Goal: Task Accomplishment & Management: Use online tool/utility

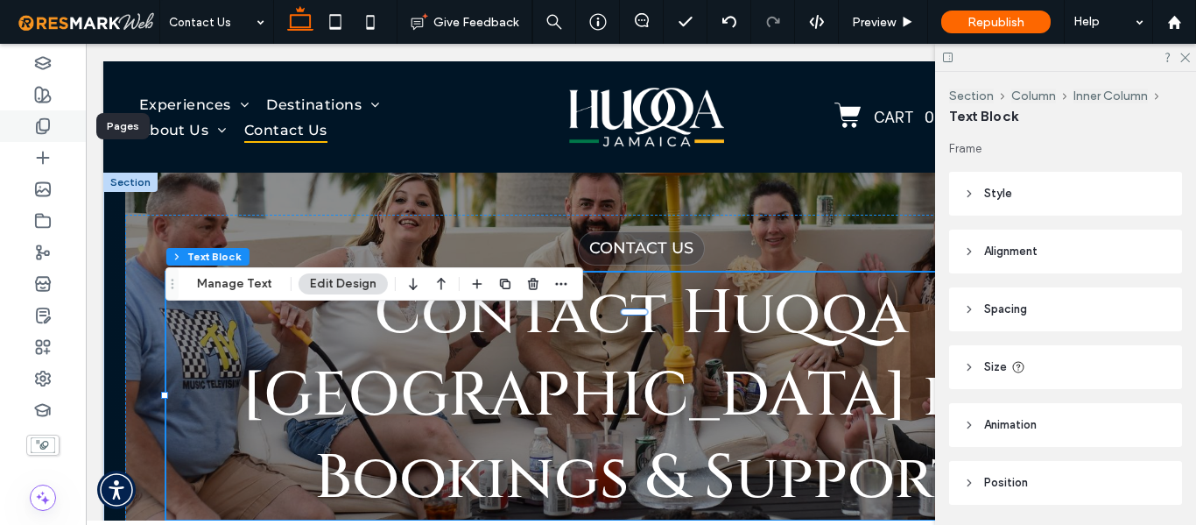
click at [45, 139] on div at bounding box center [43, 126] width 86 height 32
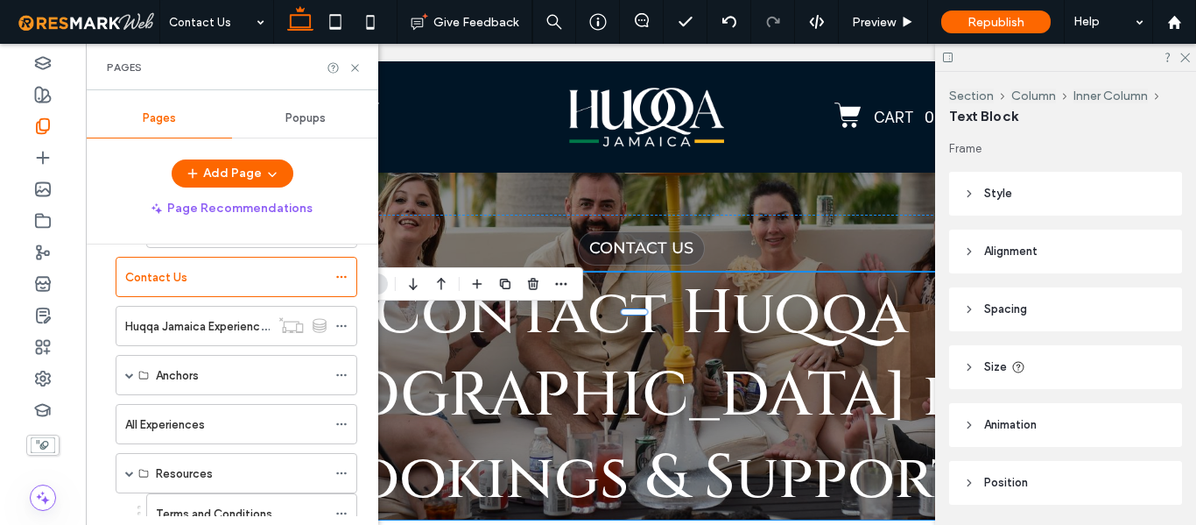
scroll to position [436, 0]
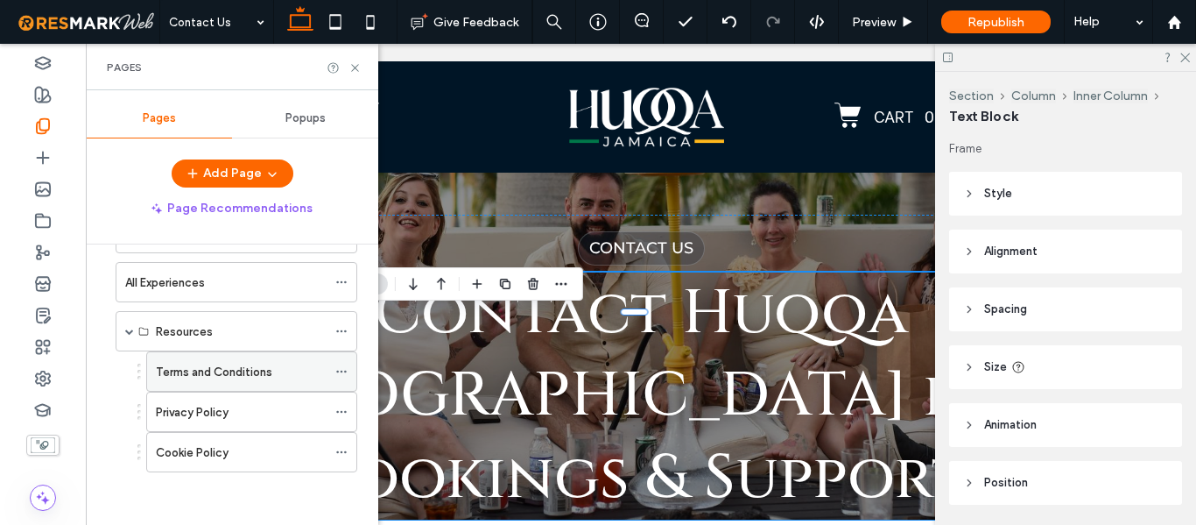
click at [268, 362] on label "Terms and Conditions" at bounding box center [214, 371] width 116 height 31
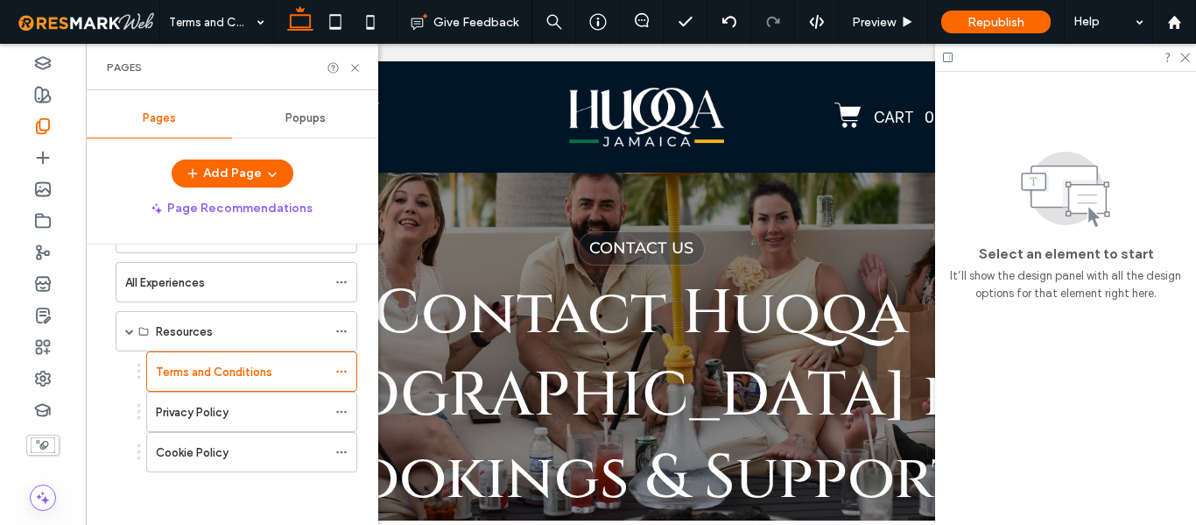
click at [240, 372] on div at bounding box center [598, 262] width 1196 height 525
click at [218, 409] on label "Privacy Policy" at bounding box center [192, 412] width 73 height 31
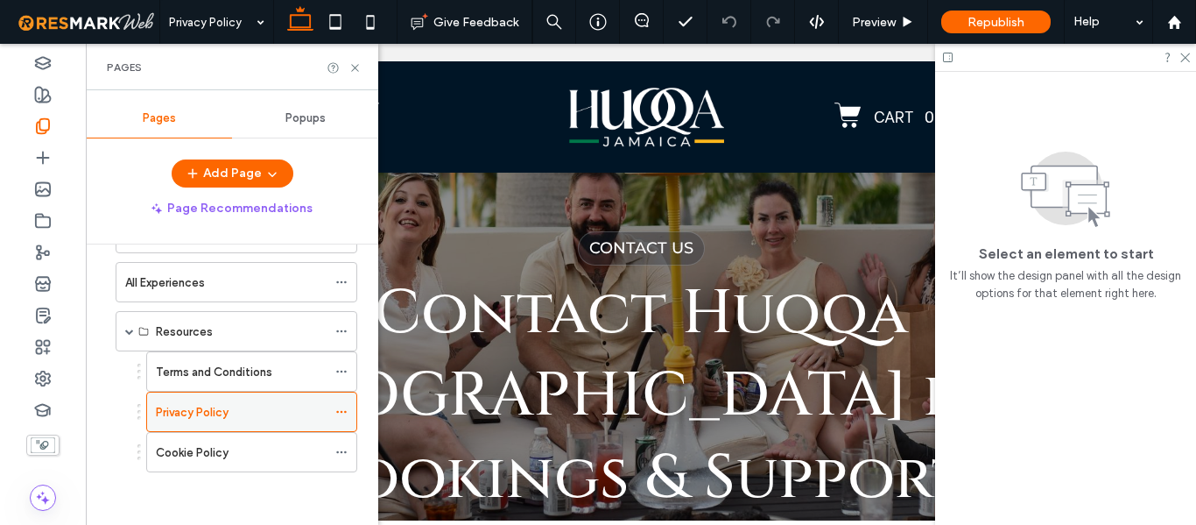
click at [218, 409] on div at bounding box center [598, 262] width 1196 height 525
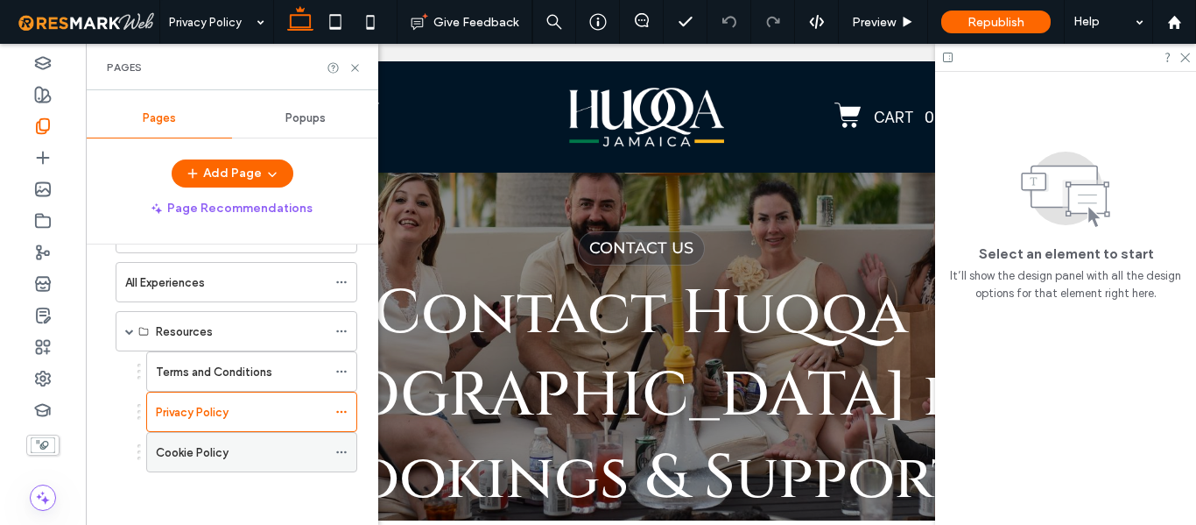
click at [222, 454] on label "Cookie Policy" at bounding box center [192, 452] width 73 height 31
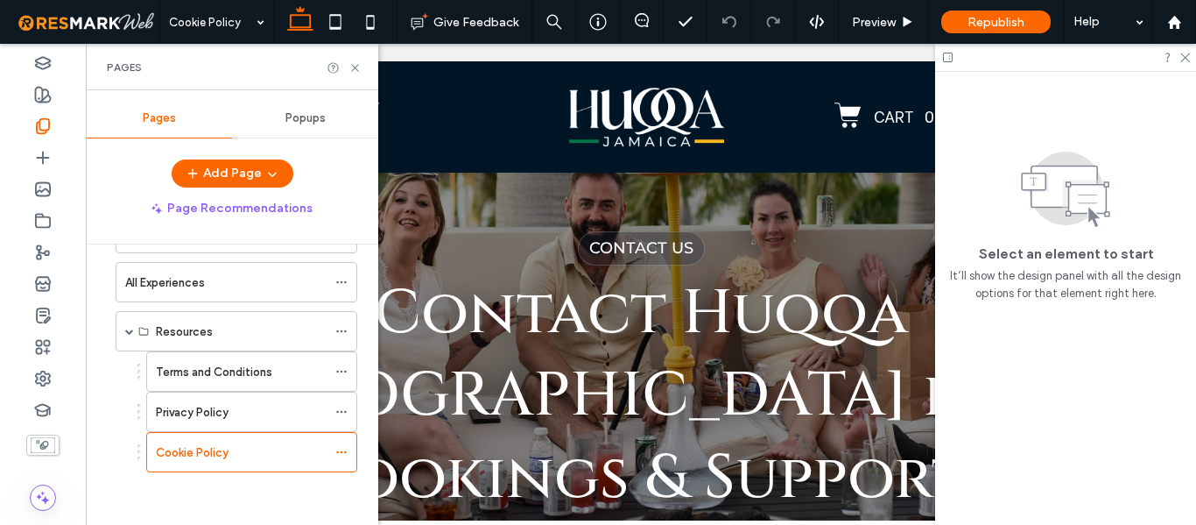
click at [221, 451] on div at bounding box center [598, 262] width 1196 height 525
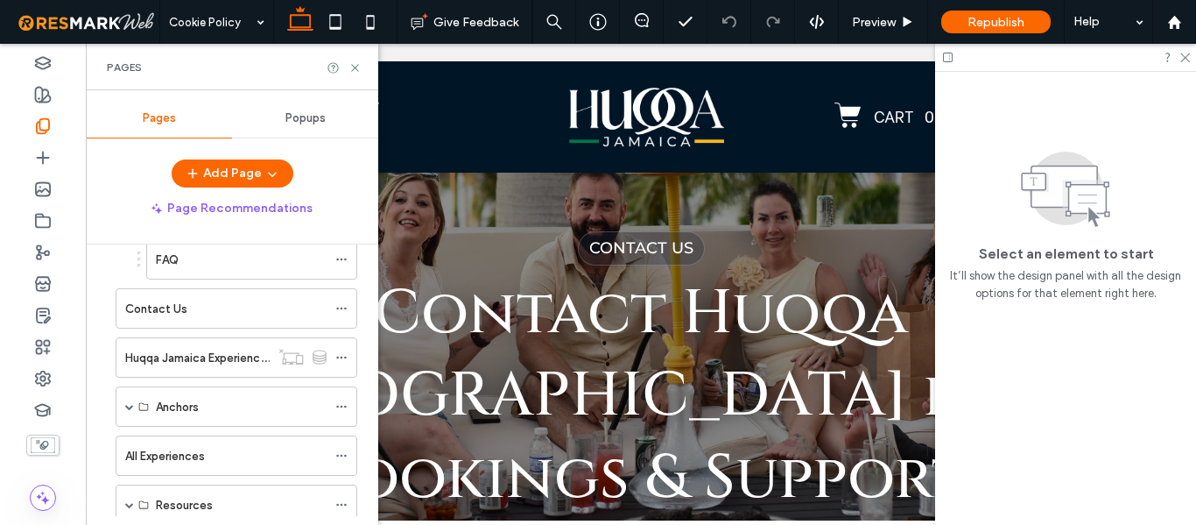
scroll to position [88, 0]
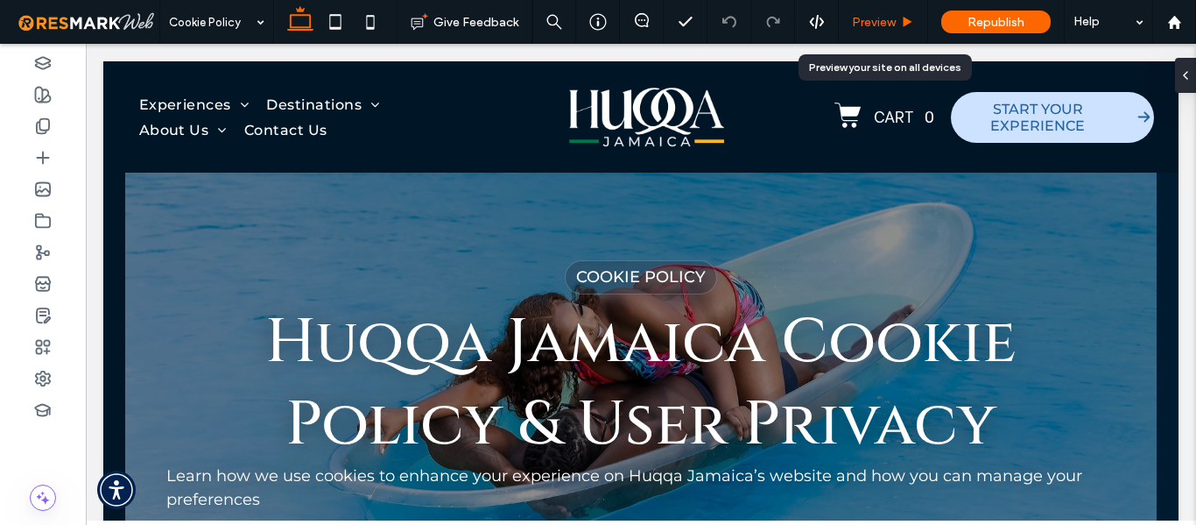
click at [891, 9] on div "Preview" at bounding box center [883, 22] width 89 height 44
click at [885, 27] on span "Preview" at bounding box center [874, 22] width 44 height 15
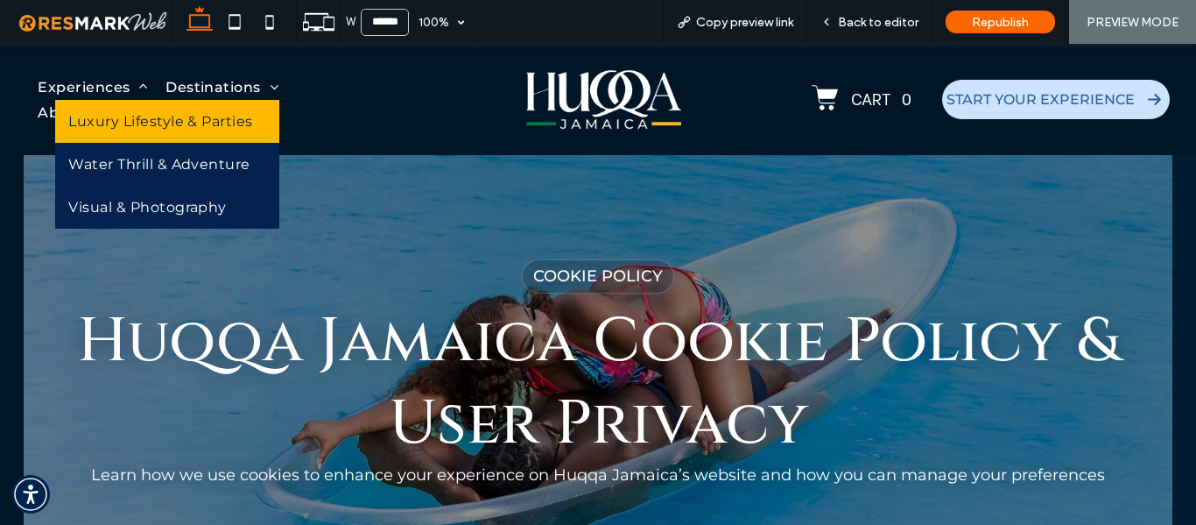
click at [123, 114] on span "Luxury Lifestyle & Parties" at bounding box center [160, 121] width 184 height 17
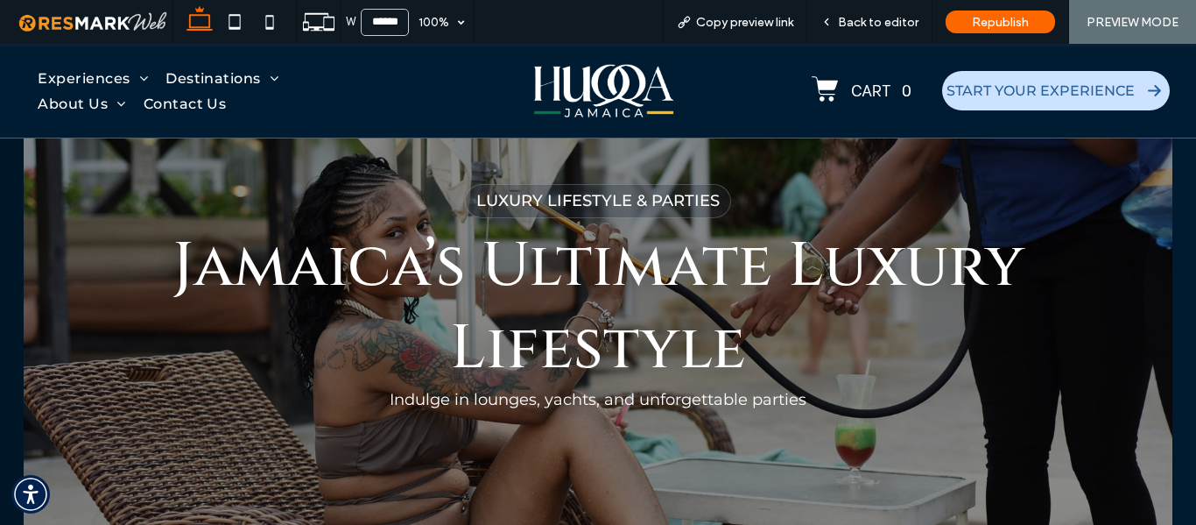
scroll to position [71, 0]
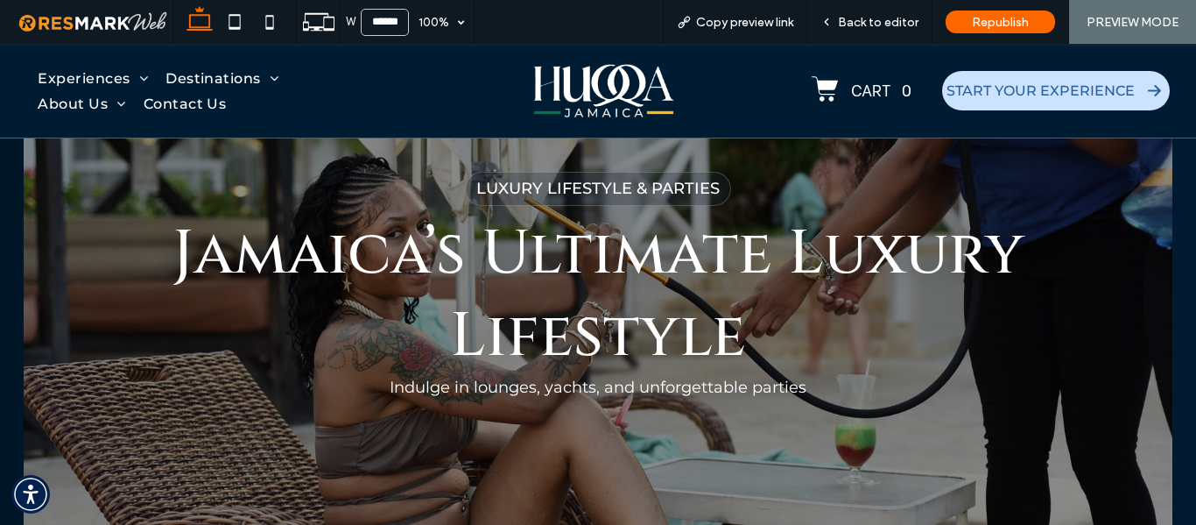
click at [335, 243] on span "Jamaica’s Ultimate Luxury Lifestyle" at bounding box center [599, 295] width 852 height 165
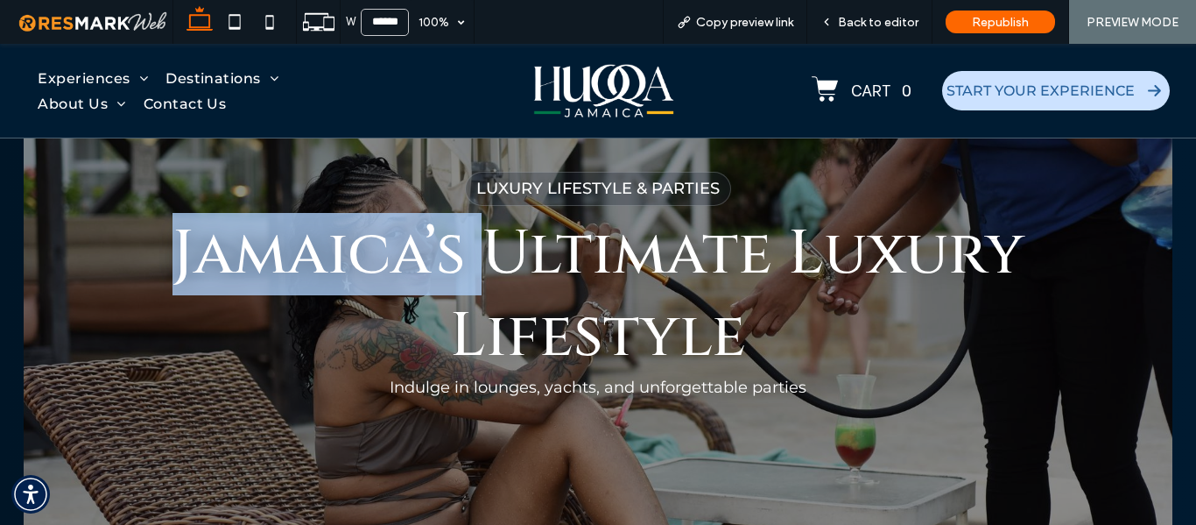
click at [335, 243] on span "Jamaica’s Ultimate Luxury Lifestyle" at bounding box center [599, 295] width 852 height 165
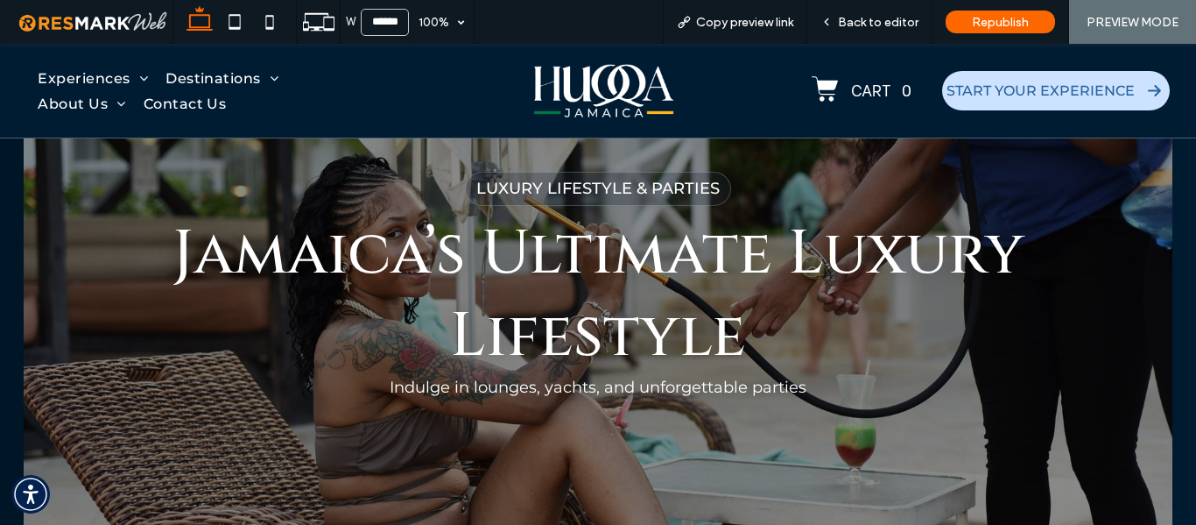
click at [710, 325] on span "Jamaica’s Ultimate Luxury Lifestyle" at bounding box center [599, 295] width 852 height 165
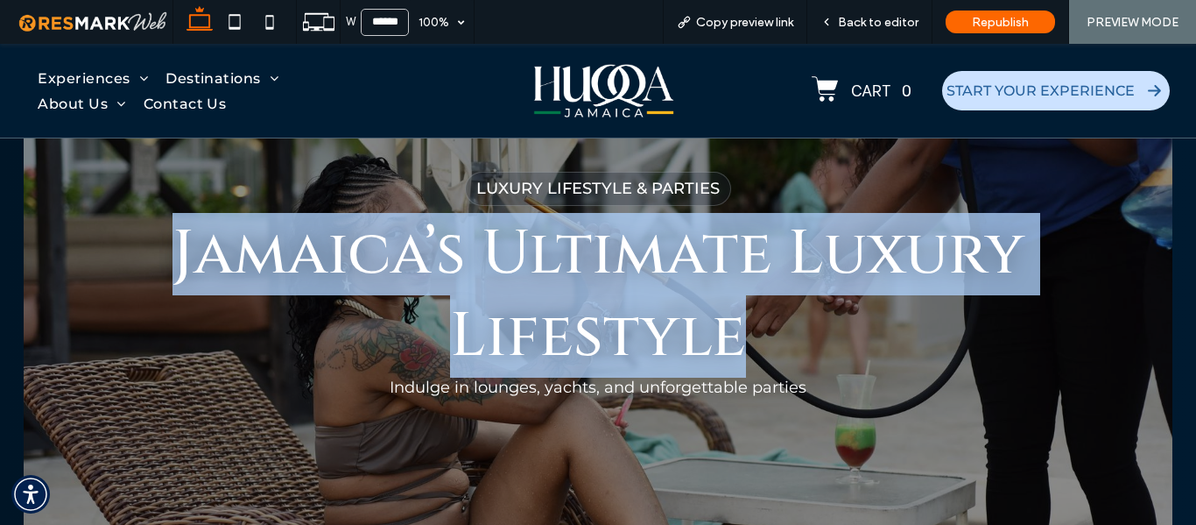
drag, startPoint x: 814, startPoint y: 351, endPoint x: 138, endPoint y: 230, distance: 686.7
click at [138, 230] on h1 "Jamaica’s Ultimate Luxury Lifestyle" at bounding box center [598, 295] width 1056 height 165
click at [97, 213] on h1 "Jamaica’s Ultimate Luxury Lifestyle" at bounding box center [598, 295] width 1056 height 165
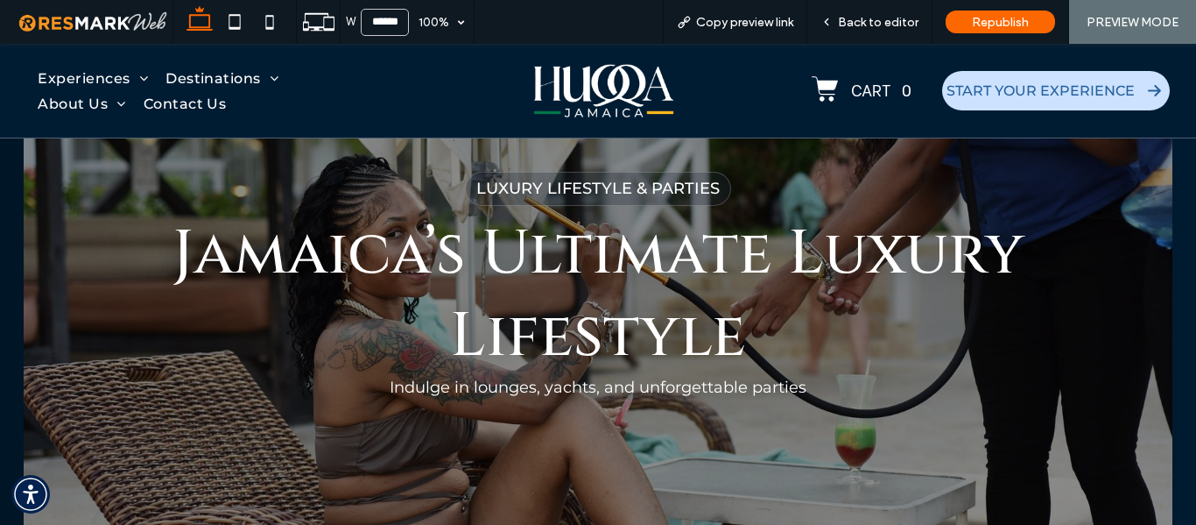
click at [807, 384] on div "Luxury Lifestyle & Parties Jamaica’s Ultimate Luxury Lifestyle Indulge in loung…" at bounding box center [598, 278] width 1148 height 329
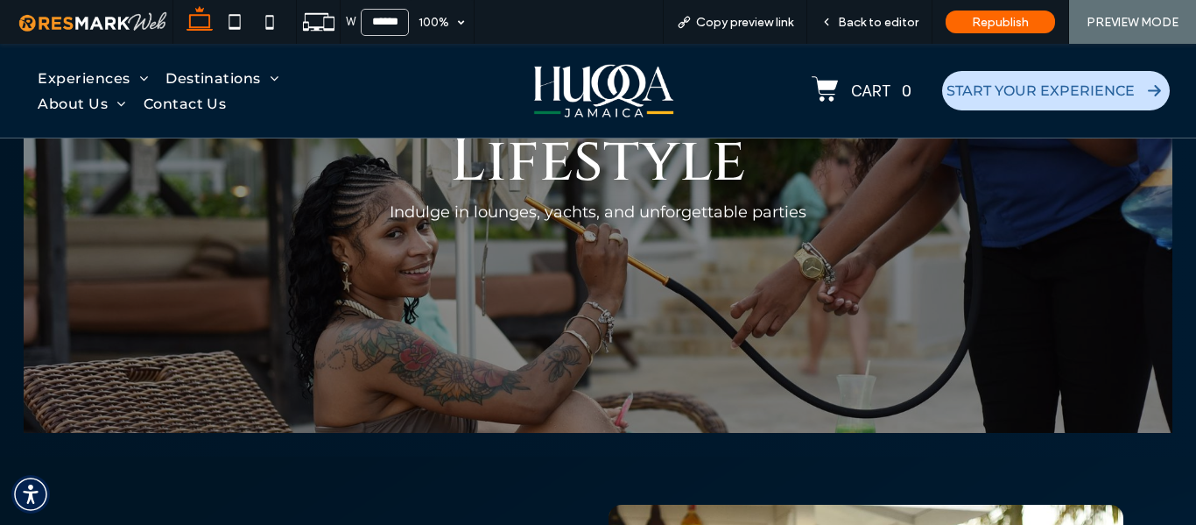
scroll to position [88, 0]
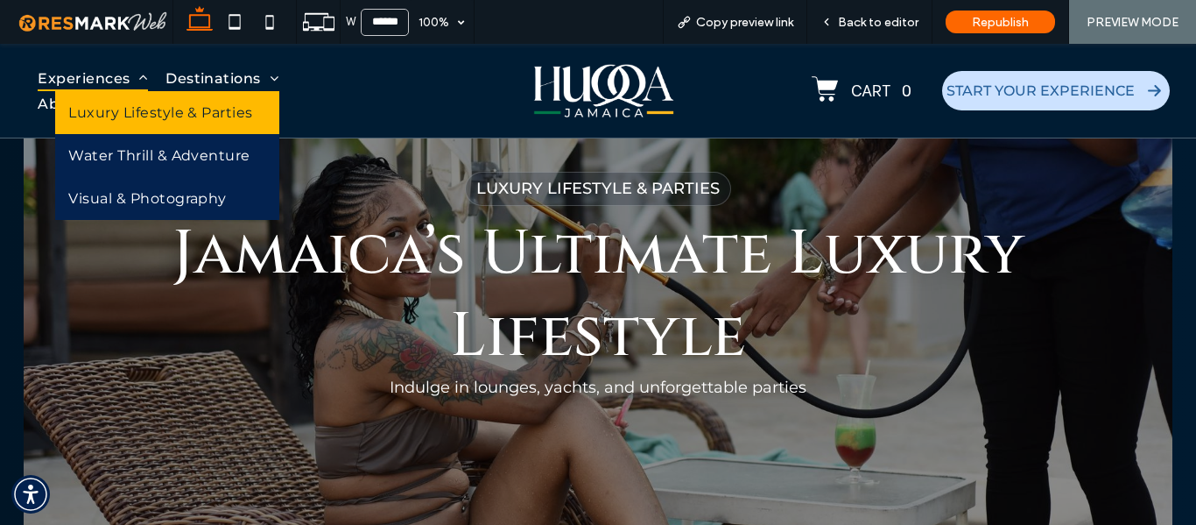
click at [89, 75] on span "Experiences" at bounding box center [93, 77] width 110 height 25
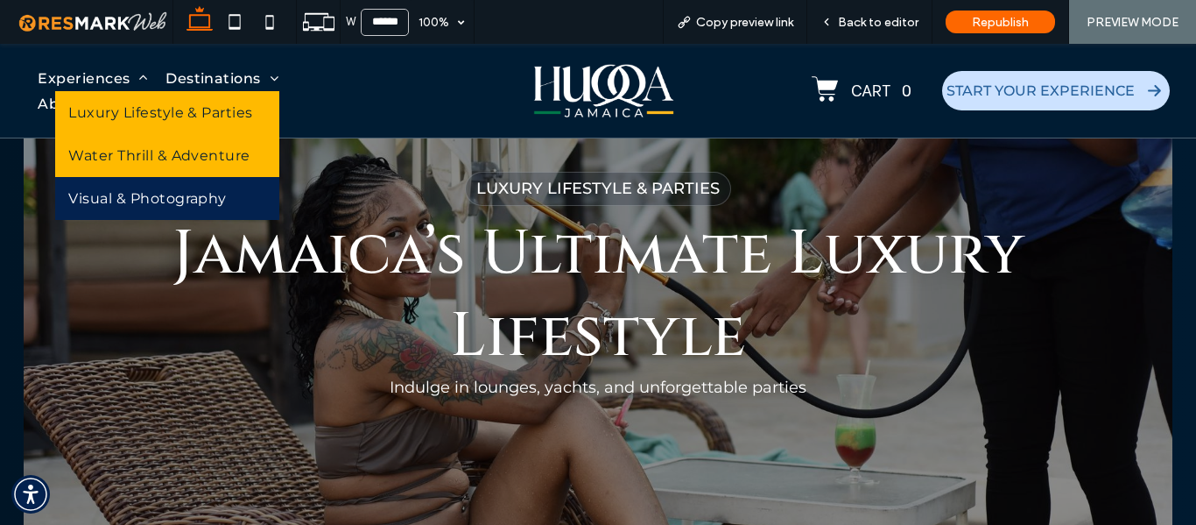
click at [166, 156] on span "Water Thrill & Adventure" at bounding box center [159, 155] width 182 height 17
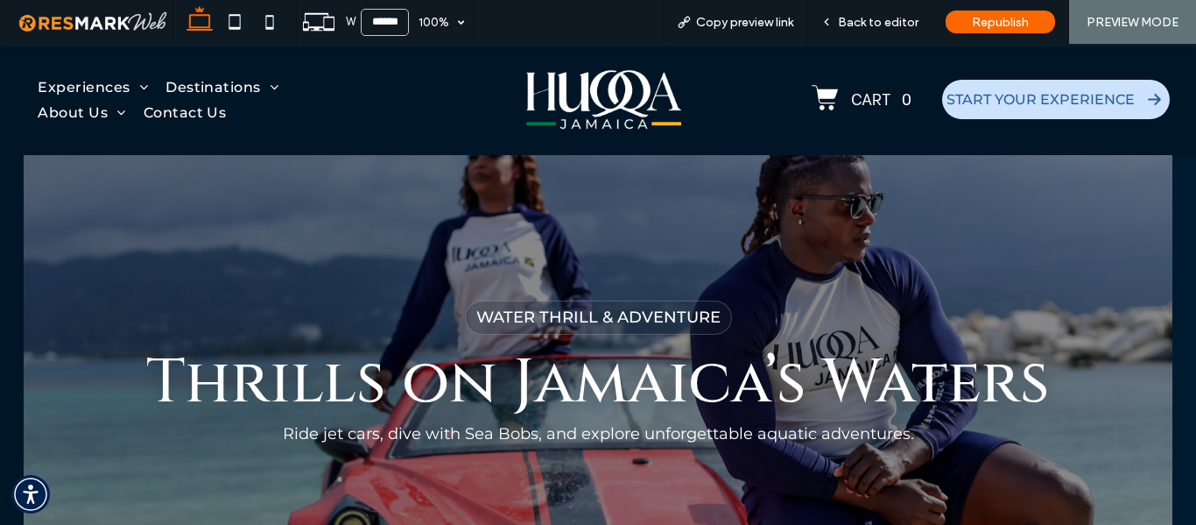
click at [285, 391] on span "Thrills on Jamaica’s Waters" at bounding box center [598, 383] width 904 height 82
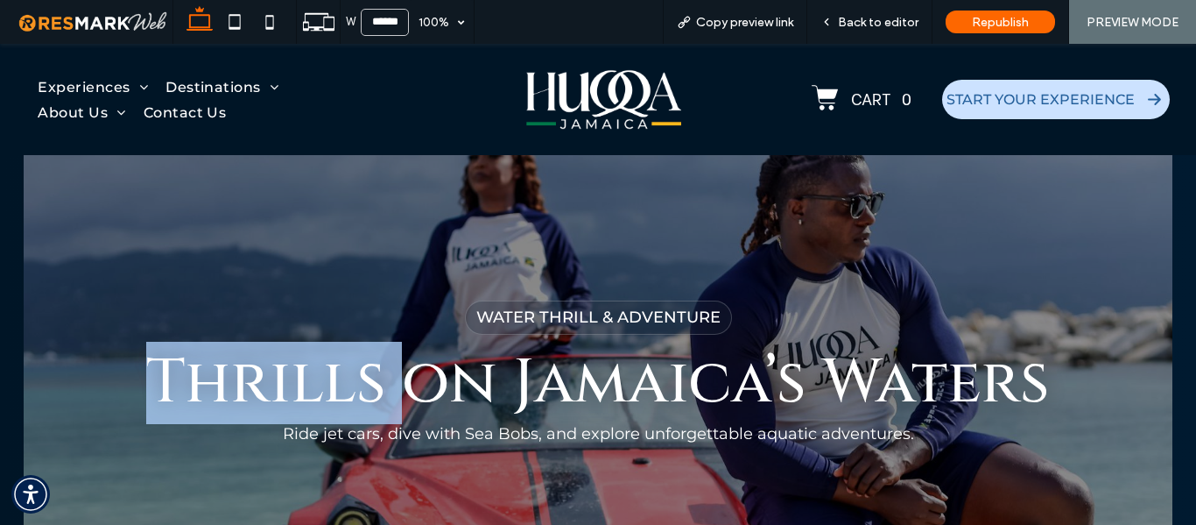
click at [285, 391] on span "Thrills on Jamaica’s Waters" at bounding box center [598, 383] width 904 height 82
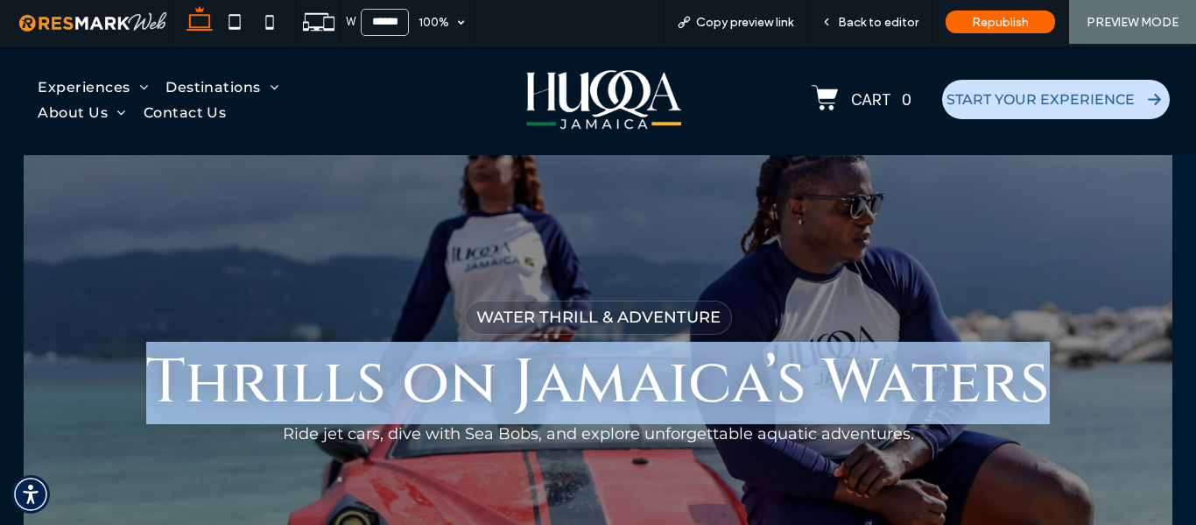
drag, startPoint x: 133, startPoint y: 384, endPoint x: 1031, endPoint y: 387, distance: 897.6
click at [1031, 387] on h1 "Thrills on Jamaica’s Waters" at bounding box center [598, 383] width 1056 height 82
click at [268, 276] on div "Water Thrill & Adventure Thrills on Jamaica’s Waters Ride jet cars, dive with S…" at bounding box center [598, 365] width 1148 height 329
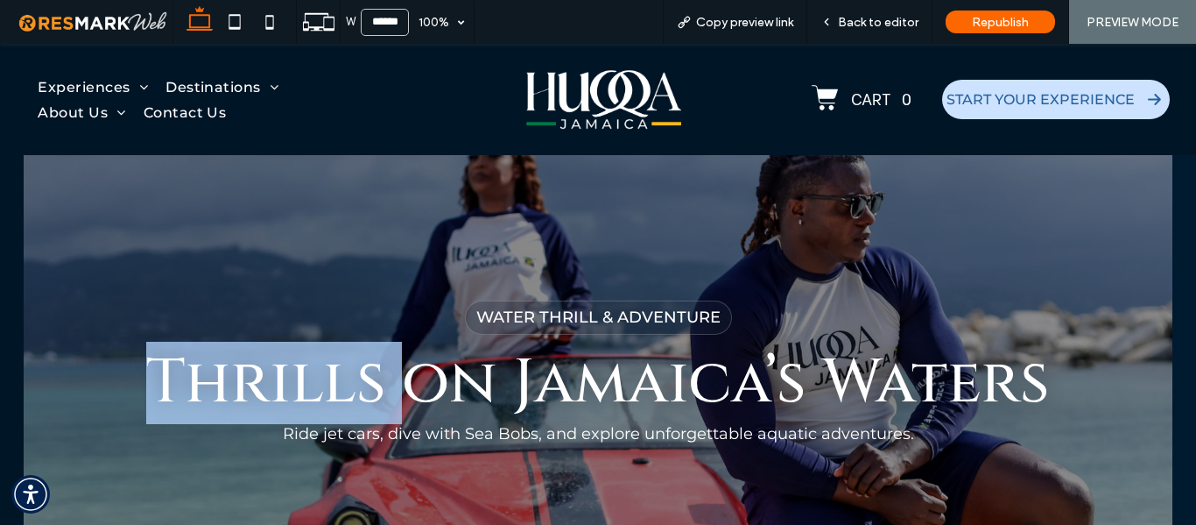
click at [268, 276] on div "Water Thrill & Adventure Thrills on Jamaica’s Waters Ride jet cars, dive with S…" at bounding box center [598, 365] width 1148 height 329
click at [164, 278] on div "Water Thrill & Adventure Thrills on Jamaica’s Waters Ride jet cars, dive with S…" at bounding box center [598, 365] width 1148 height 329
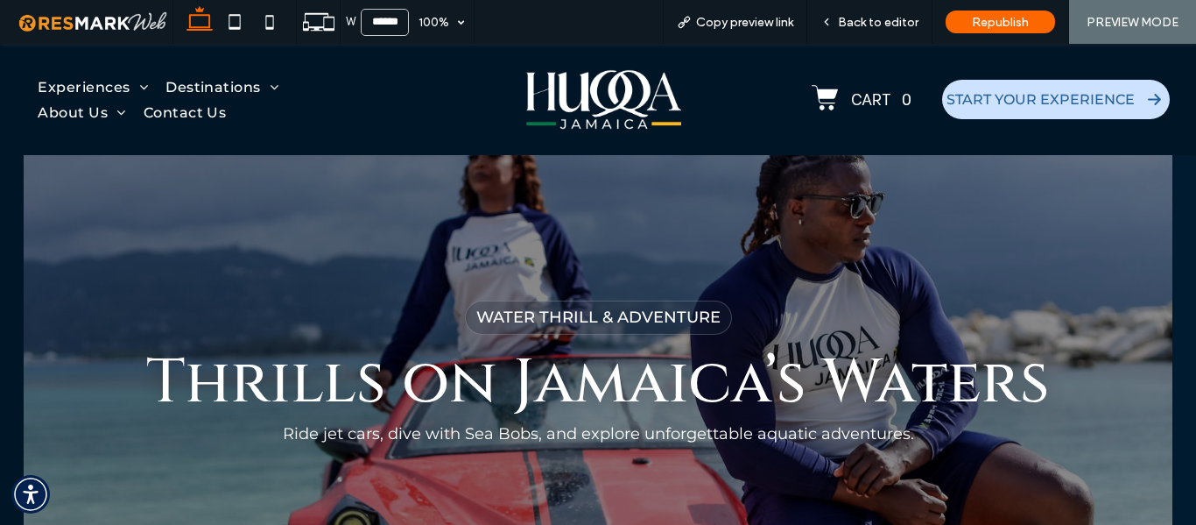
click at [101, 349] on h1 "Thrills on Jamaica’s Waters" at bounding box center [598, 383] width 1056 height 82
click at [863, 26] on span "Back to editor" at bounding box center [878, 22] width 81 height 15
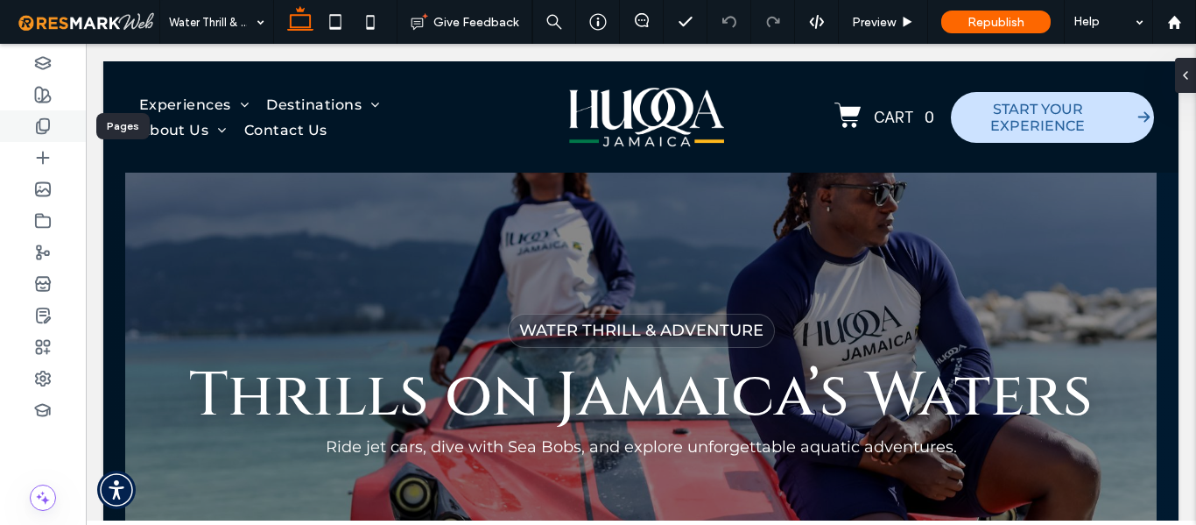
click at [41, 133] on use at bounding box center [43, 126] width 12 height 15
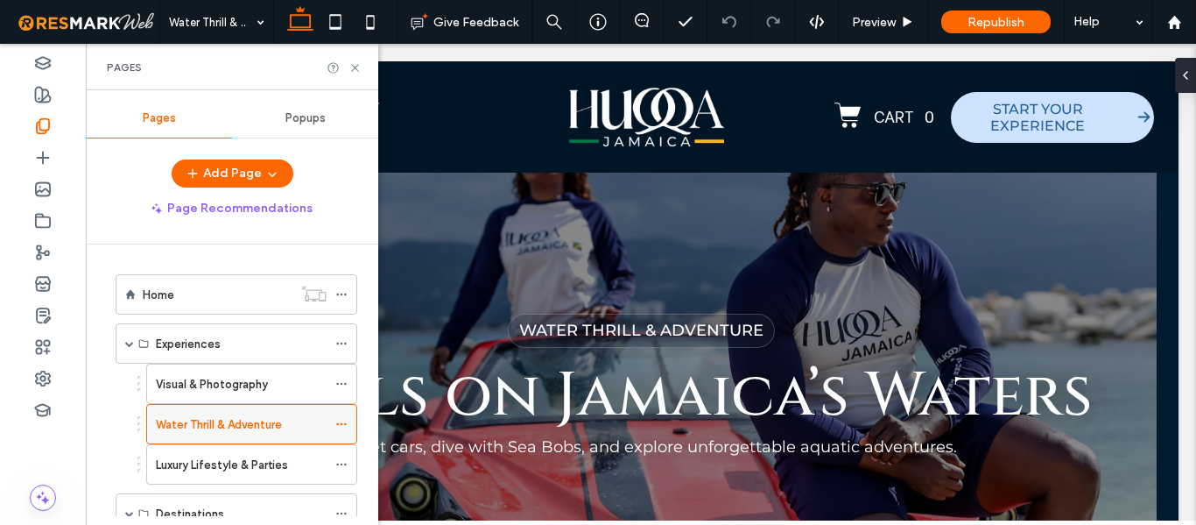
click at [248, 419] on label "Water Thrill & Adventure" at bounding box center [219, 424] width 126 height 31
click at [248, 419] on div at bounding box center [598, 262] width 1196 height 525
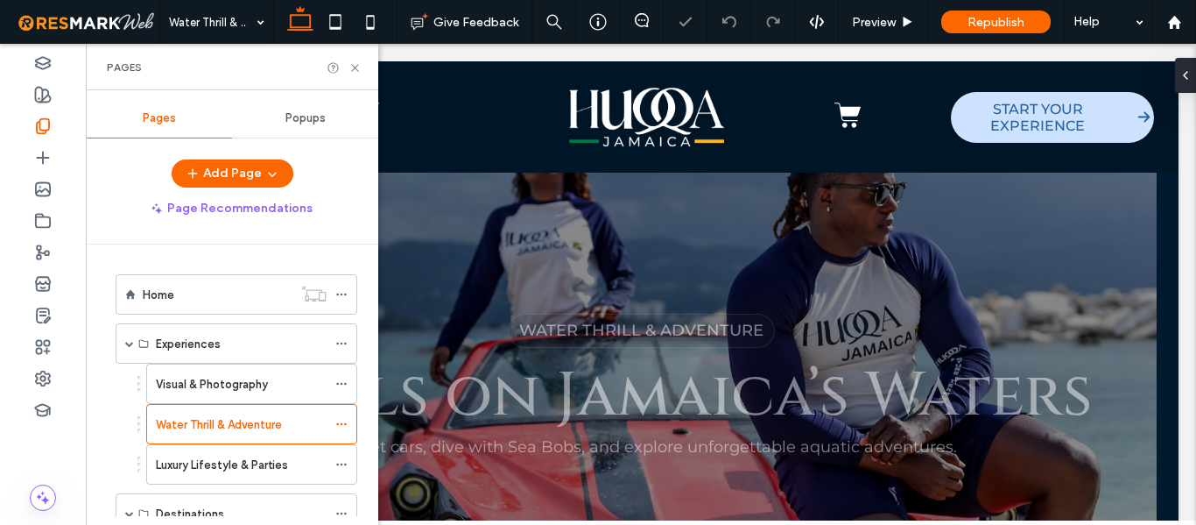
click at [609, 403] on span "Thrills on Jamaica’s Waters" at bounding box center [641, 396] width 904 height 82
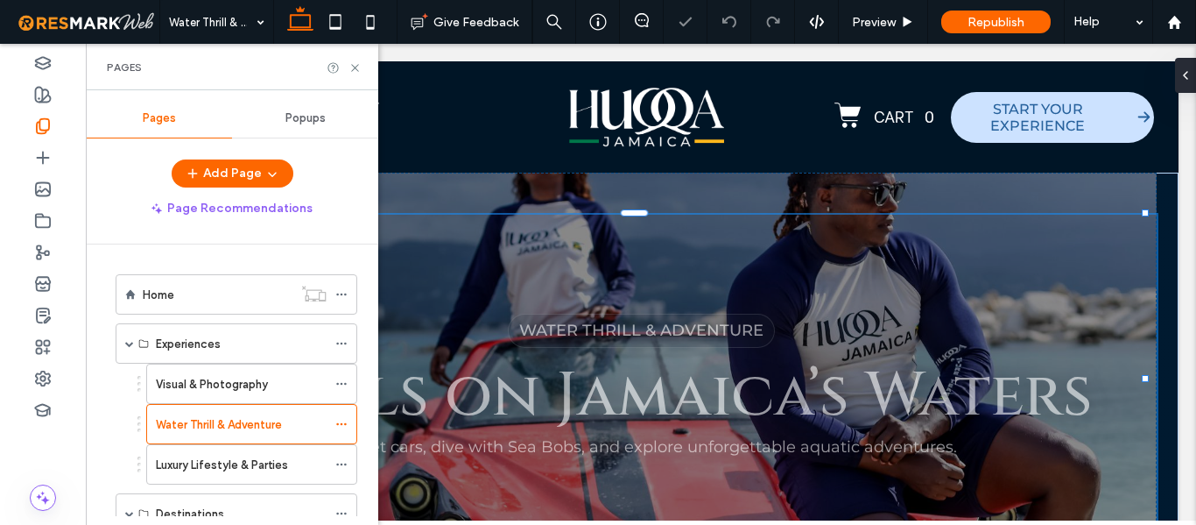
click at [609, 403] on span "Thrills on Jamaica’s Waters" at bounding box center [641, 396] width 904 height 82
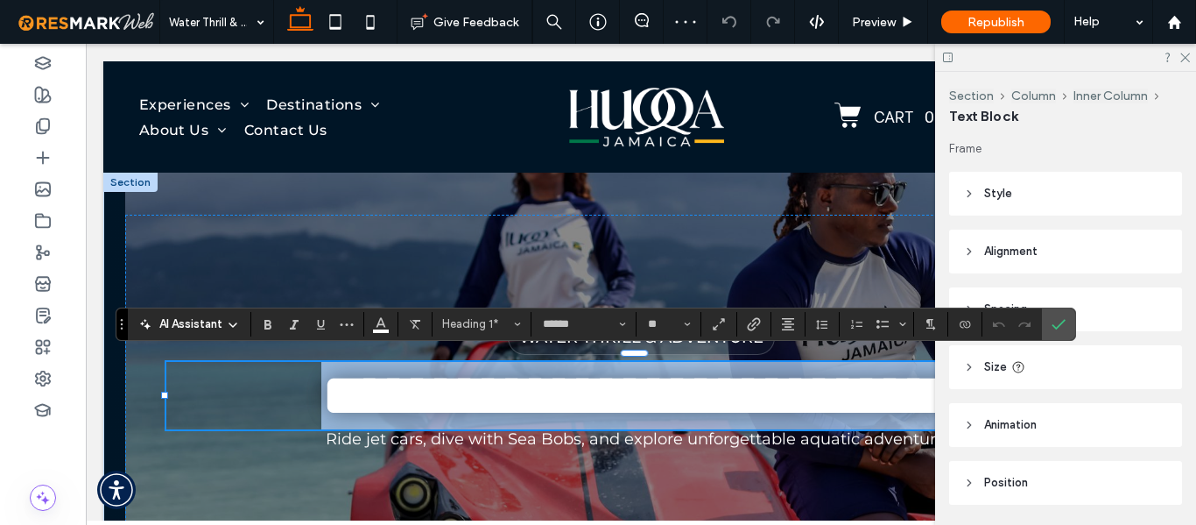
type input "**********"
type input "**"
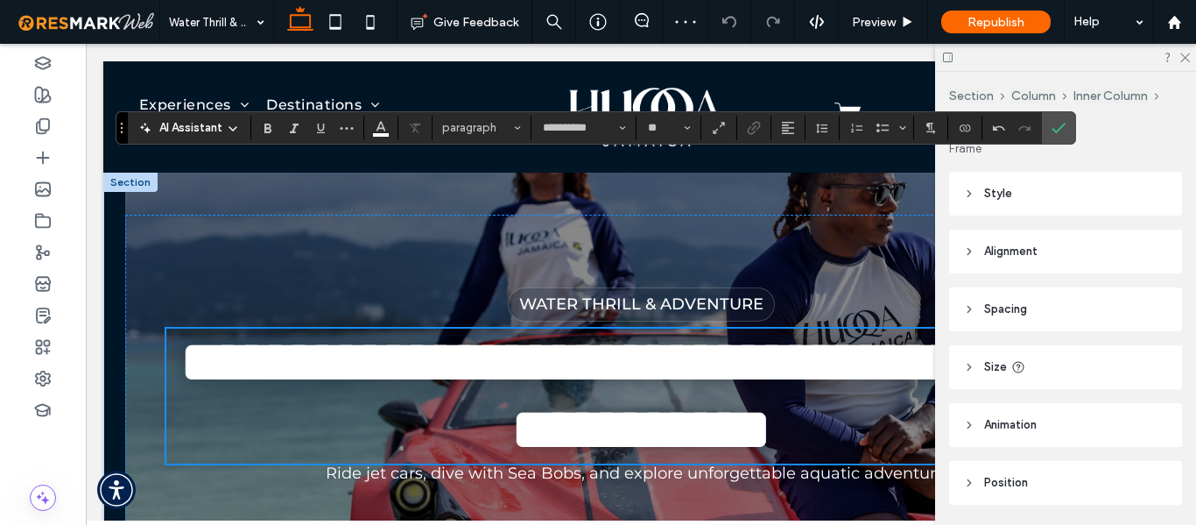
scroll to position [196, 0]
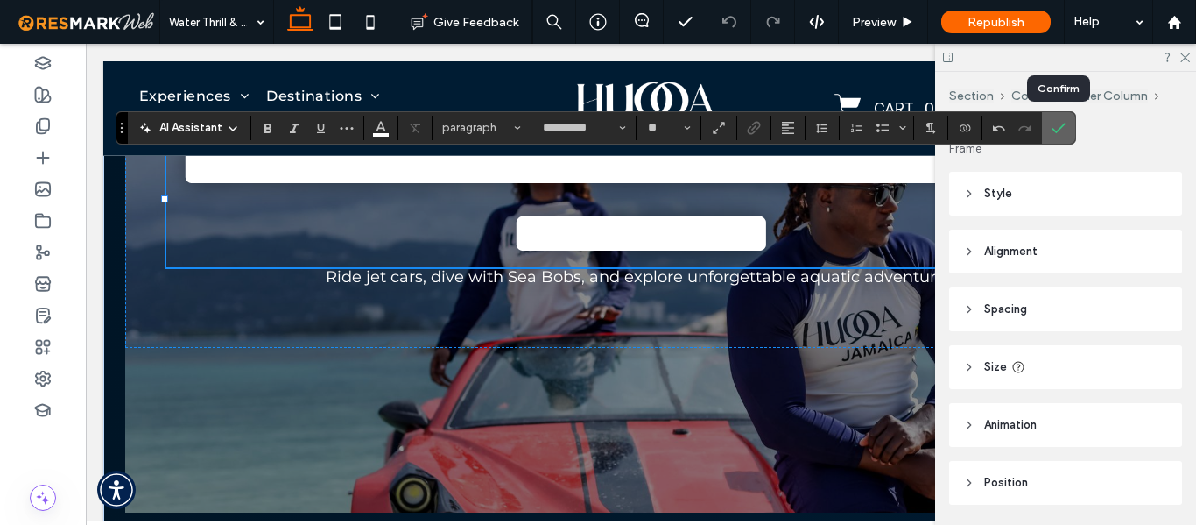
click at [1062, 130] on icon "Confirm" at bounding box center [1059, 128] width 14 height 14
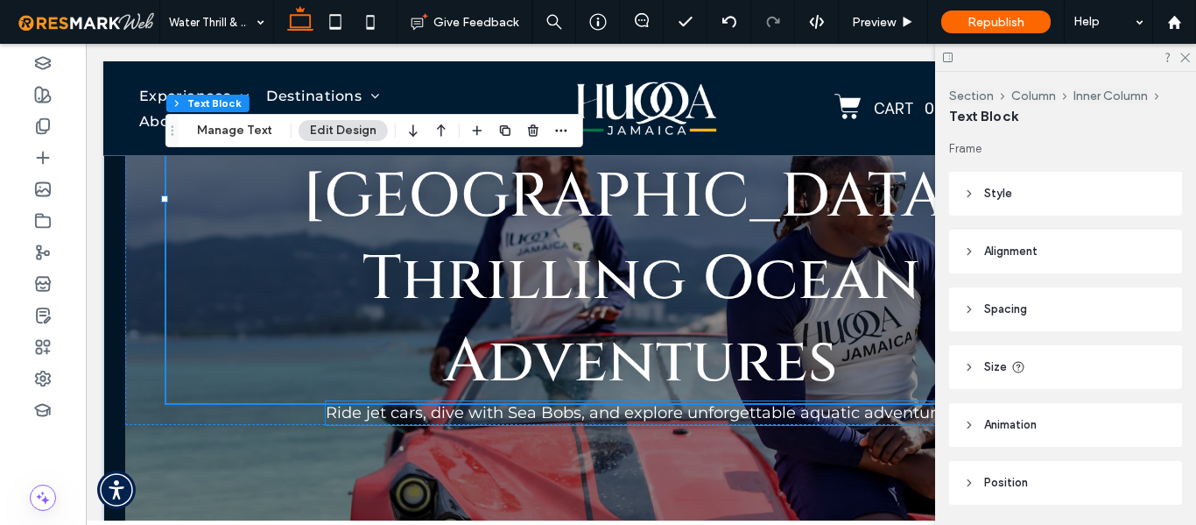
click at [592, 403] on span "Ride jet cars, dive with Sea Bobs, and explore unforgettable aquatic adventures." at bounding box center [641, 412] width 631 height 19
click at [592, 401] on div "Ride jet cars, dive with Sea Bobs, and explore unforgettable aquatic adventures." at bounding box center [641, 413] width 631 height 24
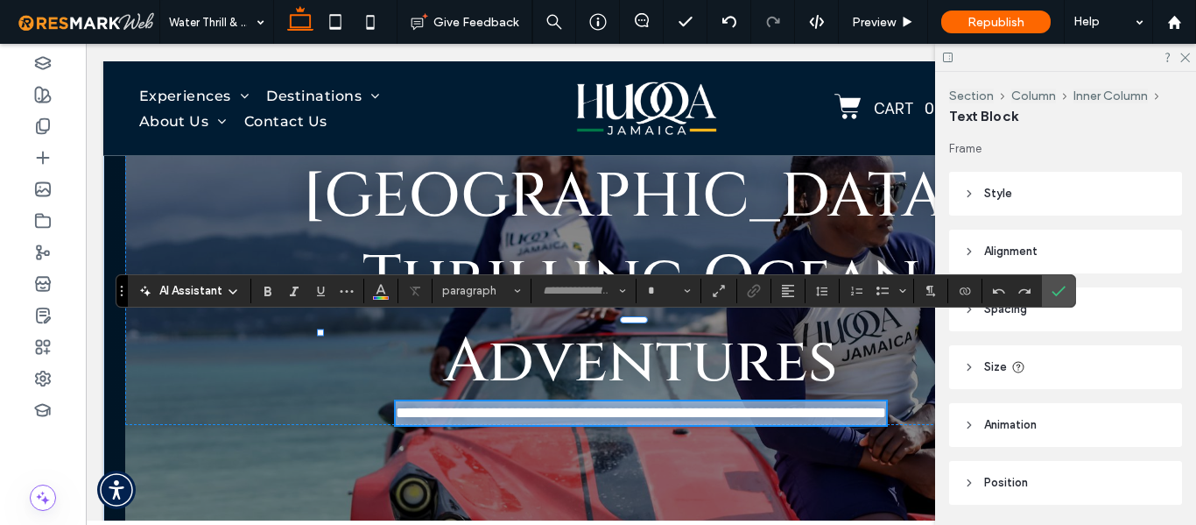
type input "**********"
type input "**"
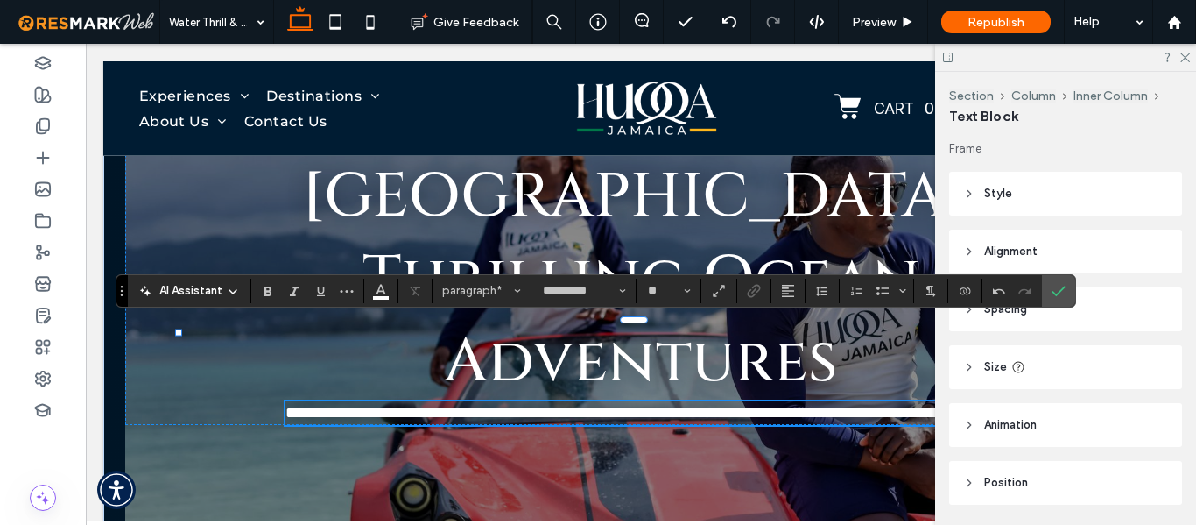
click at [658, 405] on span "**********" at bounding box center [640, 413] width 711 height 16
click at [1062, 295] on icon "Confirm" at bounding box center [1059, 291] width 14 height 14
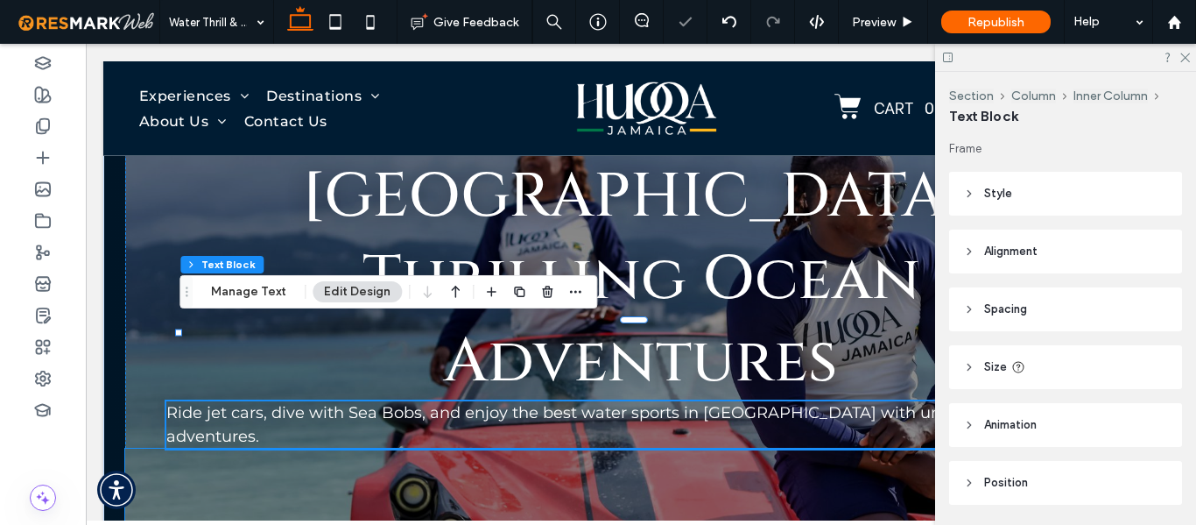
click at [516, 448] on div at bounding box center [641, 530] width 1032 height 165
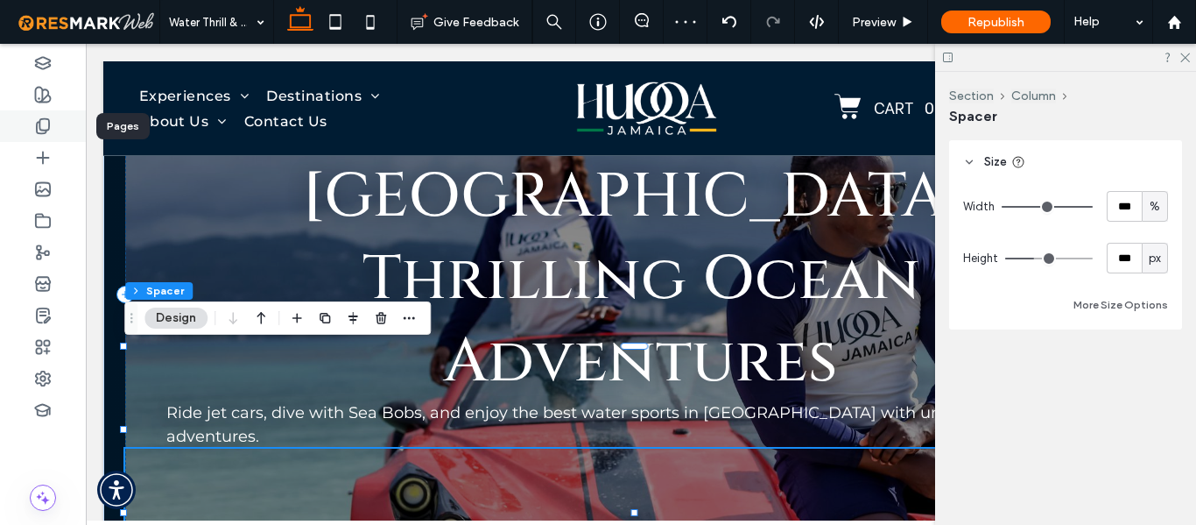
click at [40, 136] on div at bounding box center [43, 126] width 86 height 32
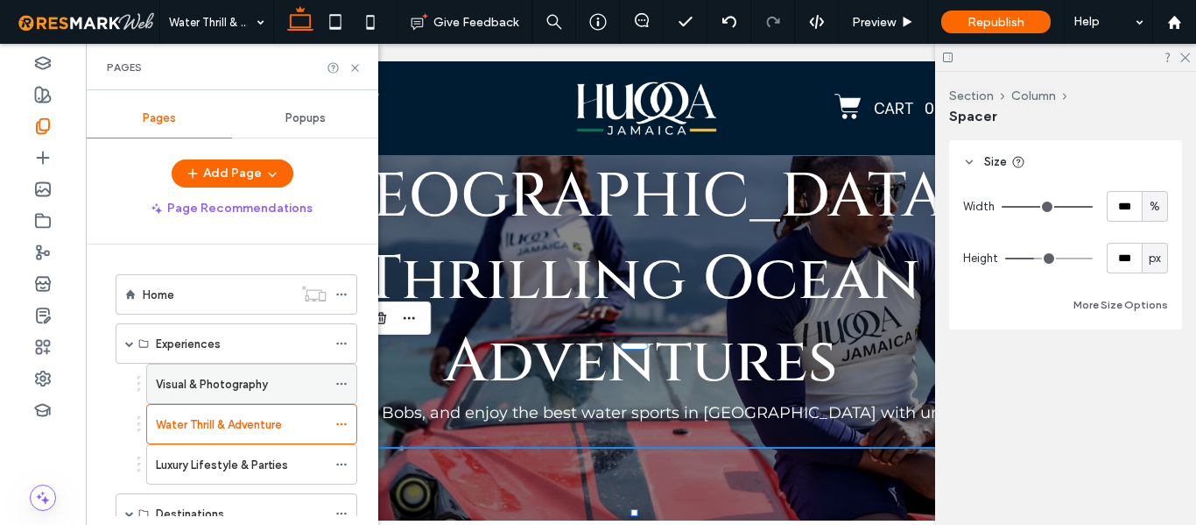
click at [270, 380] on div "Visual & Photography" at bounding box center [241, 384] width 171 height 18
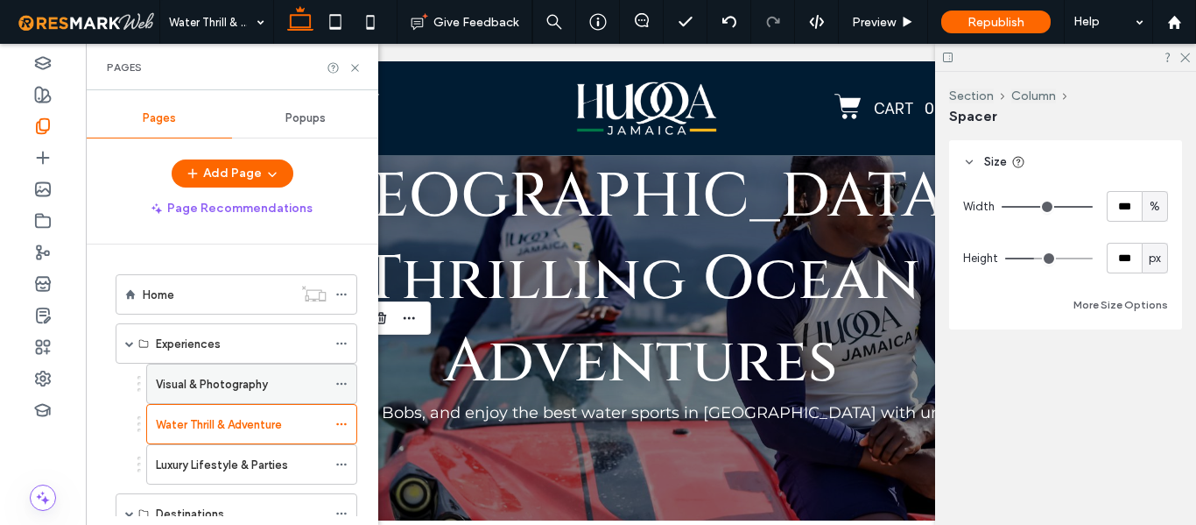
click at [0, 0] on div at bounding box center [0, 0] width 0 height 0
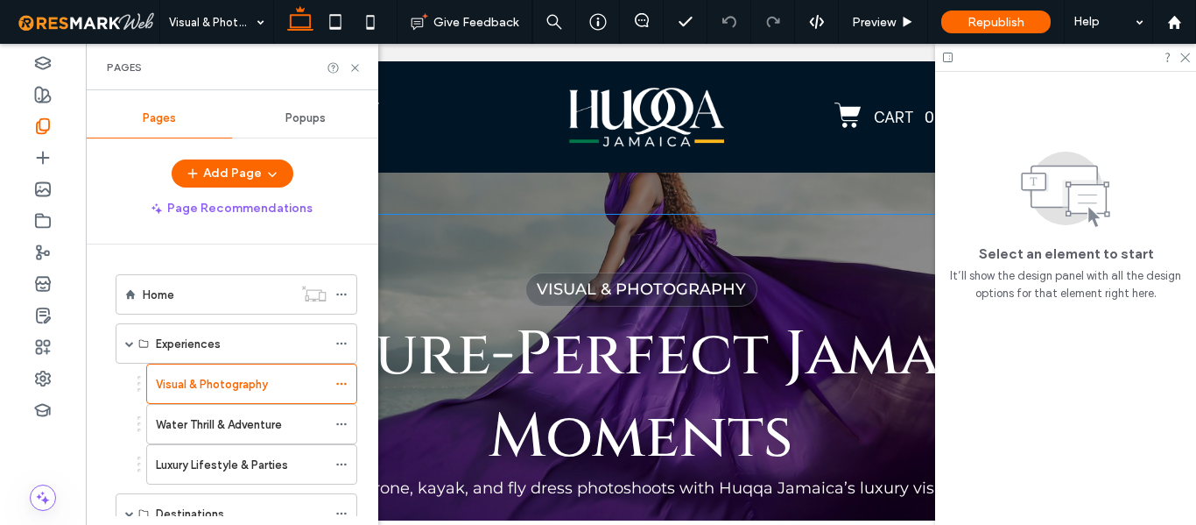
click at [619, 357] on span "Picture-Perfect Jamaica Moments" at bounding box center [641, 395] width 803 height 165
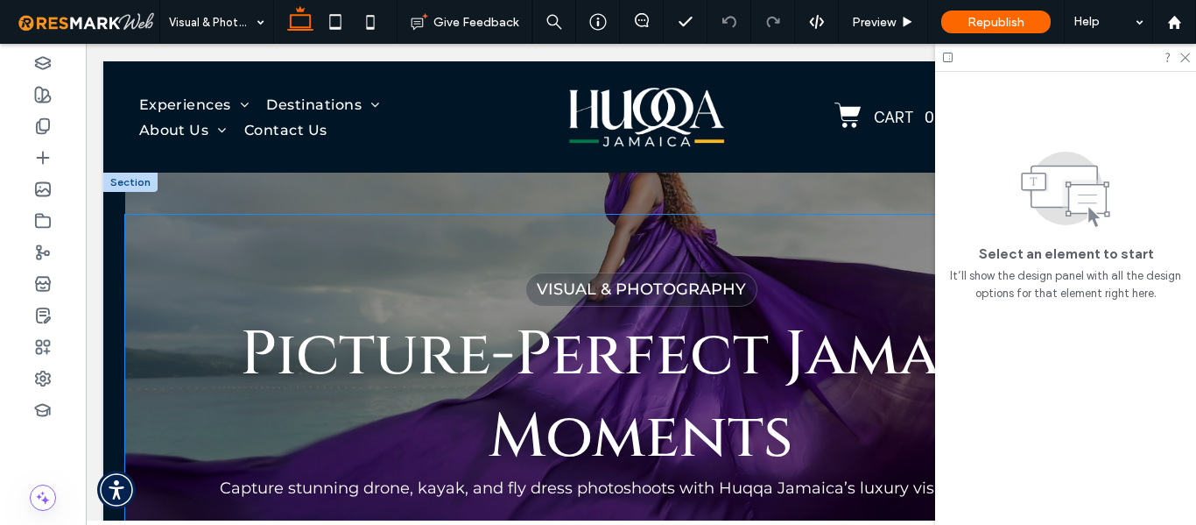
click at [619, 357] on span "Picture-Perfect Jamaica Moments" at bounding box center [641, 395] width 803 height 165
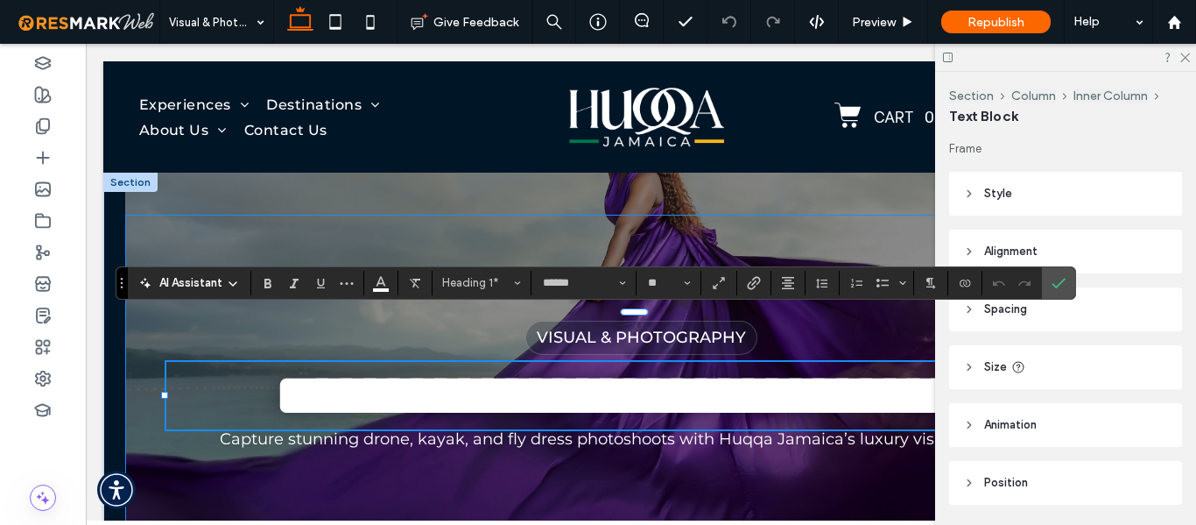
type input "**********"
type input "**"
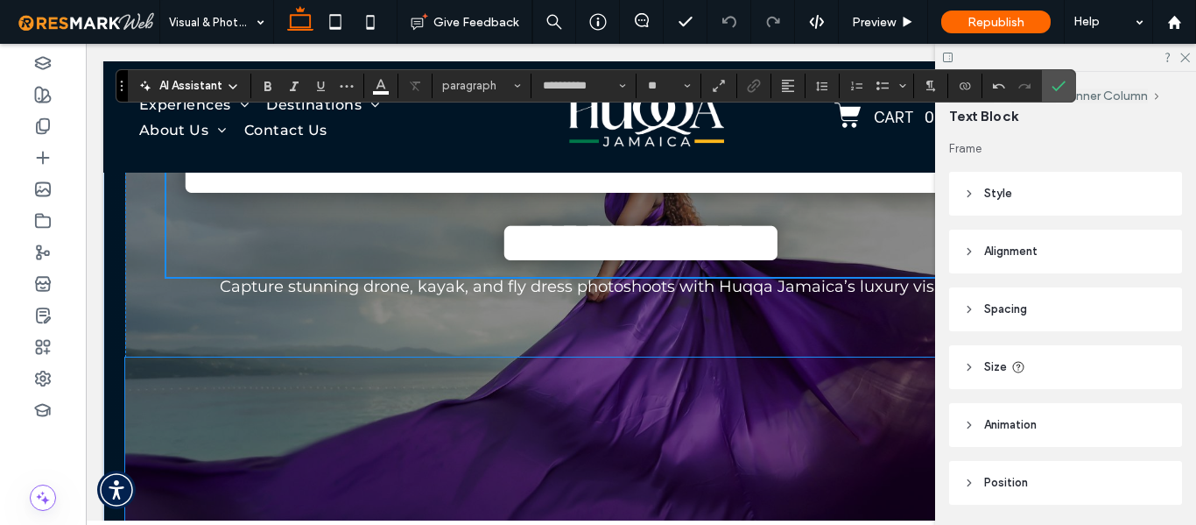
scroll to position [180, 0]
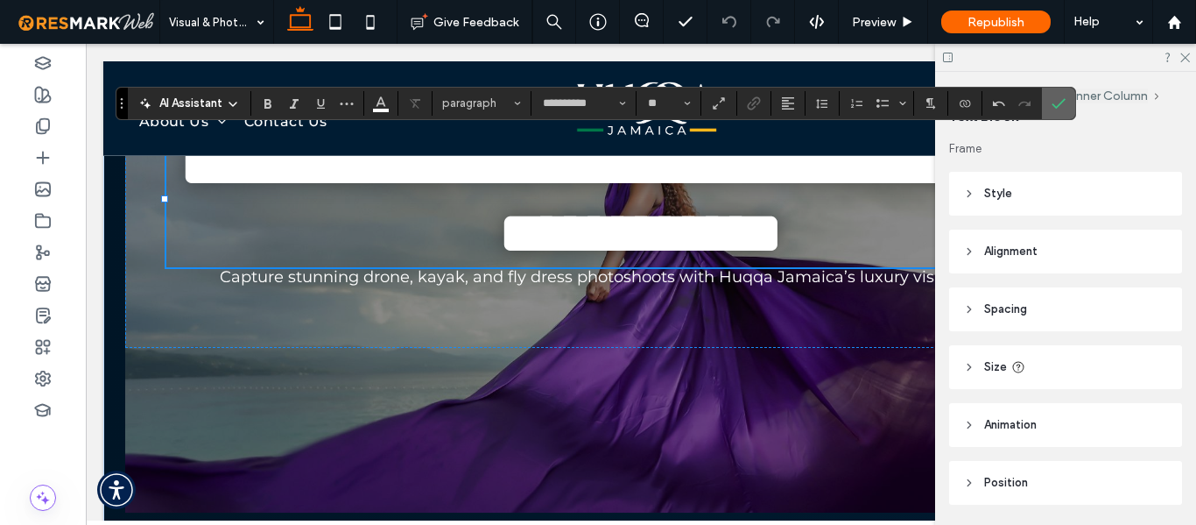
click at [1053, 96] on icon "Confirm" at bounding box center [1059, 103] width 14 height 14
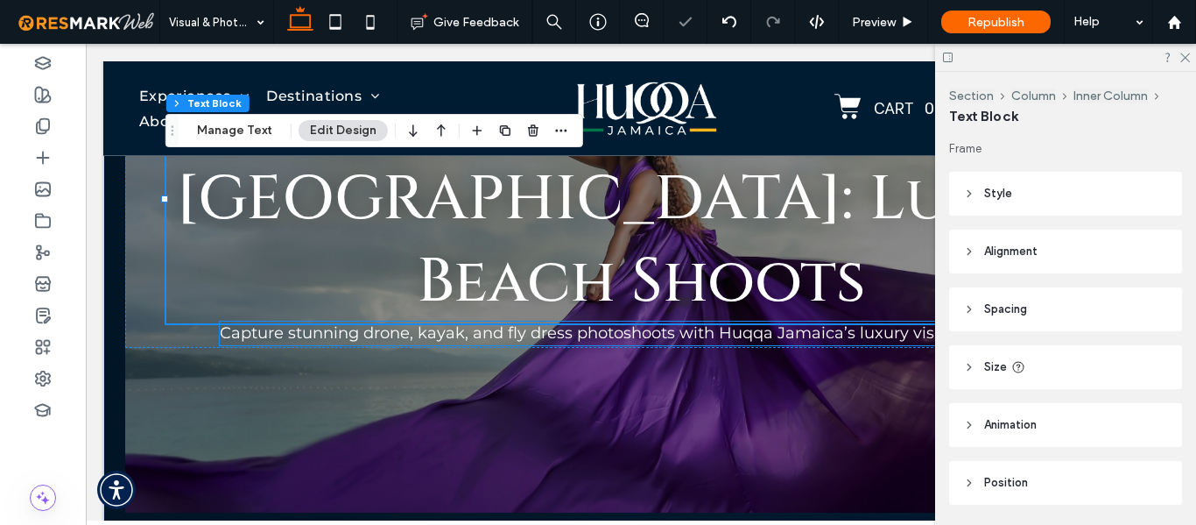
click at [579, 336] on span "Capture stunning drone, kayak, and fly dress photoshoots with Huqqa Jamaica’s l…" at bounding box center [641, 332] width 842 height 19
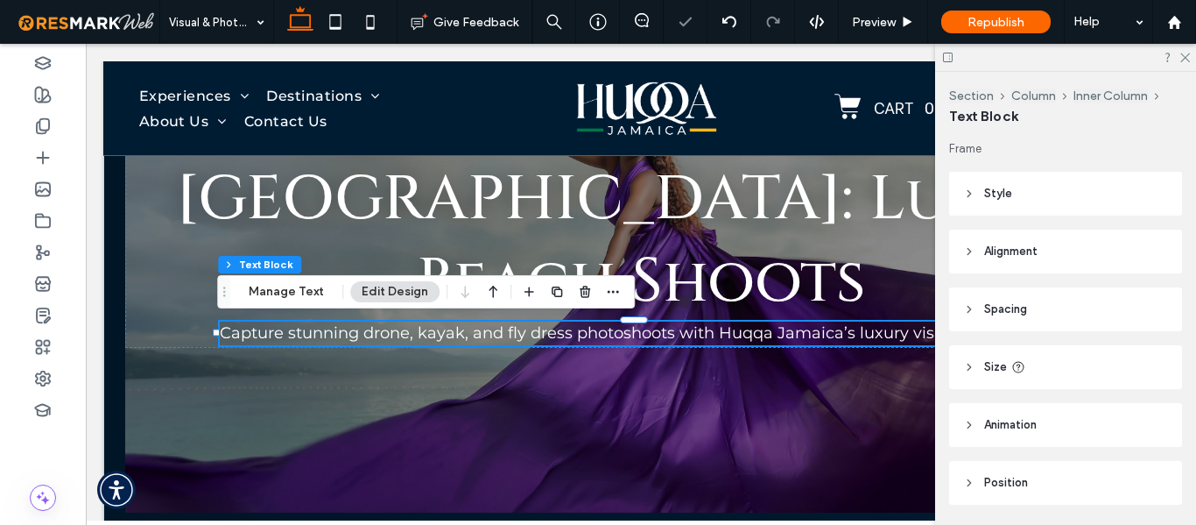
click at [579, 336] on div "Capture stunning drone, kayak, and fly dress photoshoots with Huqqa Jamaica’s l…" at bounding box center [641, 333] width 842 height 24
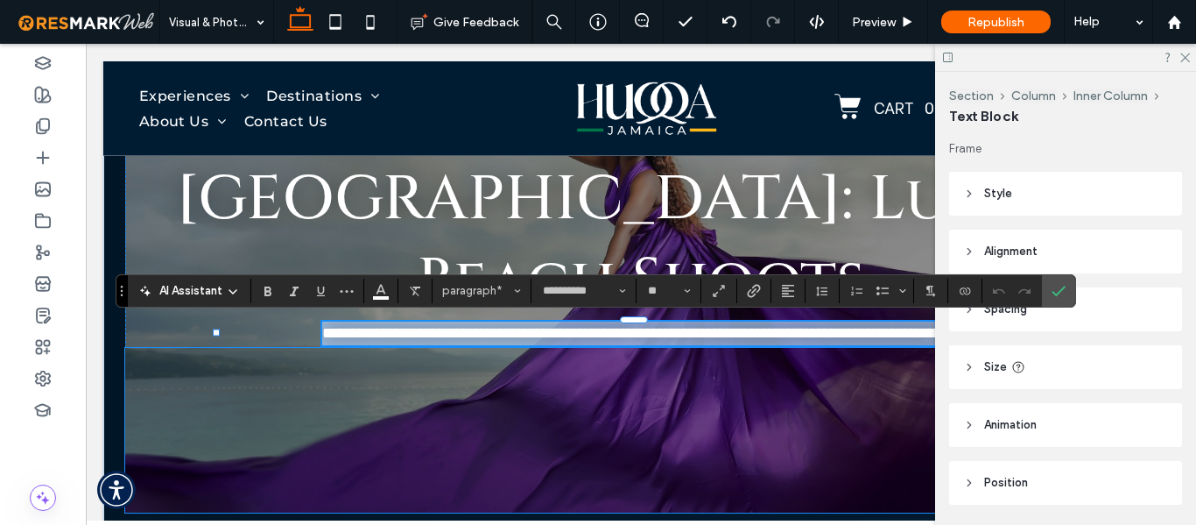
copy span "**********"
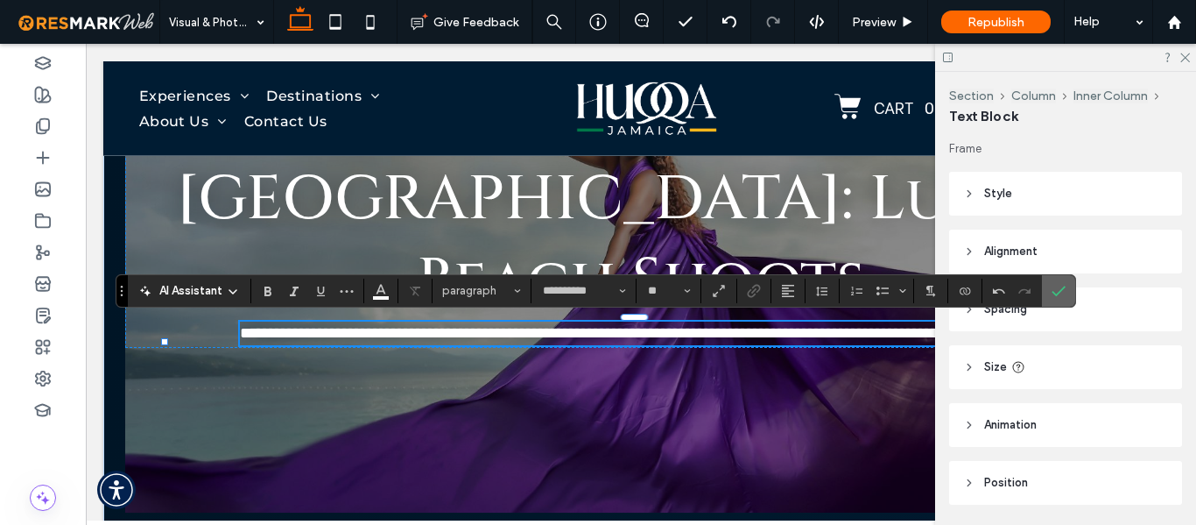
click at [1046, 291] on label "Confirm" at bounding box center [1059, 291] width 26 height 32
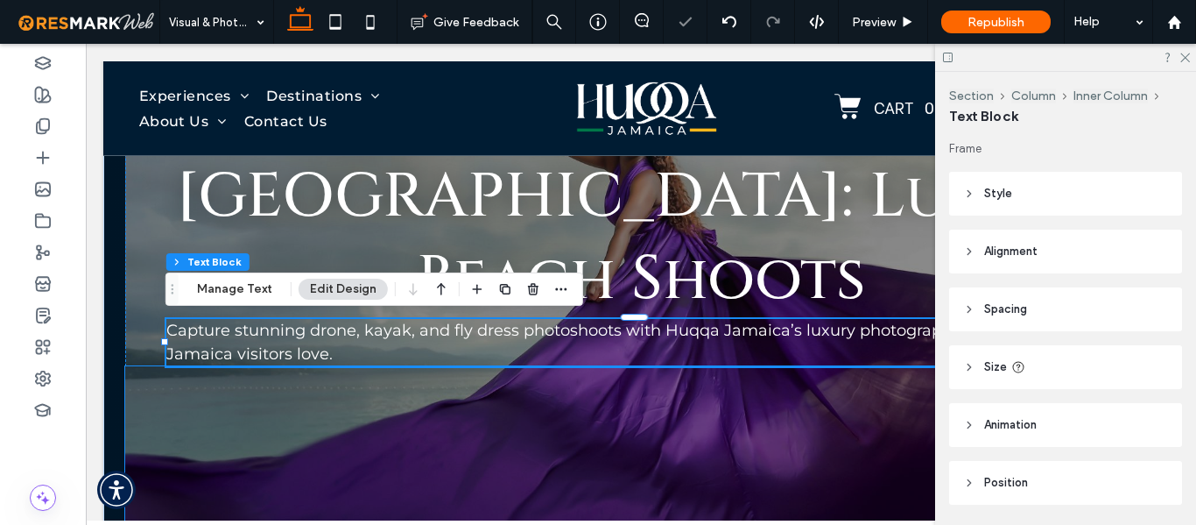
click at [520, 414] on div at bounding box center [641, 448] width 1032 height 165
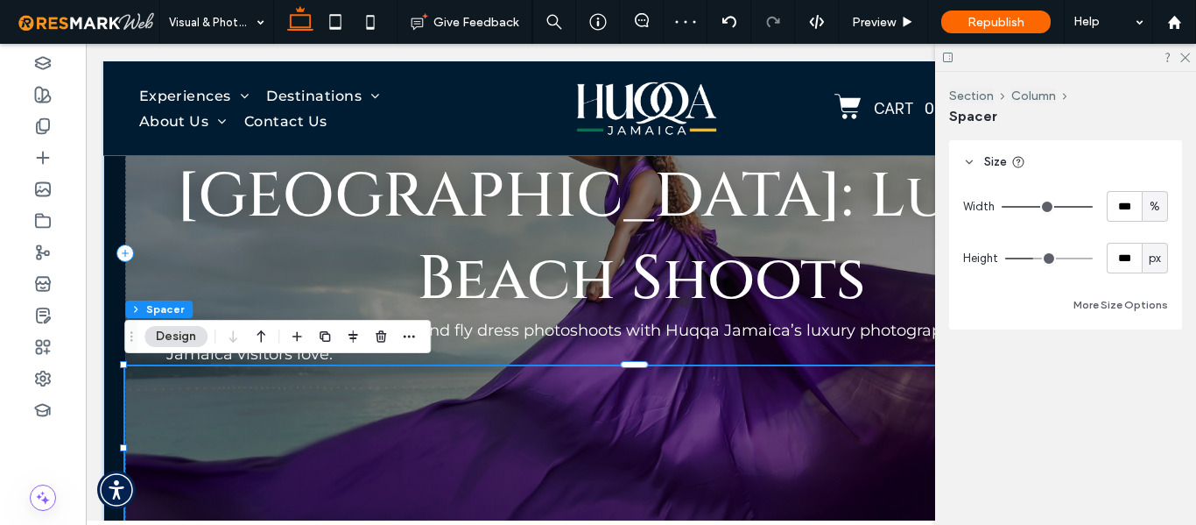
click at [379, 427] on div at bounding box center [641, 448] width 1032 height 165
click at [337, 278] on h1 "Photography Experiences Jamaica: Luxury Beach Shoots" at bounding box center [641, 197] width 950 height 247
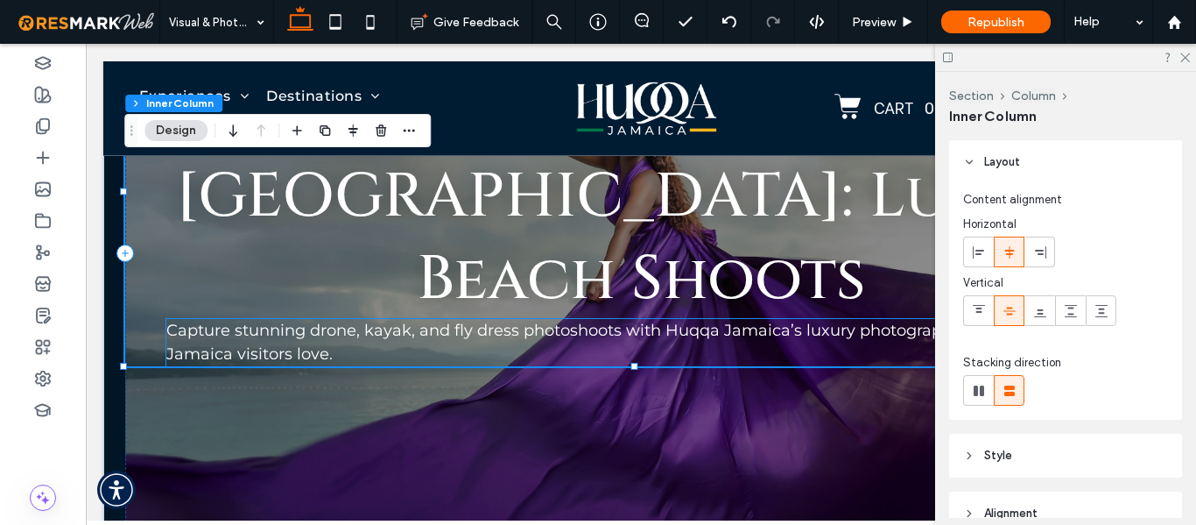
click at [316, 357] on span "Capture stunning drone, kayak, and fly dress photoshoots with Huqqa Jamaica’s l…" at bounding box center [613, 342] width 895 height 43
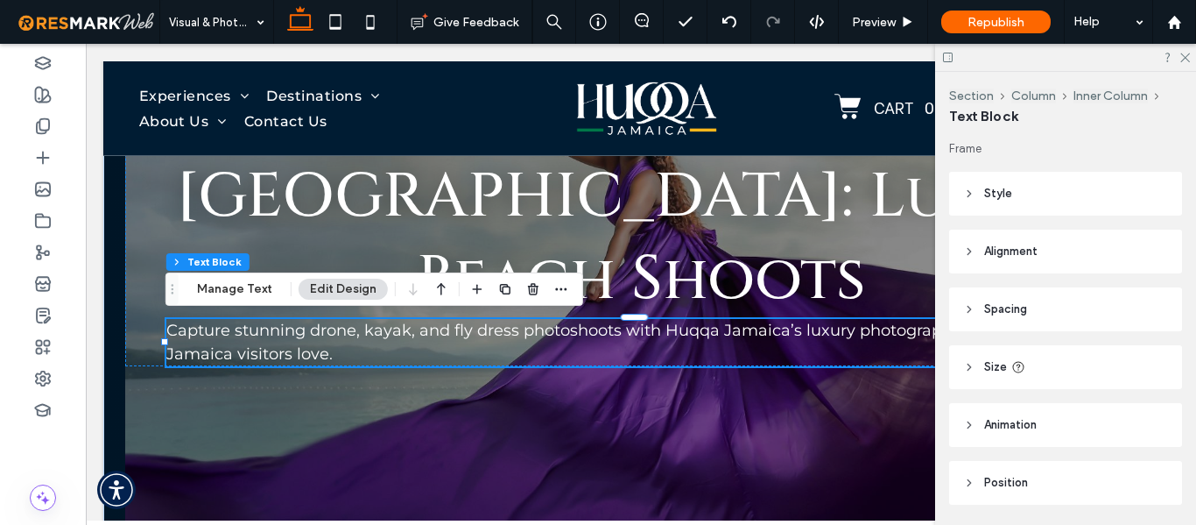
click at [316, 357] on div "Capture stunning drone, kayak, and fly dress photoshoots with Huqqa Jamaica’s l…" at bounding box center [641, 342] width 950 height 47
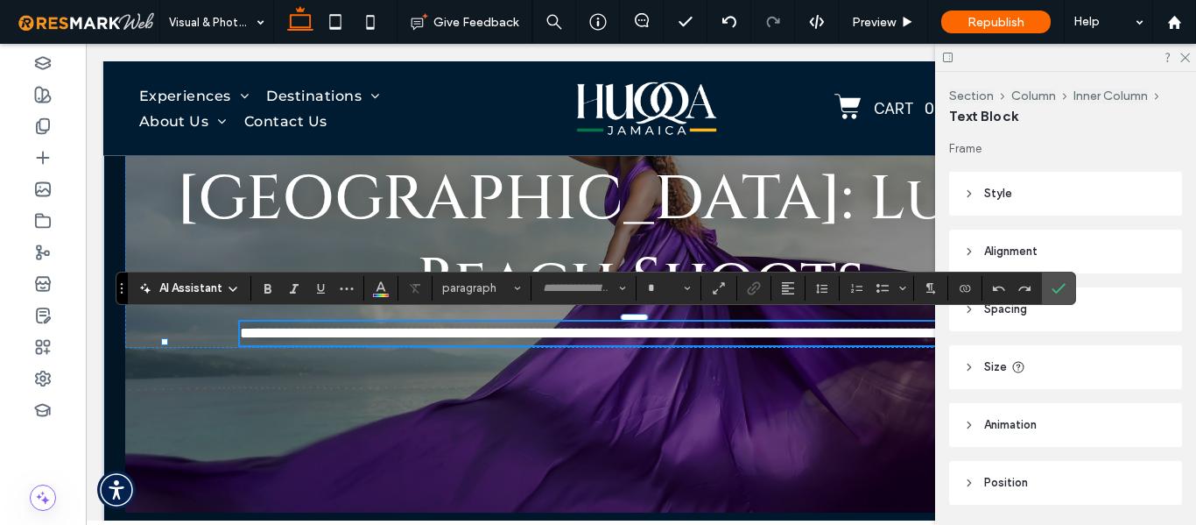
type input "**********"
type input "**"
click at [34, 131] on icon at bounding box center [43, 126] width 18 height 18
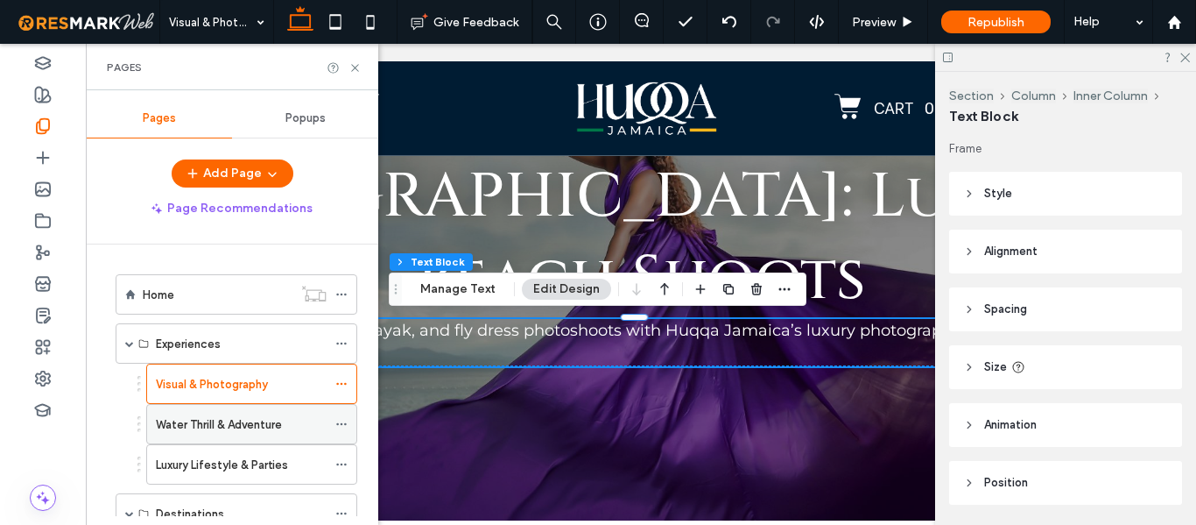
click at [255, 414] on label "Water Thrill & Adventure" at bounding box center [219, 424] width 126 height 31
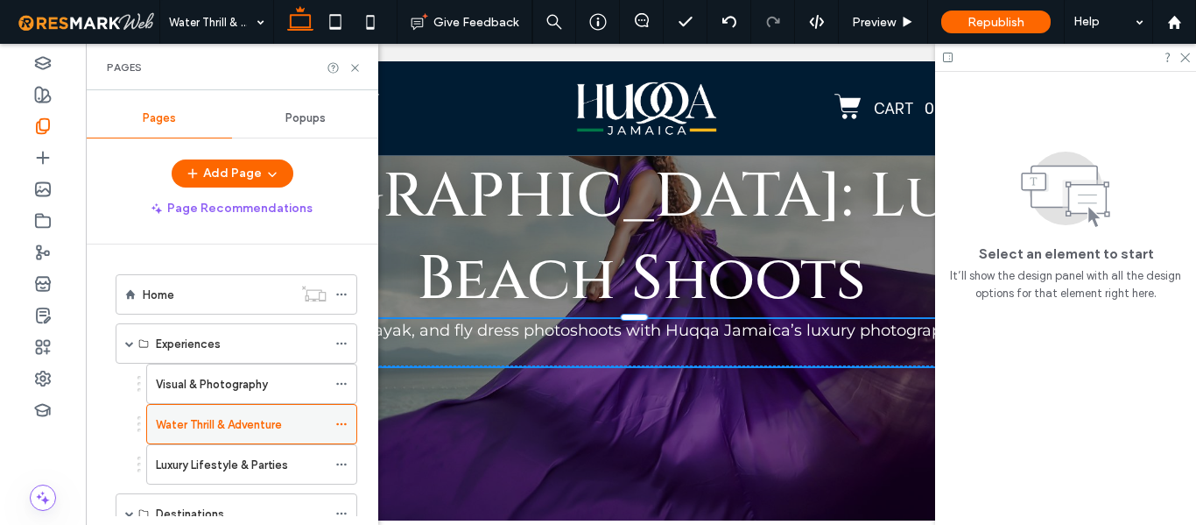
click at [255, 414] on div at bounding box center [598, 262] width 1196 height 525
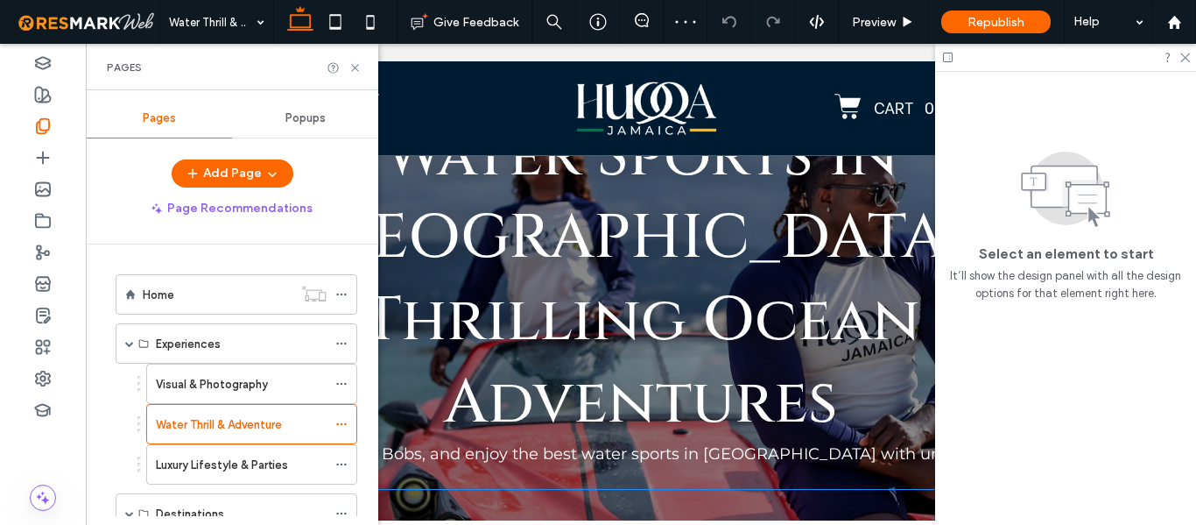
scroll to position [263, 0]
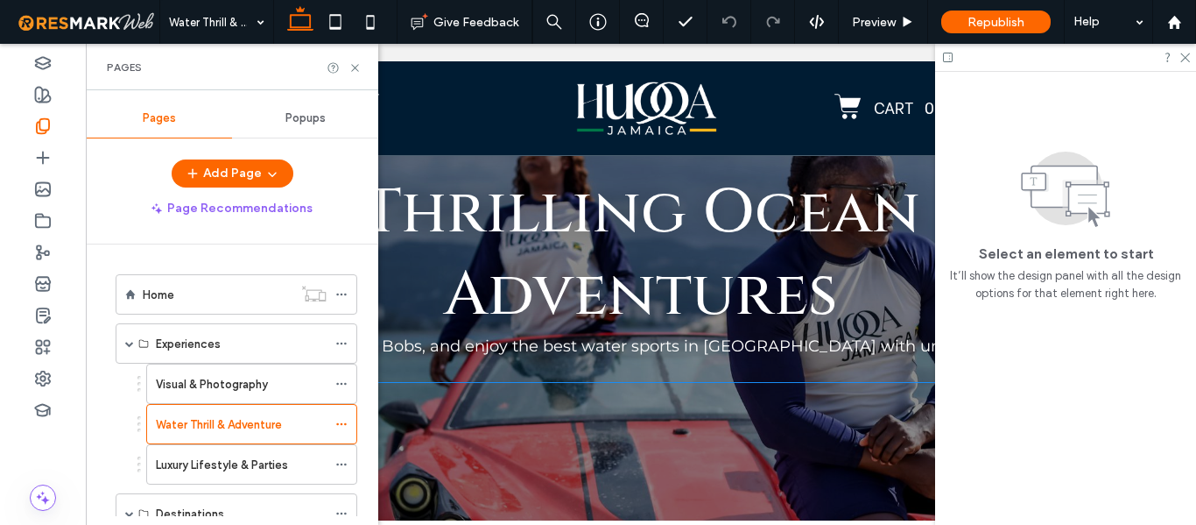
click at [648, 336] on span "Ride jet cars, dive with Sea Bobs, and enjoy the best water sports in Jamaica w…" at bounding box center [629, 357] width 926 height 43
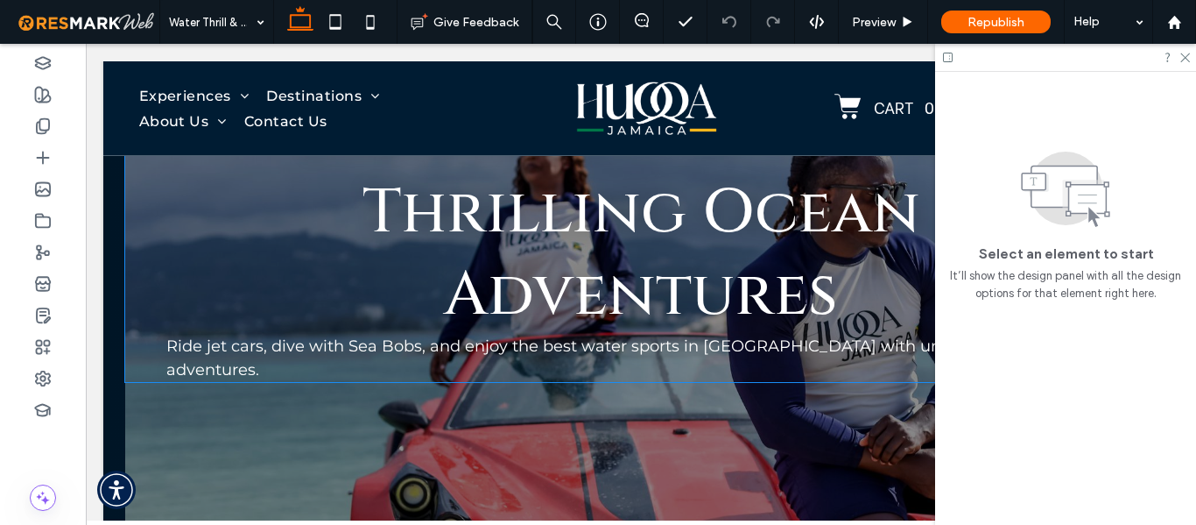
click at [648, 336] on span "Ride jet cars, dive with Sea Bobs, and enjoy the best water sports in Jamaica w…" at bounding box center [629, 357] width 926 height 43
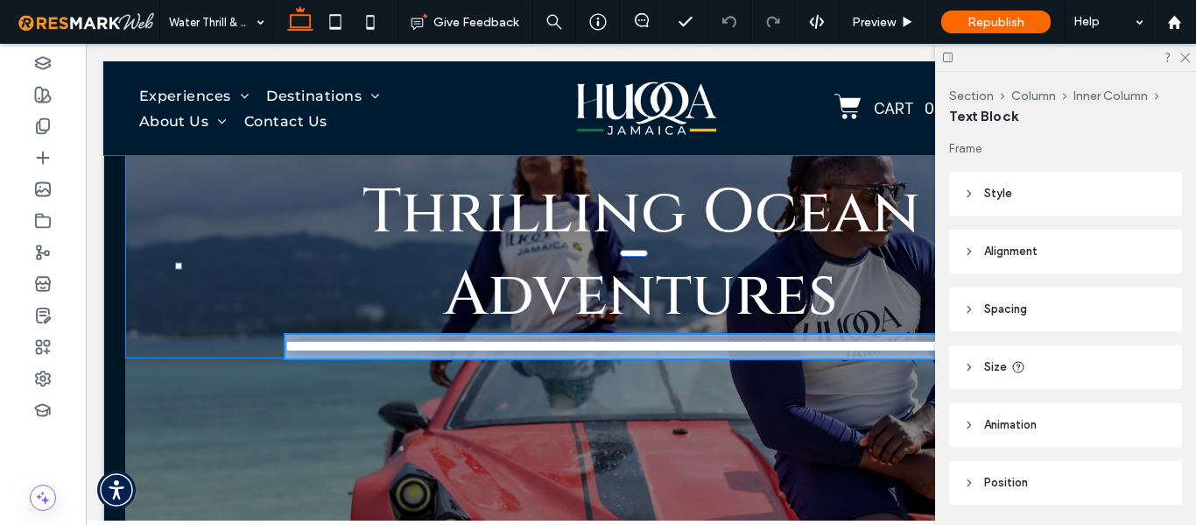
type input "**********"
type input "**"
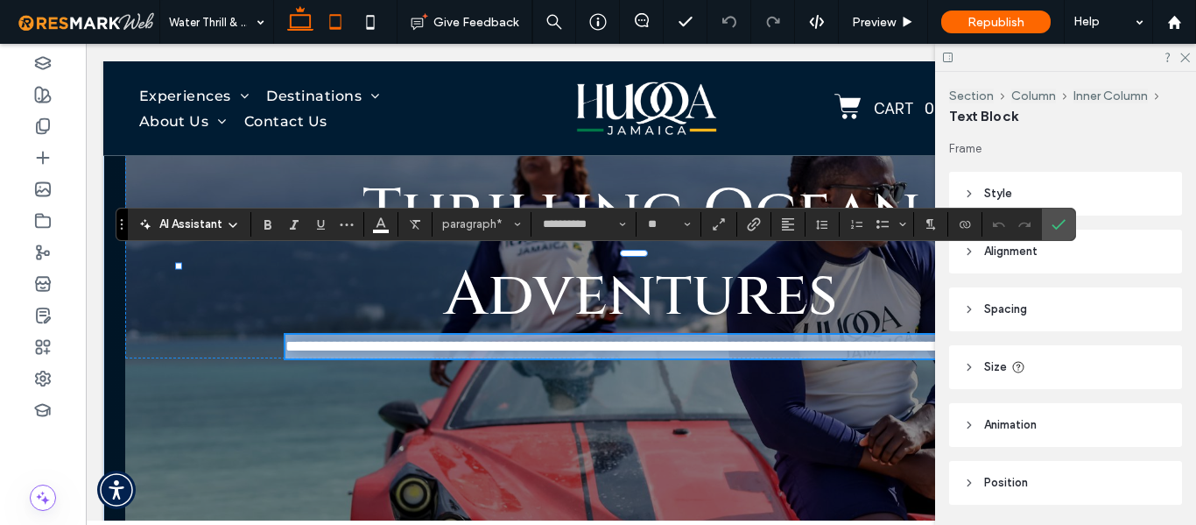
paste div
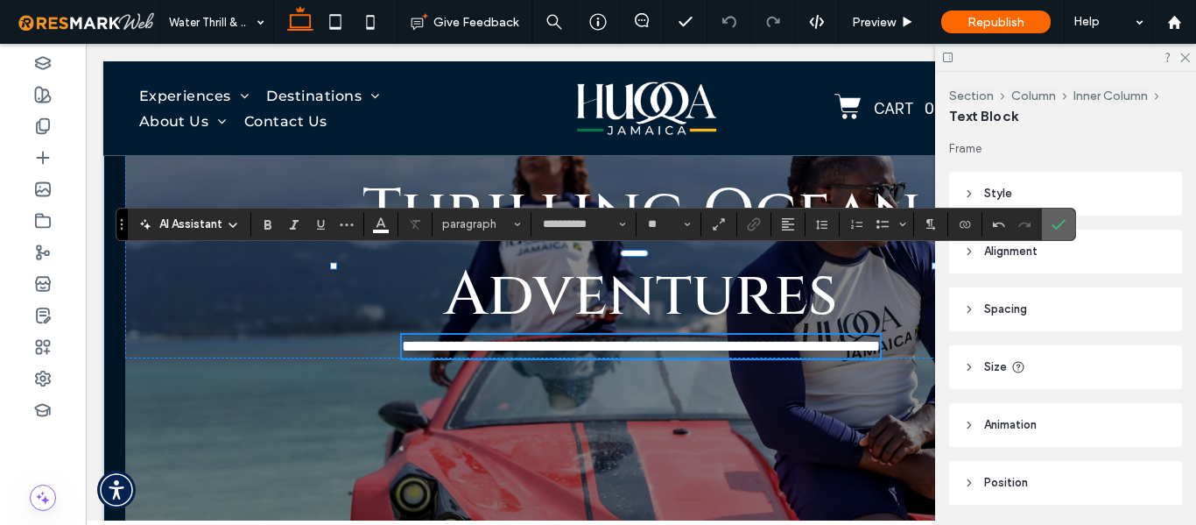
click at [1052, 227] on icon "Confirm" at bounding box center [1059, 224] width 14 height 14
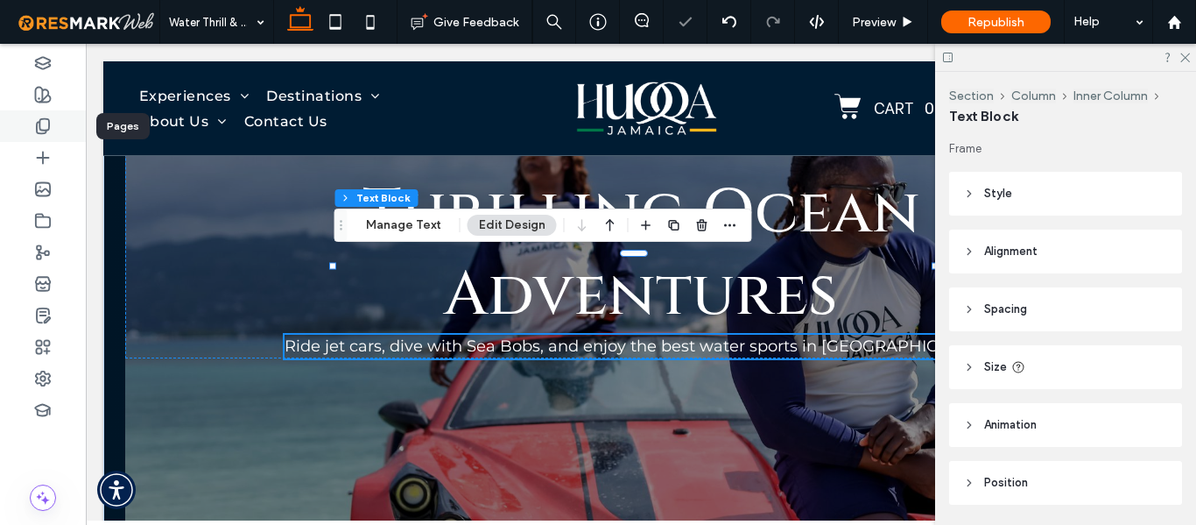
click at [46, 128] on icon at bounding box center [43, 126] width 18 height 18
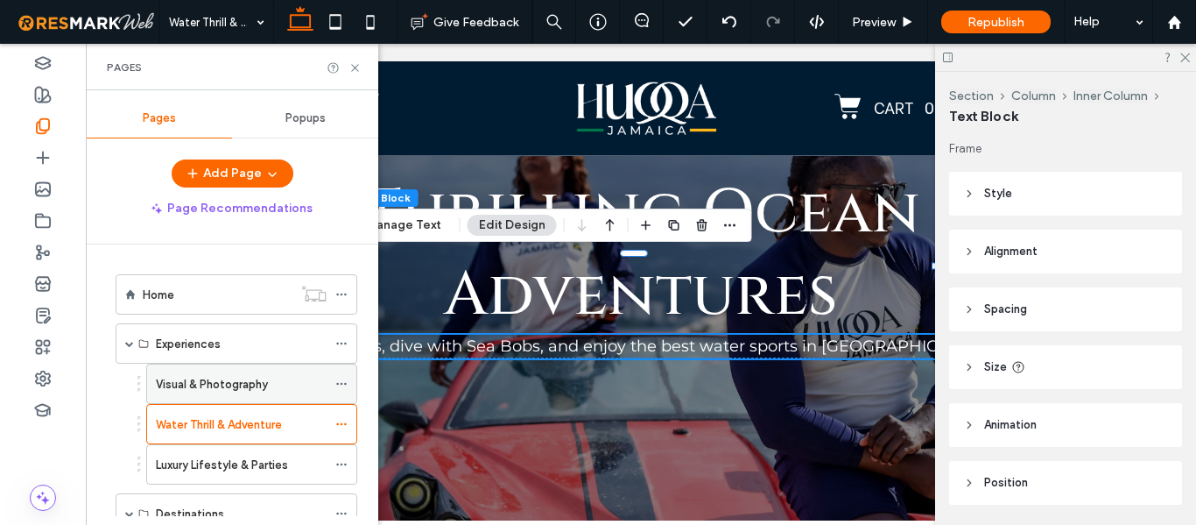
click at [245, 391] on label "Visual & Photography" at bounding box center [212, 384] width 112 height 31
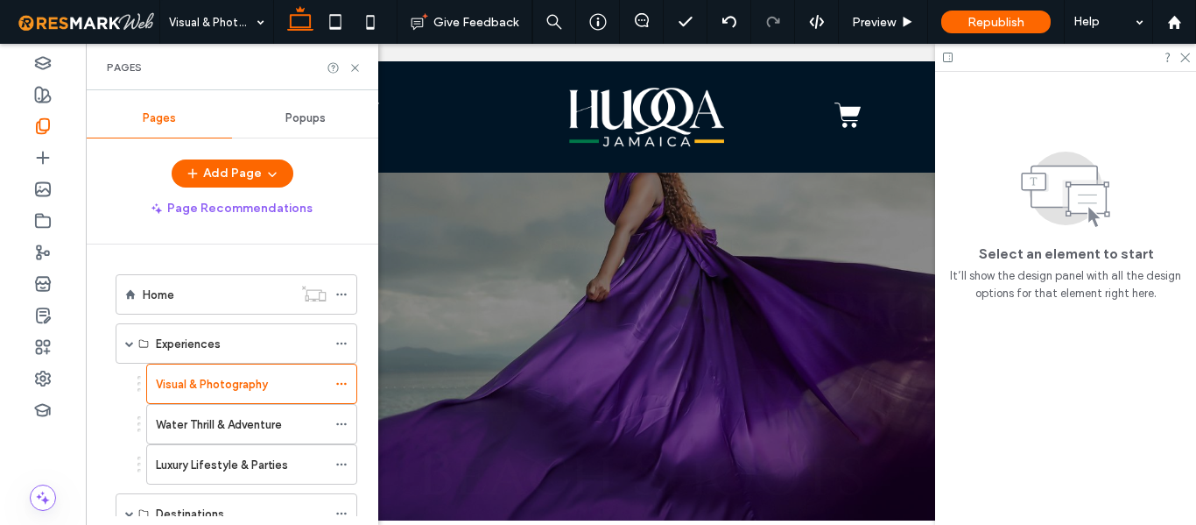
click at [249, 391] on div at bounding box center [598, 262] width 1196 height 525
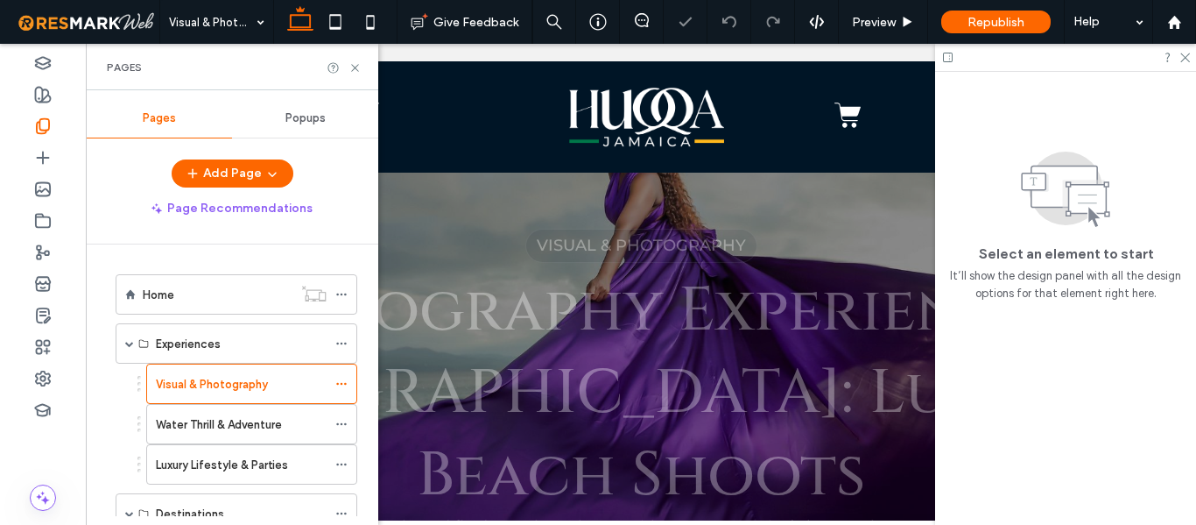
click at [249, 391] on label "Visual & Photography" at bounding box center [212, 384] width 112 height 31
click at [0, 0] on div at bounding box center [0, 0] width 0 height 0
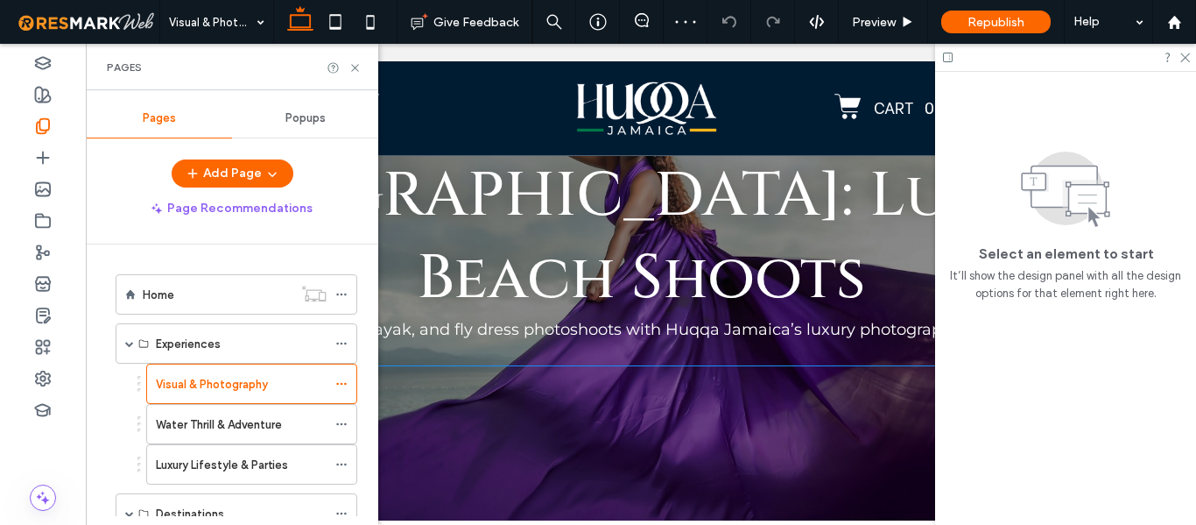
scroll to position [175, 0]
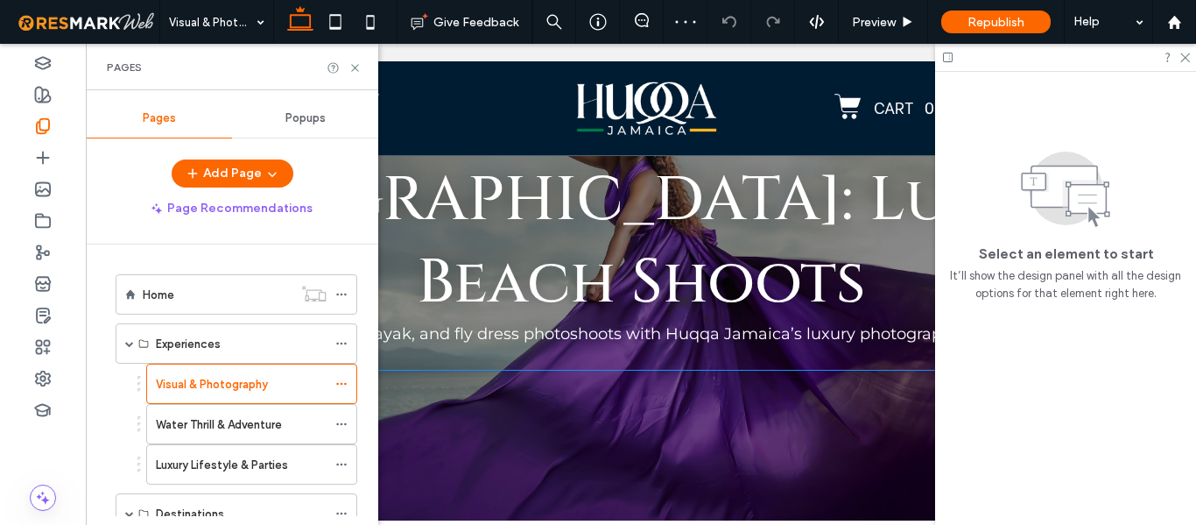
click at [590, 332] on span "Capture stunning drone, kayak, and fly dress photoshoots with Huqqa Jamaica’s l…" at bounding box center [613, 345] width 895 height 43
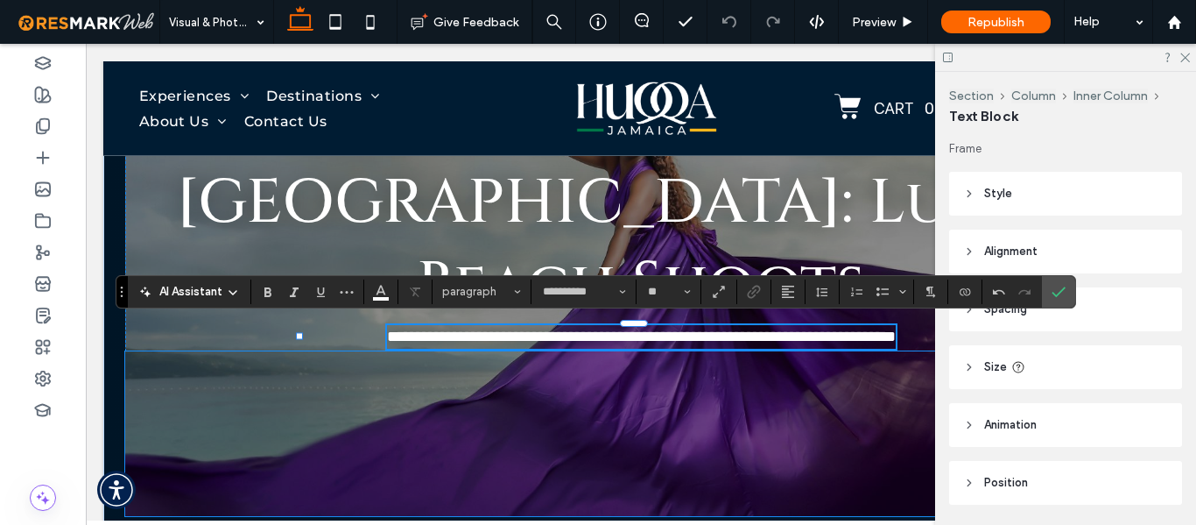
click at [557, 402] on div at bounding box center [641, 433] width 1032 height 165
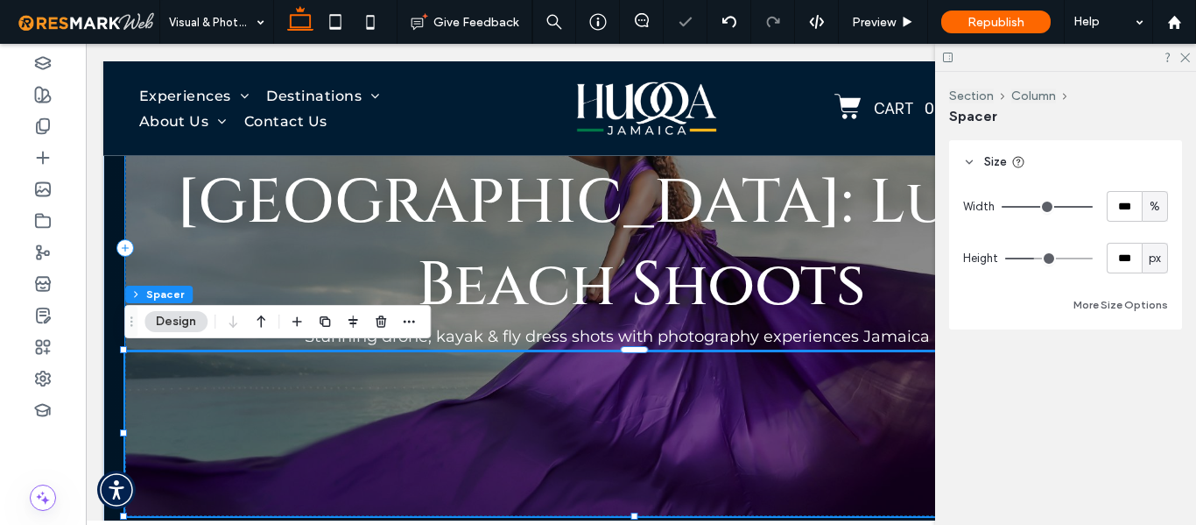
click at [645, 343] on span "Stunning drone, kayak & fly dress shots with photography experiences Jamaica lo…" at bounding box center [641, 336] width 673 height 19
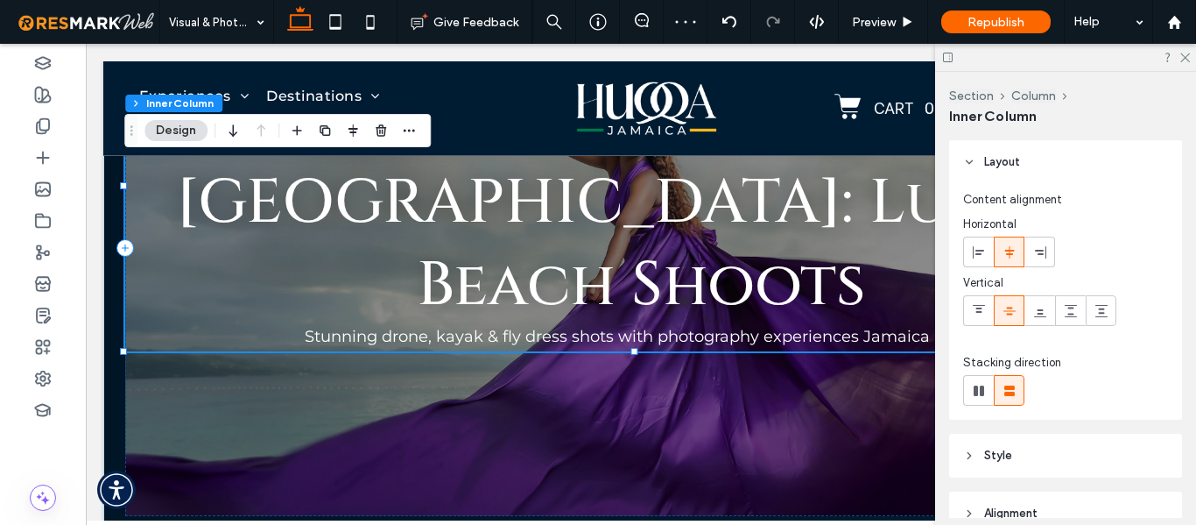
click at [686, 333] on span "Stunning drone, kayak & fly dress shots with photography experiences Jamaica lo…" at bounding box center [641, 336] width 673 height 19
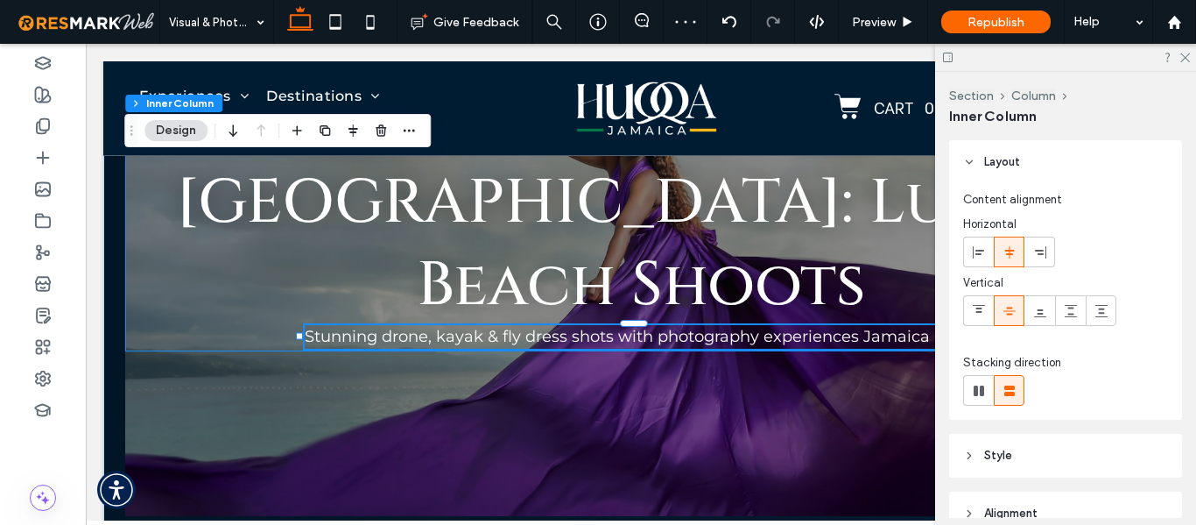
click at [686, 333] on div "Stunning drone, kayak & fly dress shots with photography experiences Jamaica lo…" at bounding box center [641, 337] width 673 height 24
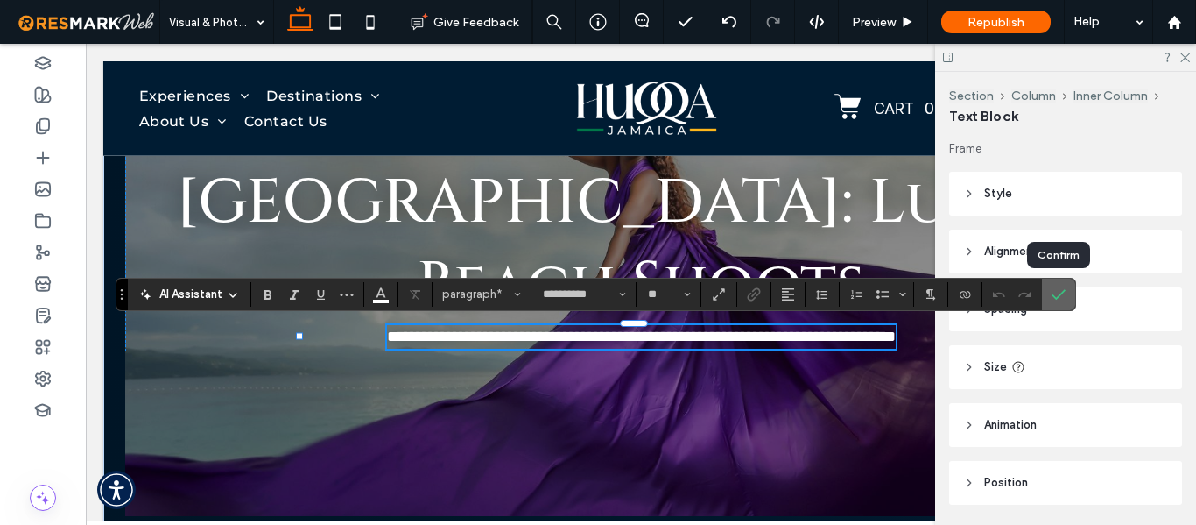
click at [1054, 292] on icon "Confirm" at bounding box center [1059, 294] width 14 height 14
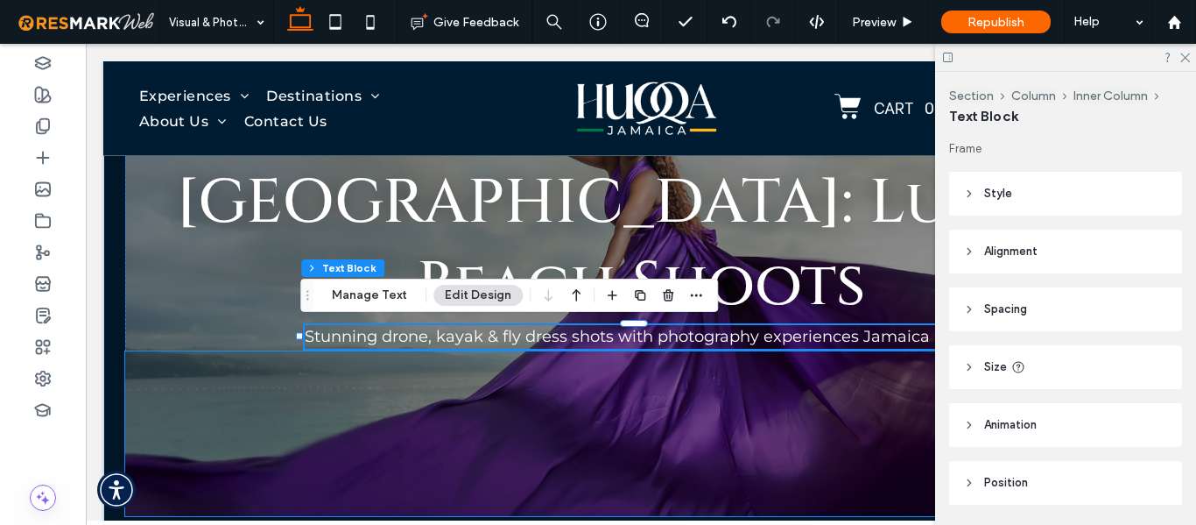
click at [518, 405] on div at bounding box center [641, 433] width 1032 height 165
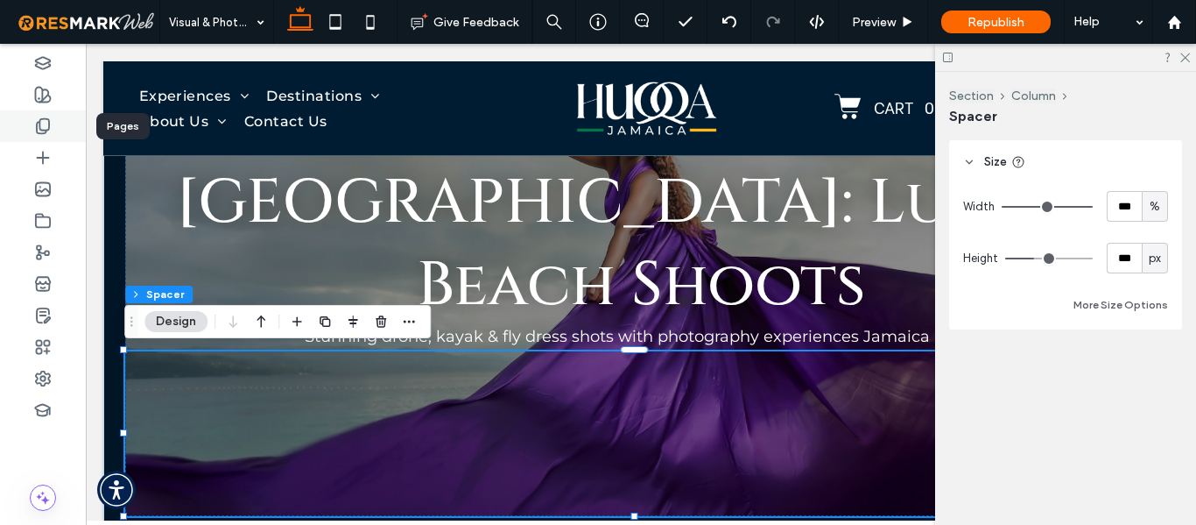
click at [41, 123] on icon at bounding box center [43, 126] width 18 height 18
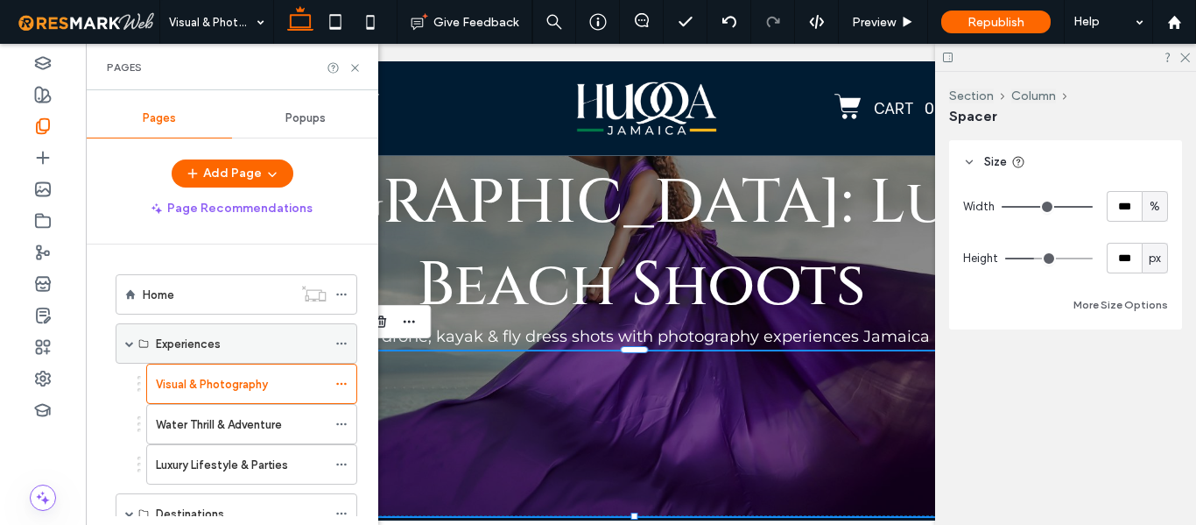
click at [179, 347] on label "Experiences" at bounding box center [188, 343] width 65 height 31
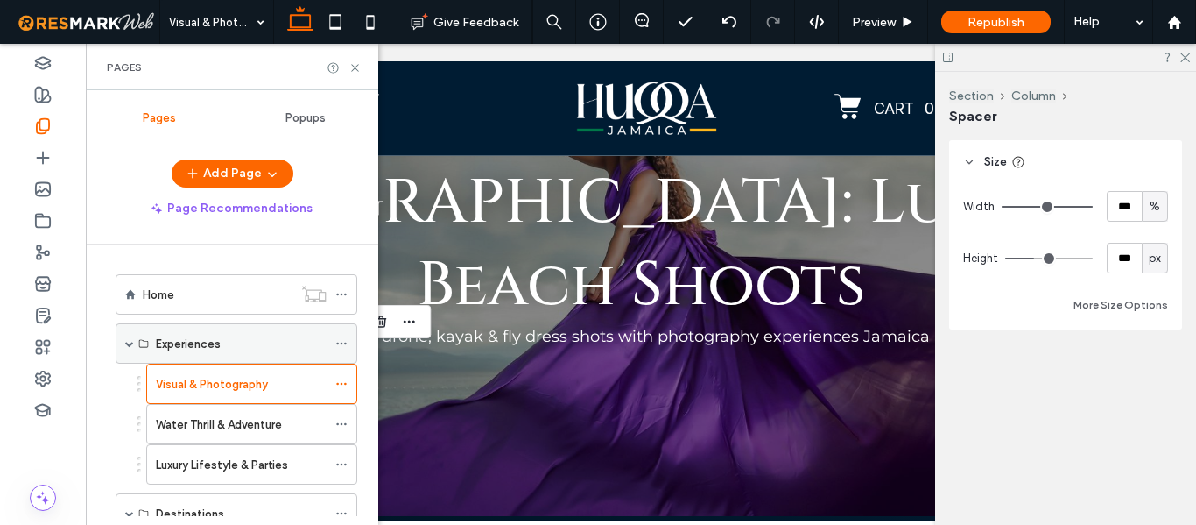
click at [179, 347] on label "Experiences" at bounding box center [188, 343] width 65 height 31
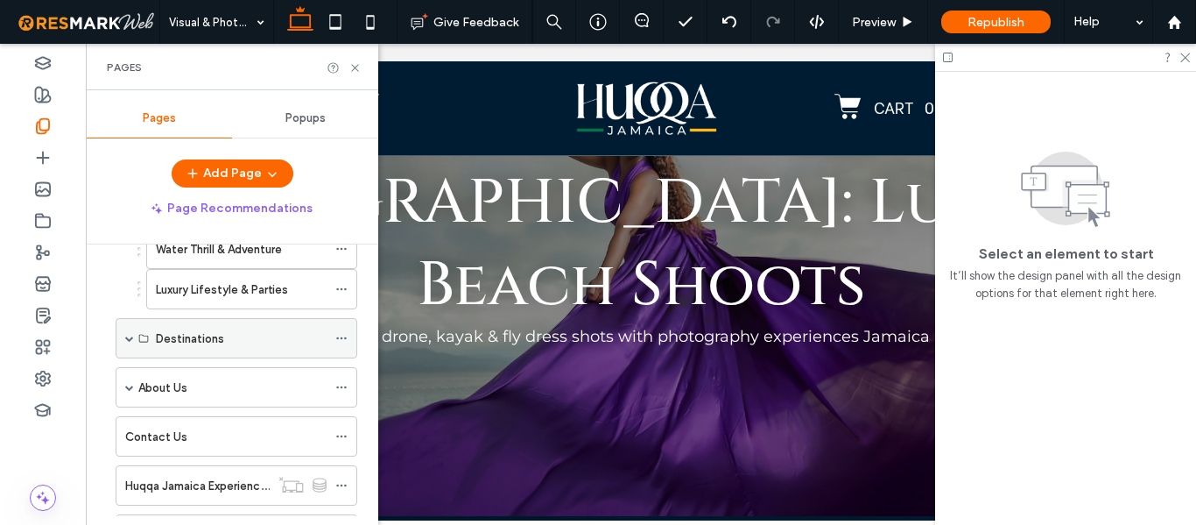
click at [132, 336] on span at bounding box center [129, 338] width 9 height 9
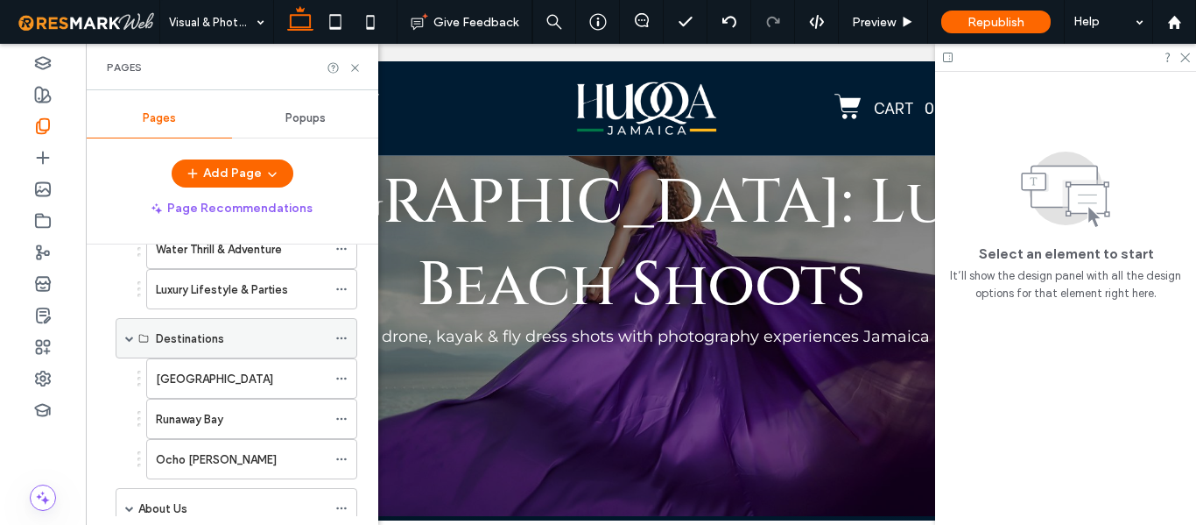
click at [220, 336] on label "Destinations" at bounding box center [190, 338] width 68 height 31
click at [342, 341] on icon at bounding box center [341, 338] width 12 height 12
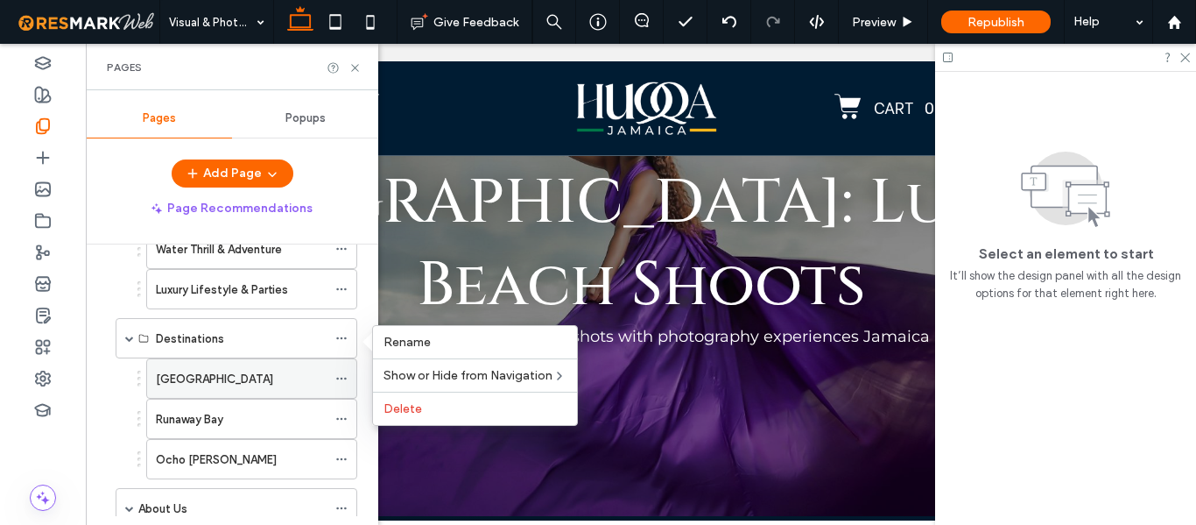
click at [233, 383] on div "[GEOGRAPHIC_DATA]" at bounding box center [241, 379] width 171 height 18
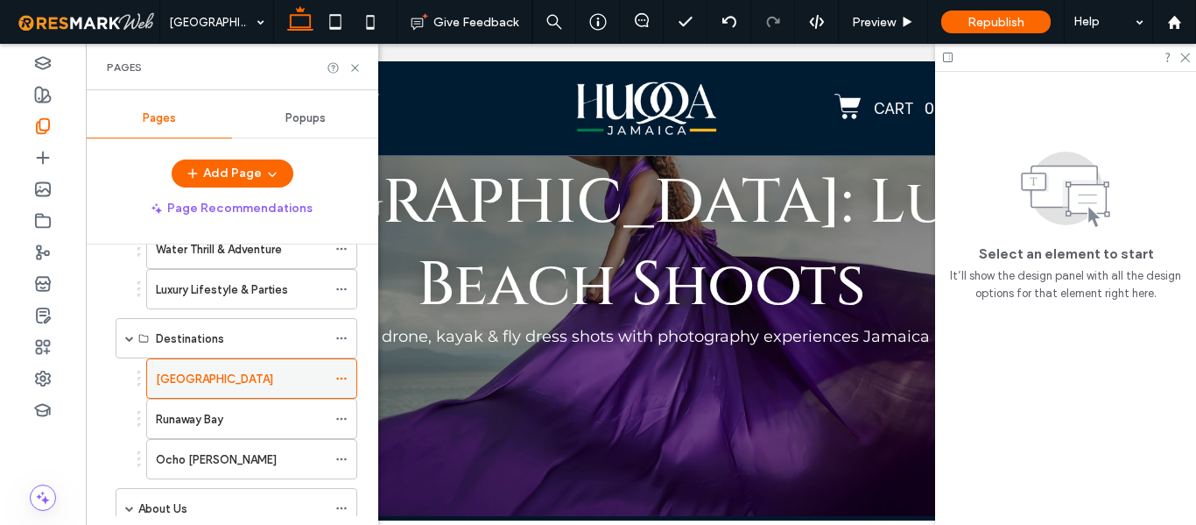
click at [233, 383] on div at bounding box center [598, 262] width 1196 height 525
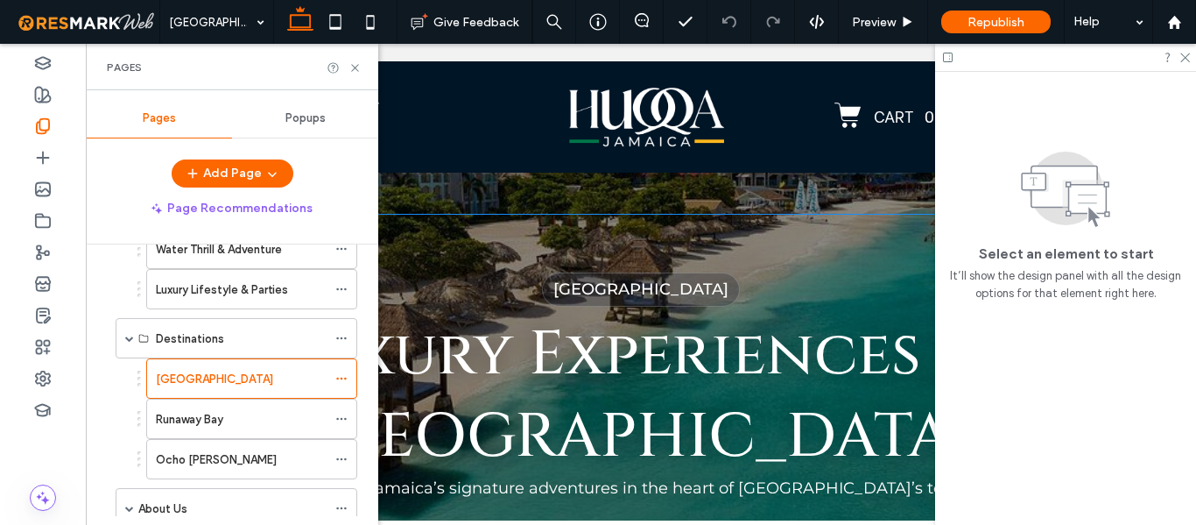
click at [543, 355] on span "Luxury Experiences in Montego Bay" at bounding box center [641, 395] width 729 height 165
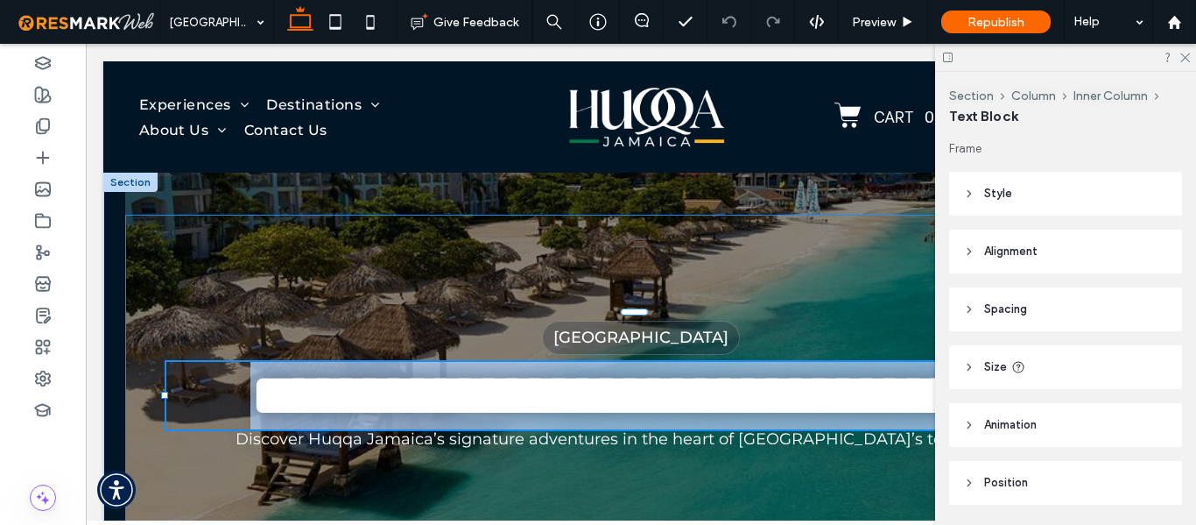
type input "******"
type input "**"
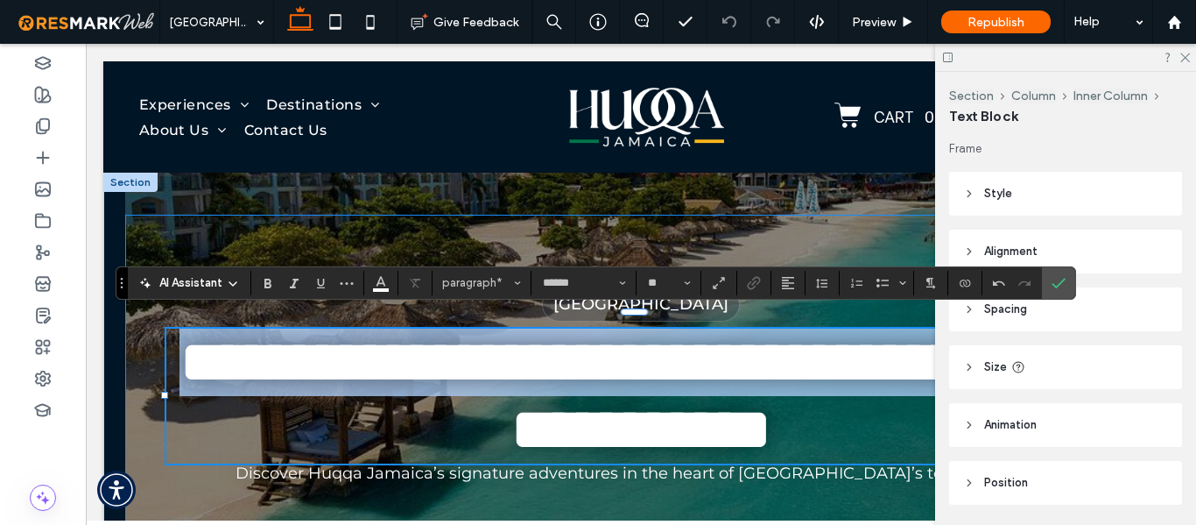
type input "**********"
type input "**"
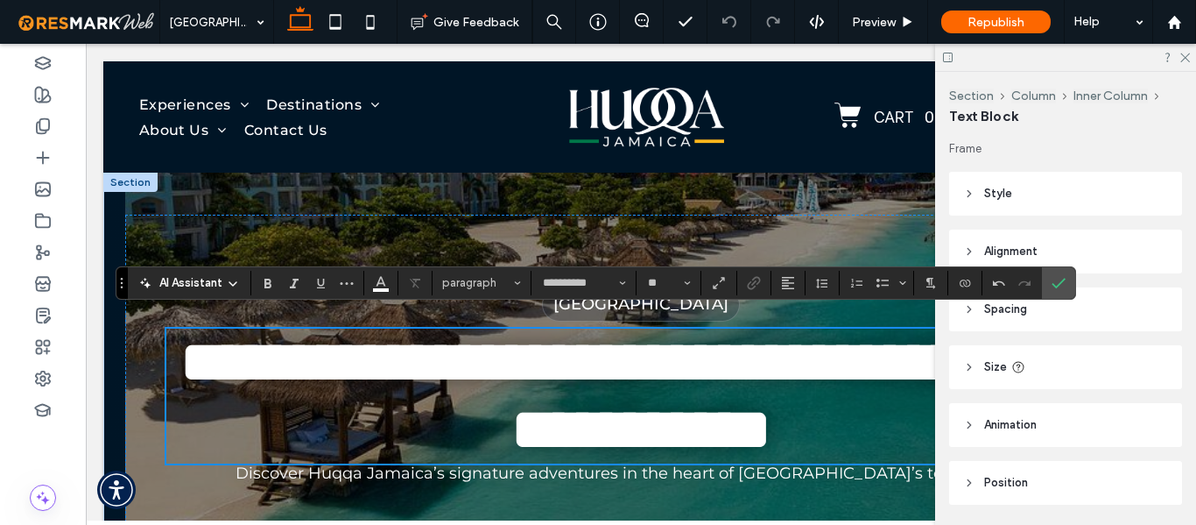
scroll to position [196, 0]
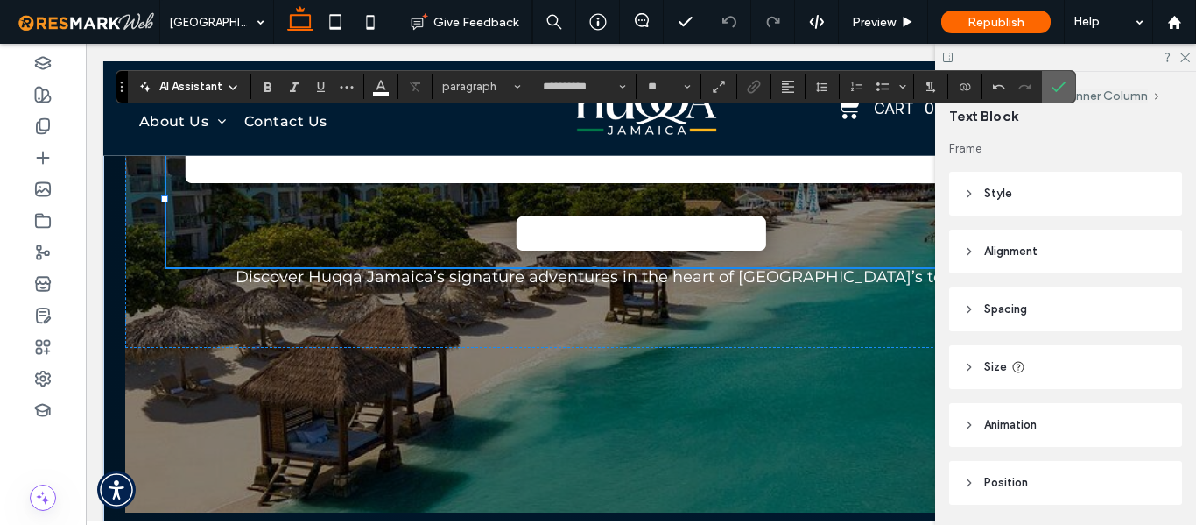
click at [1057, 90] on use "Confirm" at bounding box center [1059, 86] width 14 height 11
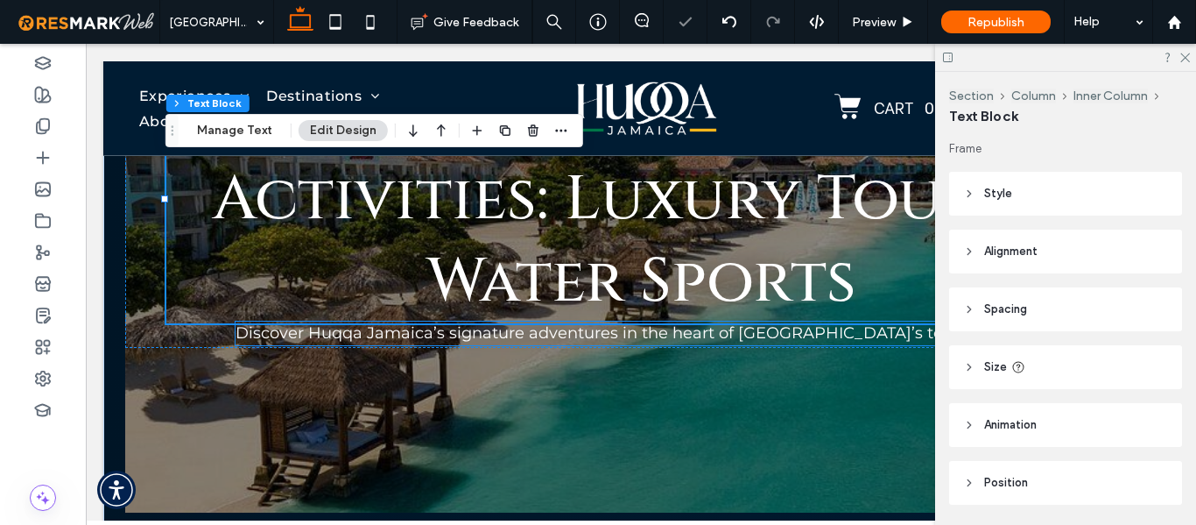
click at [724, 337] on span "Discover Huqqa Jamaica’s signature adventures in the heart of Jamaica’s tourism…" at bounding box center [641, 332] width 811 height 19
click at [724, 337] on div "Discover Huqqa Jamaica’s signature adventures in the heart of Jamaica’s tourism…" at bounding box center [641, 333] width 811 height 24
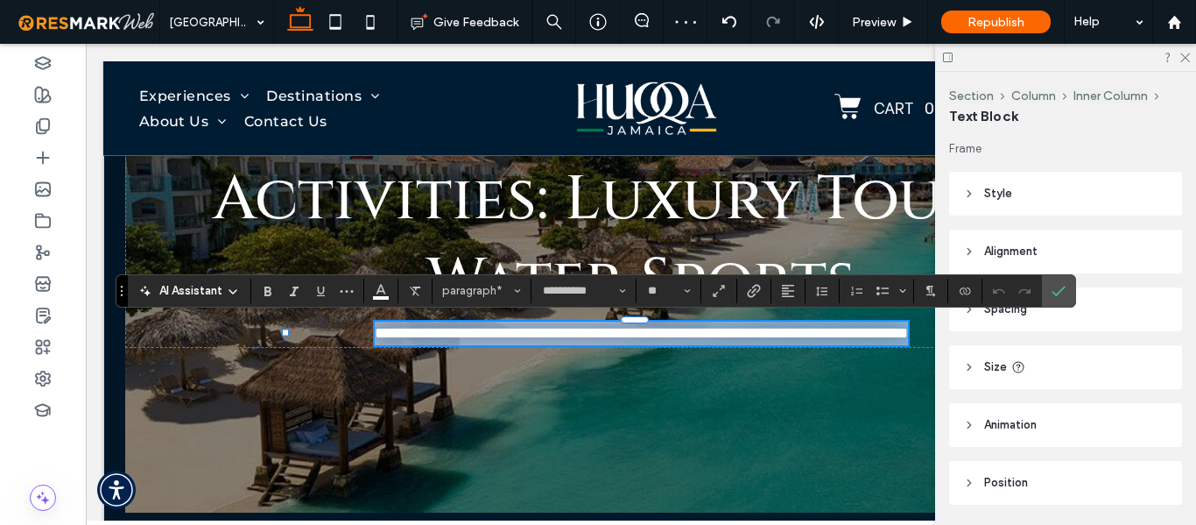
copy span "**********"
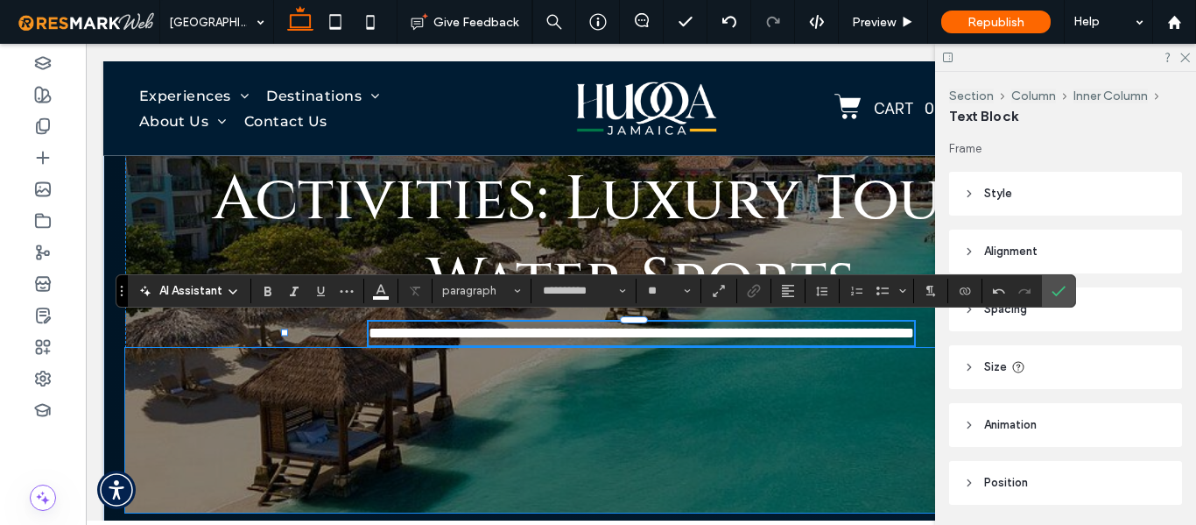
click at [564, 411] on div at bounding box center [641, 430] width 1032 height 165
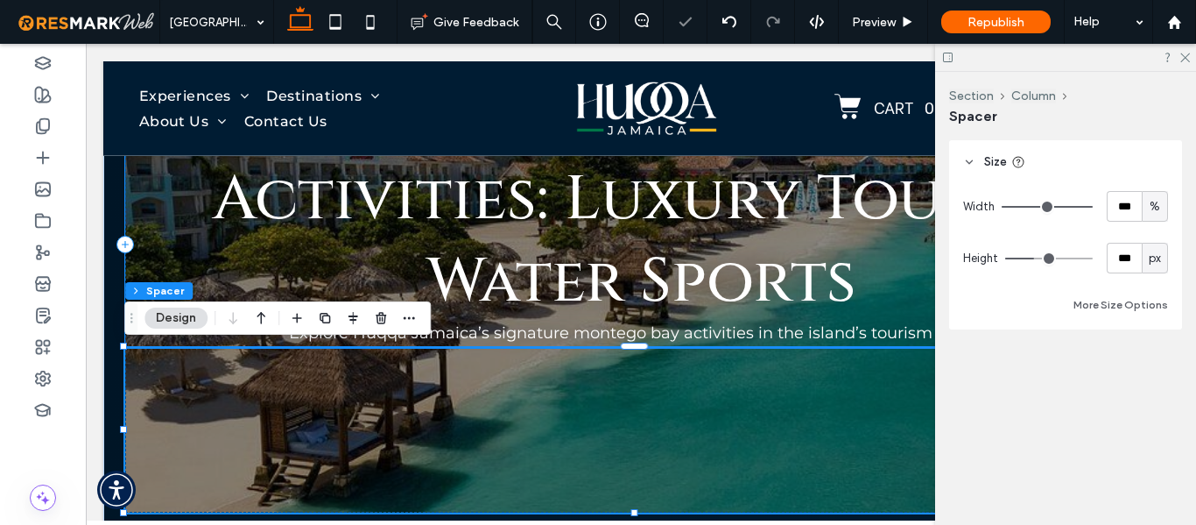
click at [445, 258] on h1 "Montego Bay Activities: Luxury Tours & Water Sports" at bounding box center [641, 199] width 950 height 247
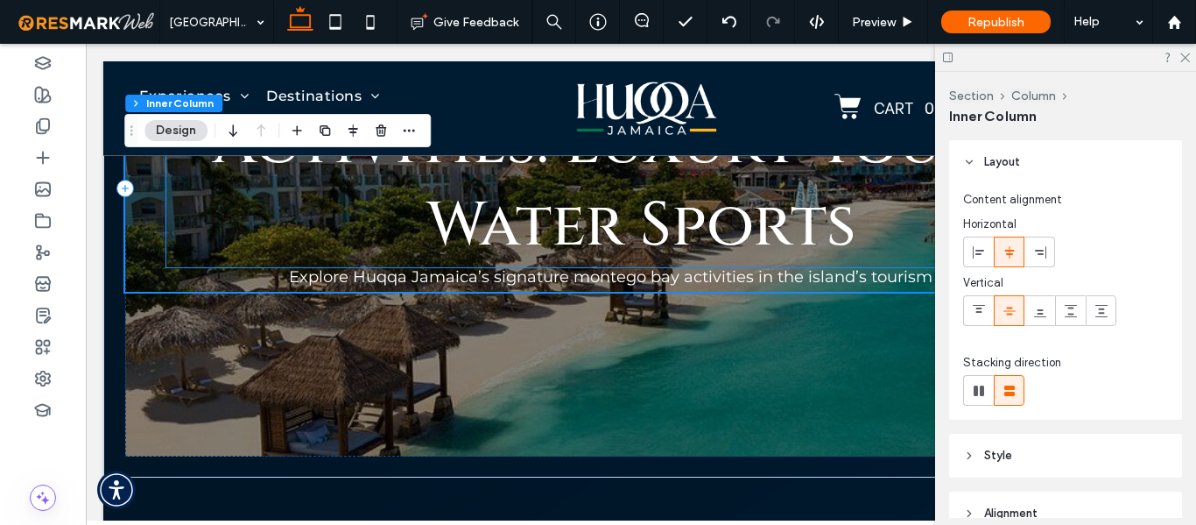
scroll to position [284, 0]
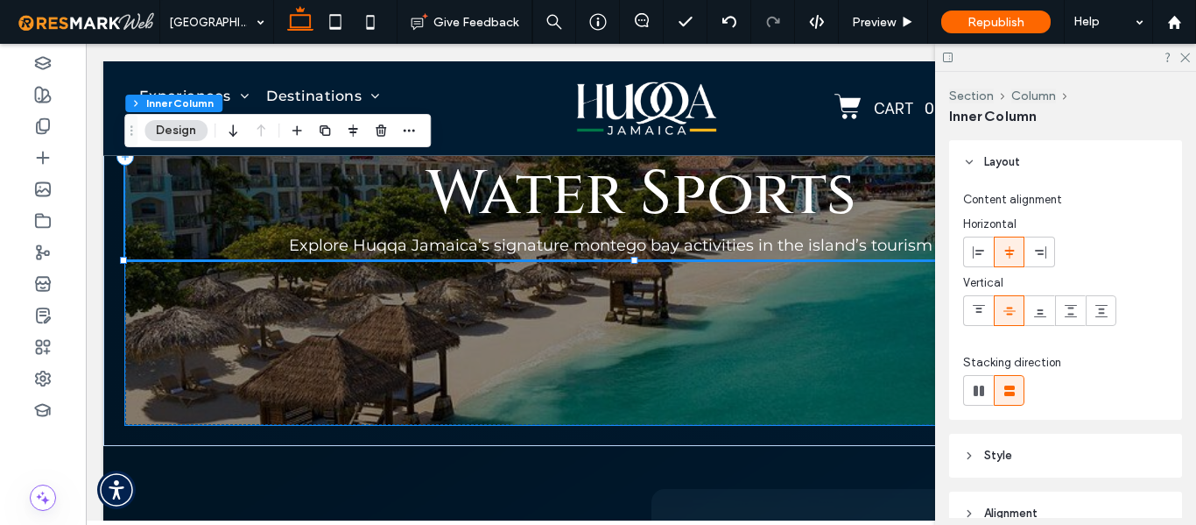
click at [684, 323] on div at bounding box center [641, 342] width 1032 height 165
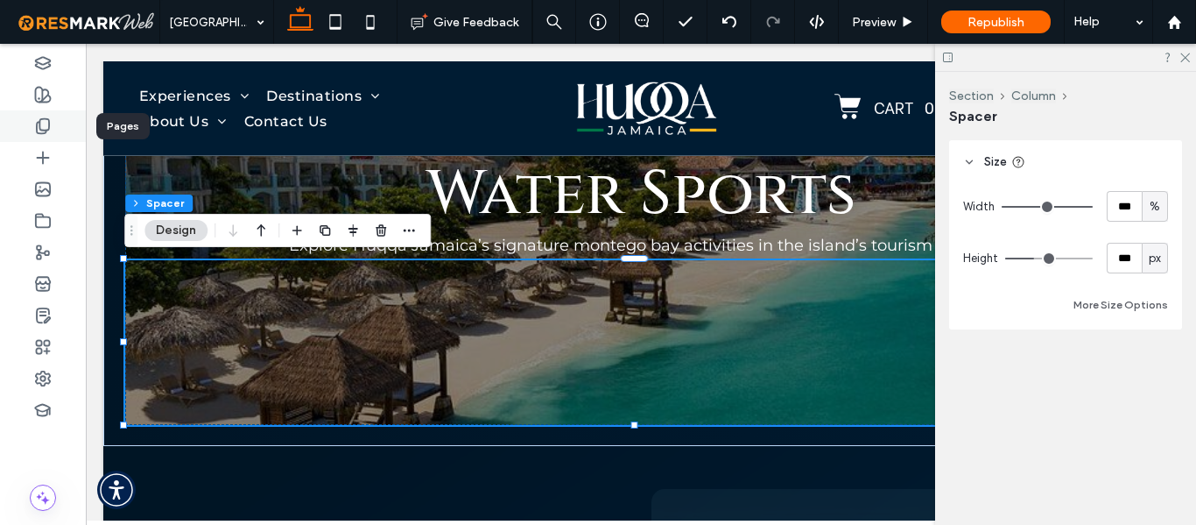
click at [30, 130] on div at bounding box center [43, 126] width 86 height 32
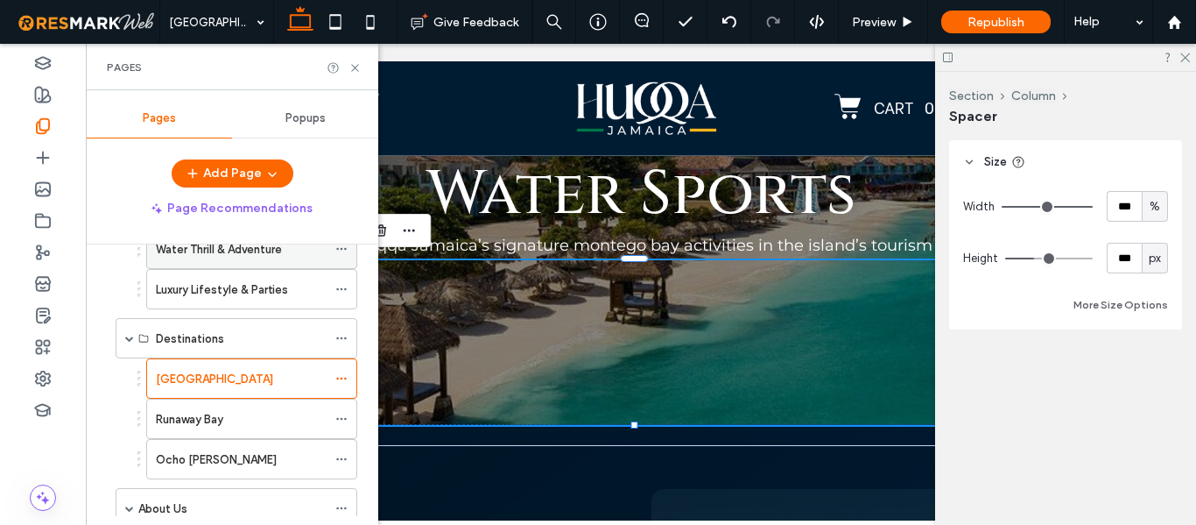
scroll to position [263, 0]
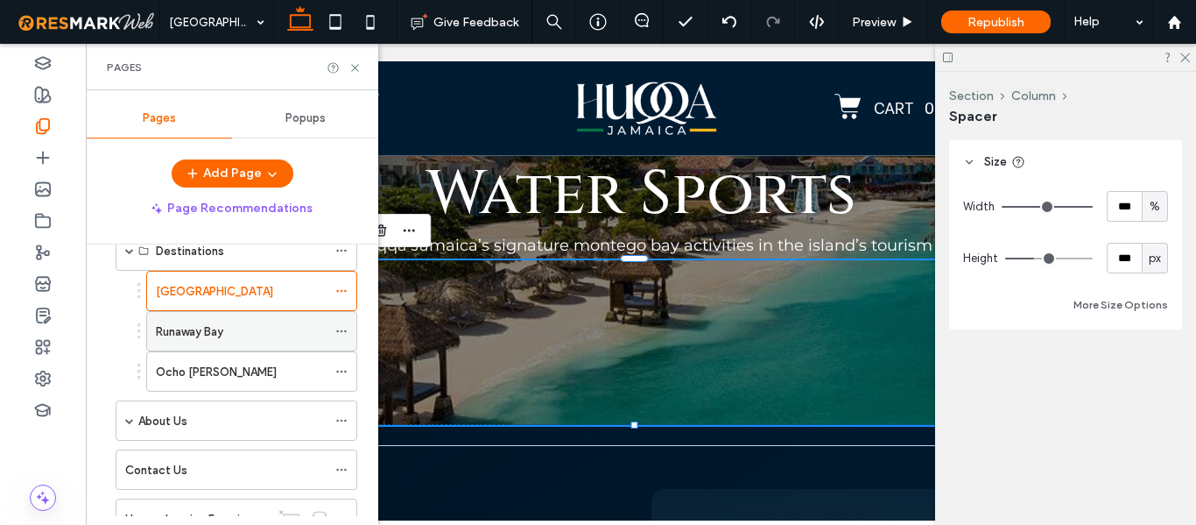
click at [231, 326] on div "Runaway Bay" at bounding box center [241, 331] width 171 height 18
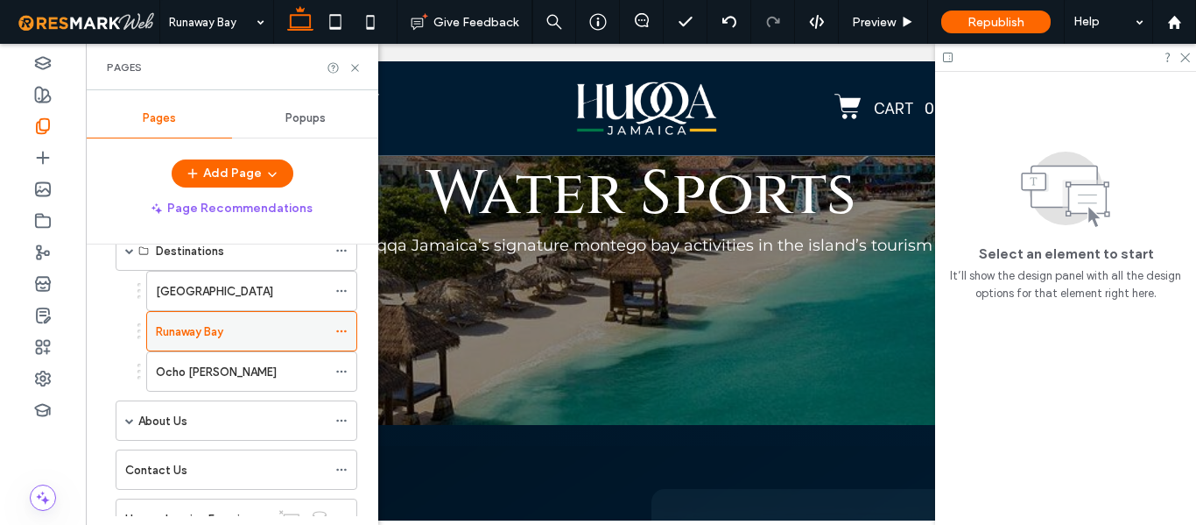
click at [231, 326] on div at bounding box center [598, 262] width 1196 height 525
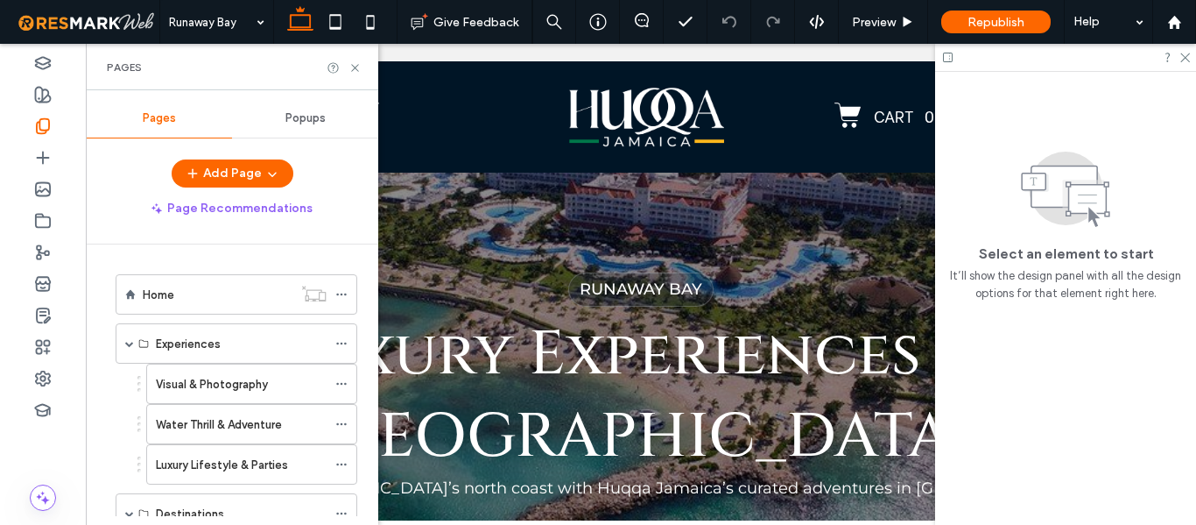
scroll to position [263, 0]
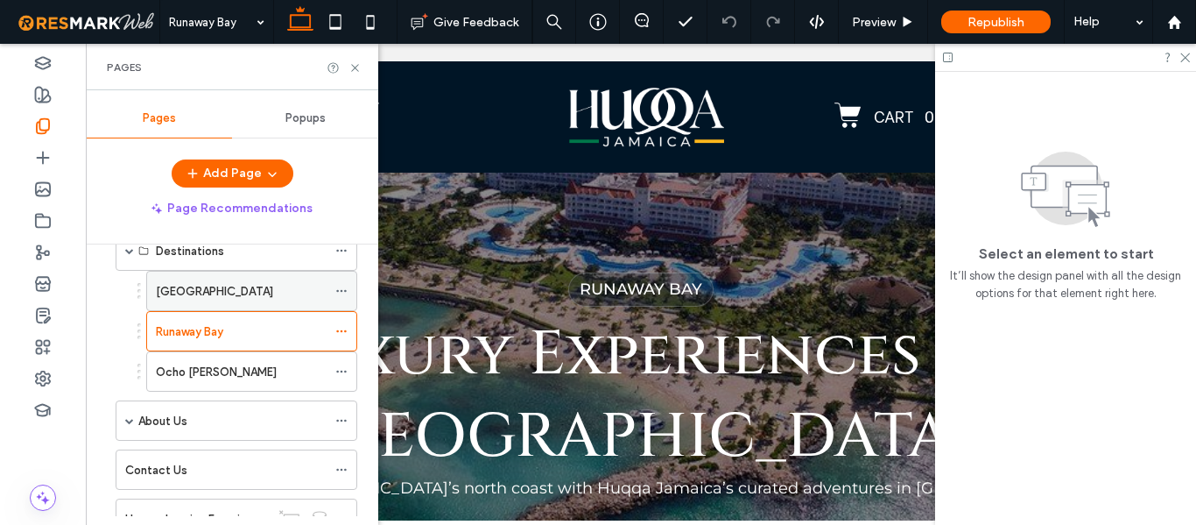
click at [236, 293] on div "[GEOGRAPHIC_DATA]" at bounding box center [241, 291] width 171 height 18
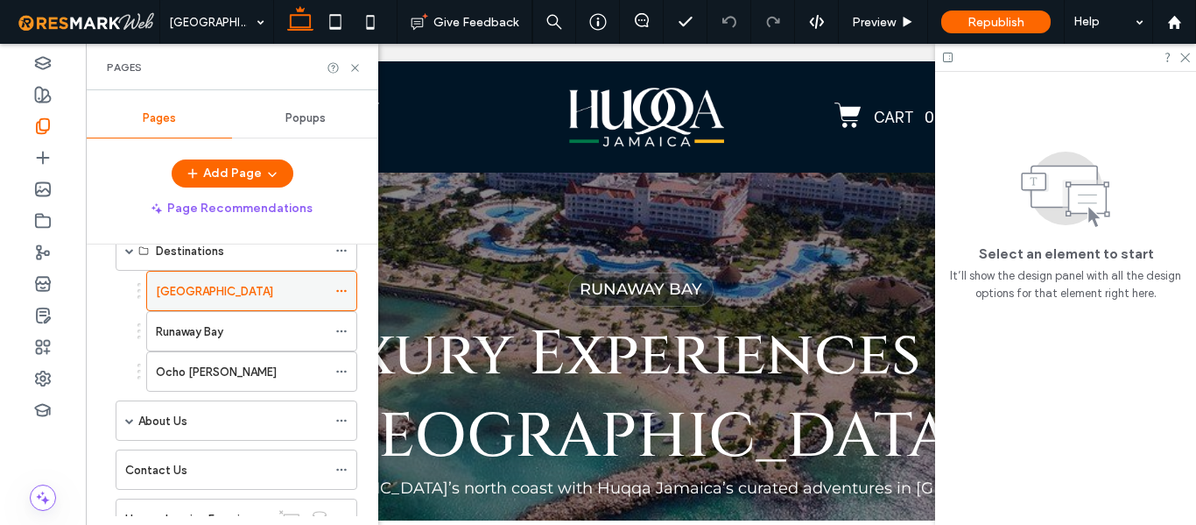
click at [236, 293] on div at bounding box center [598, 262] width 1196 height 525
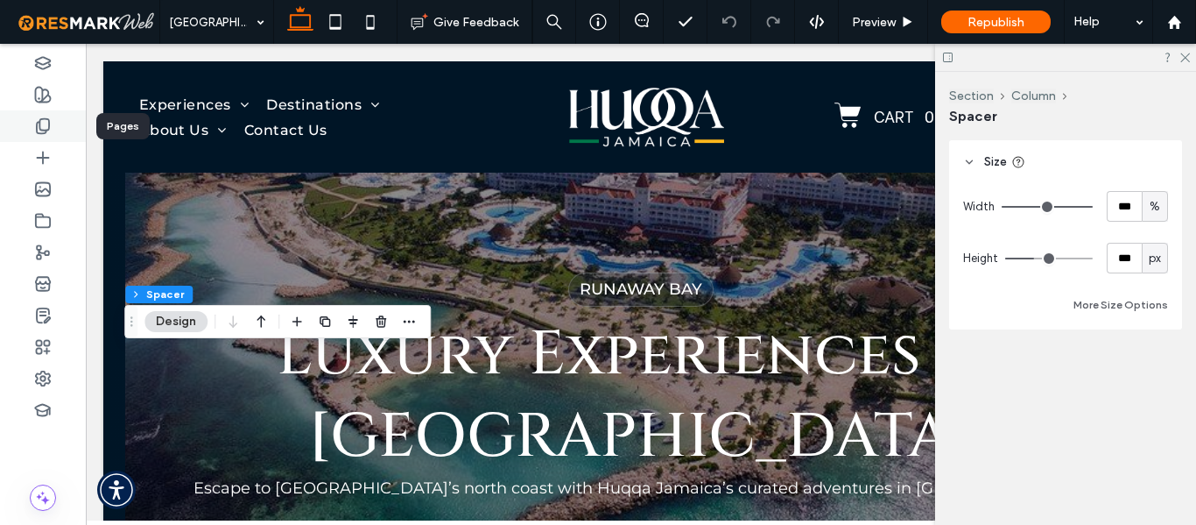
click at [47, 134] on icon at bounding box center [43, 126] width 18 height 18
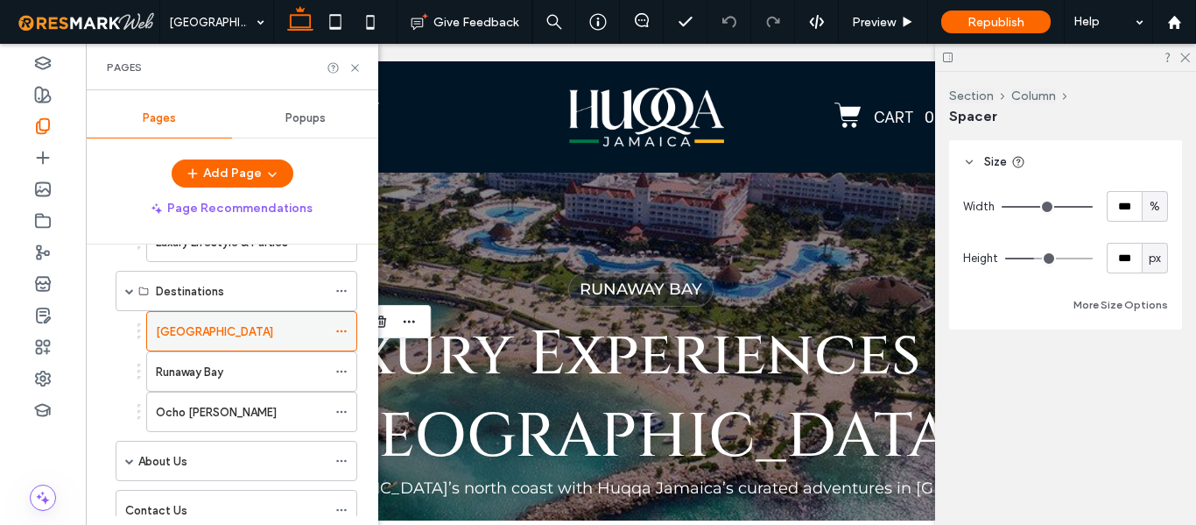
scroll to position [263, 0]
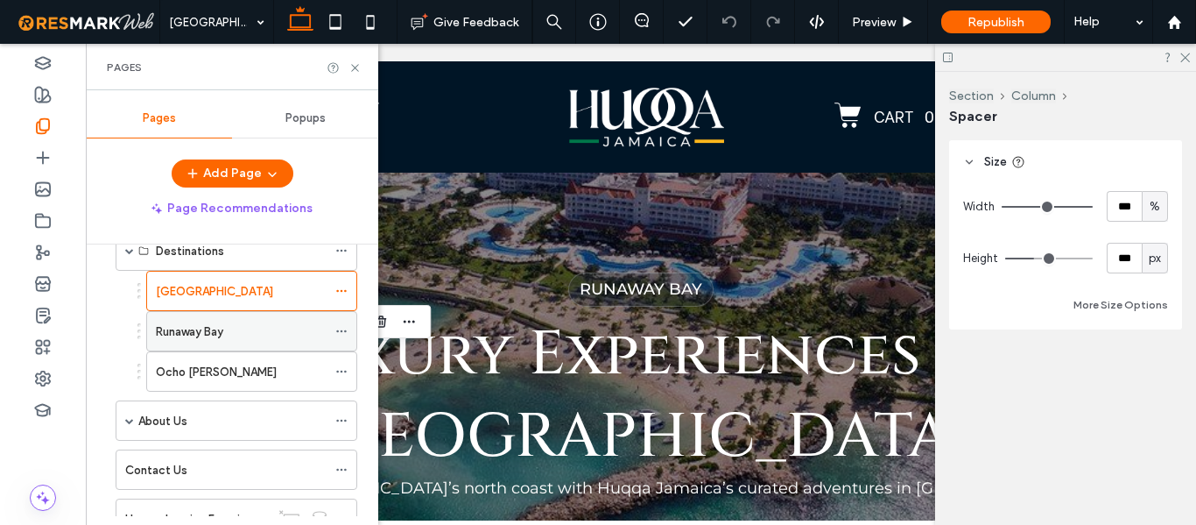
click at [273, 327] on div "Runaway Bay" at bounding box center [241, 331] width 171 height 18
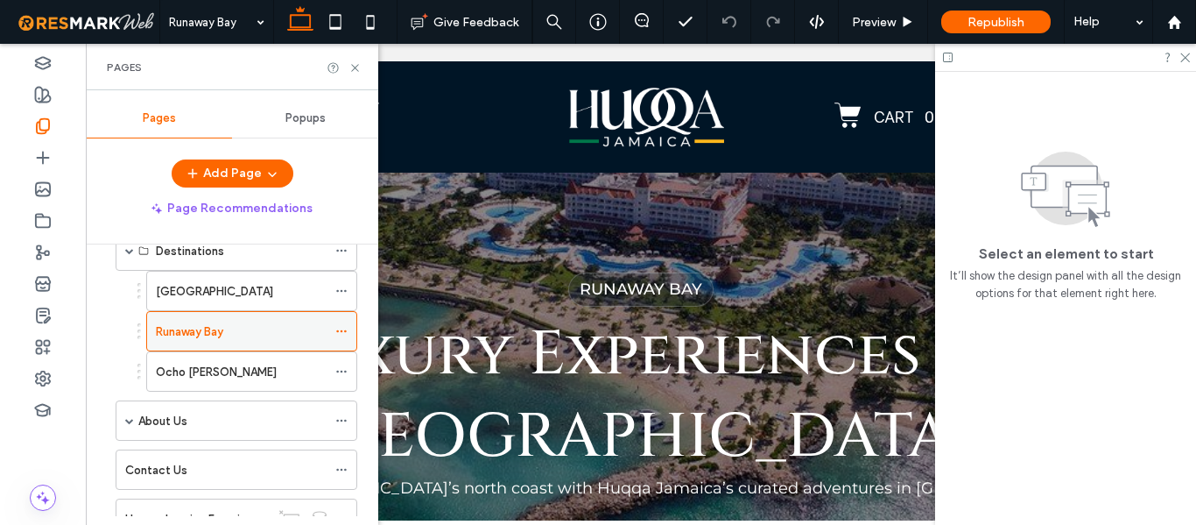
click at [273, 327] on div at bounding box center [598, 262] width 1196 height 525
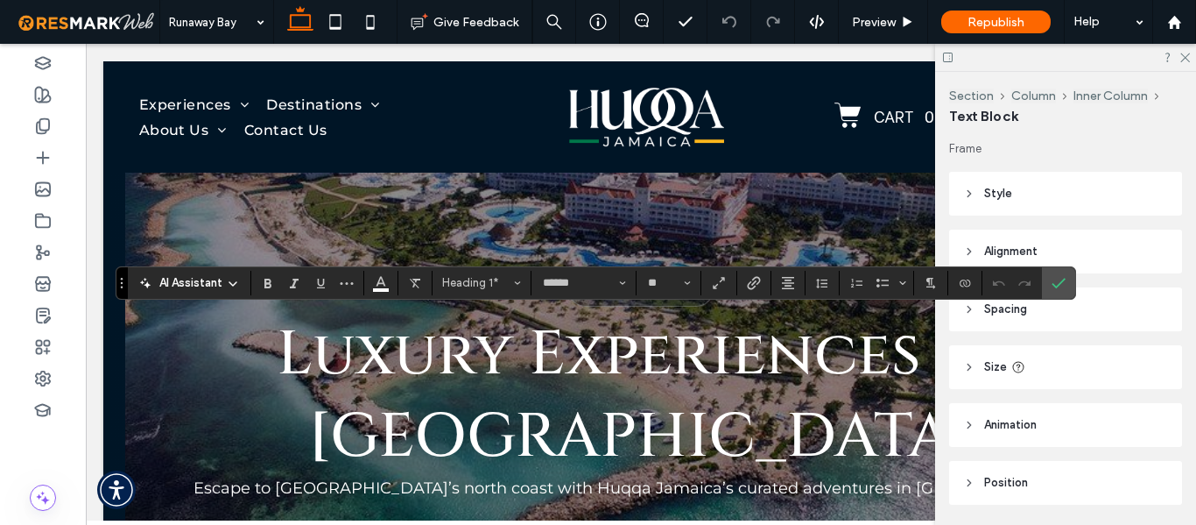
type input "**********"
type input "**"
click at [1053, 285] on use "Confirm" at bounding box center [1059, 283] width 14 height 11
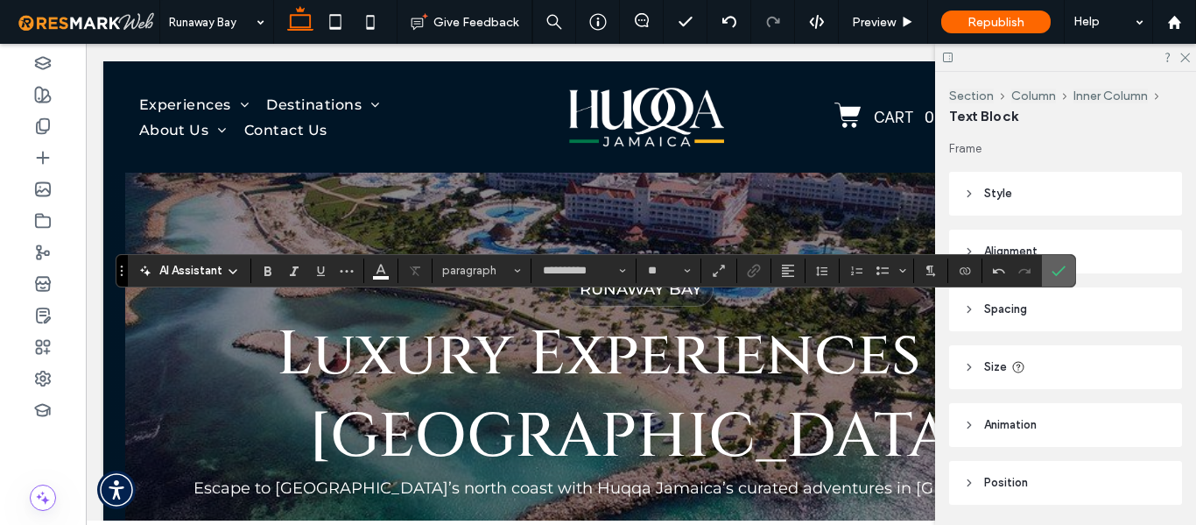
click at [1057, 265] on icon "Confirm" at bounding box center [1059, 271] width 14 height 14
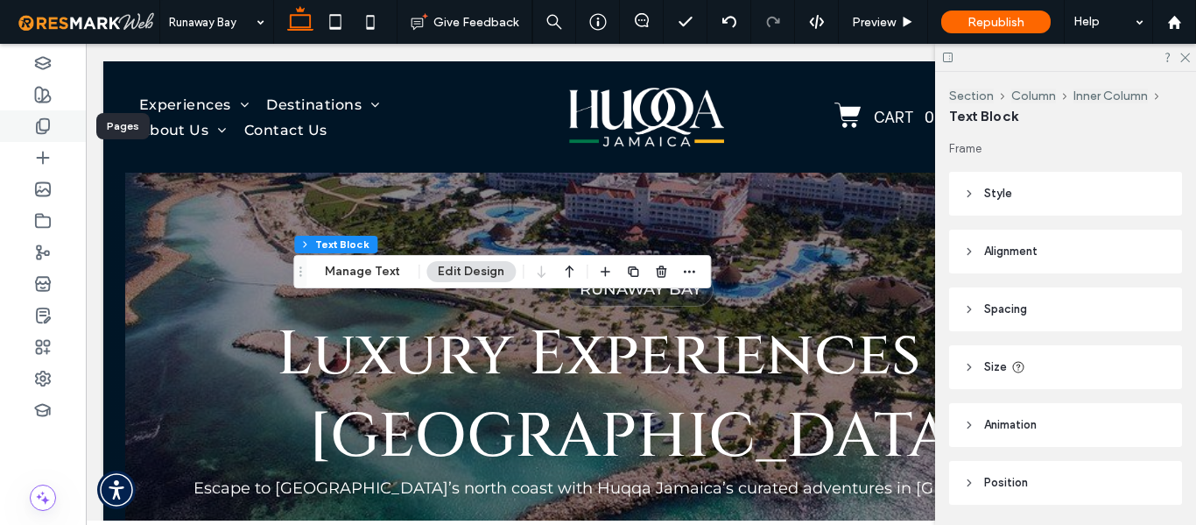
click at [36, 123] on icon at bounding box center [43, 126] width 18 height 18
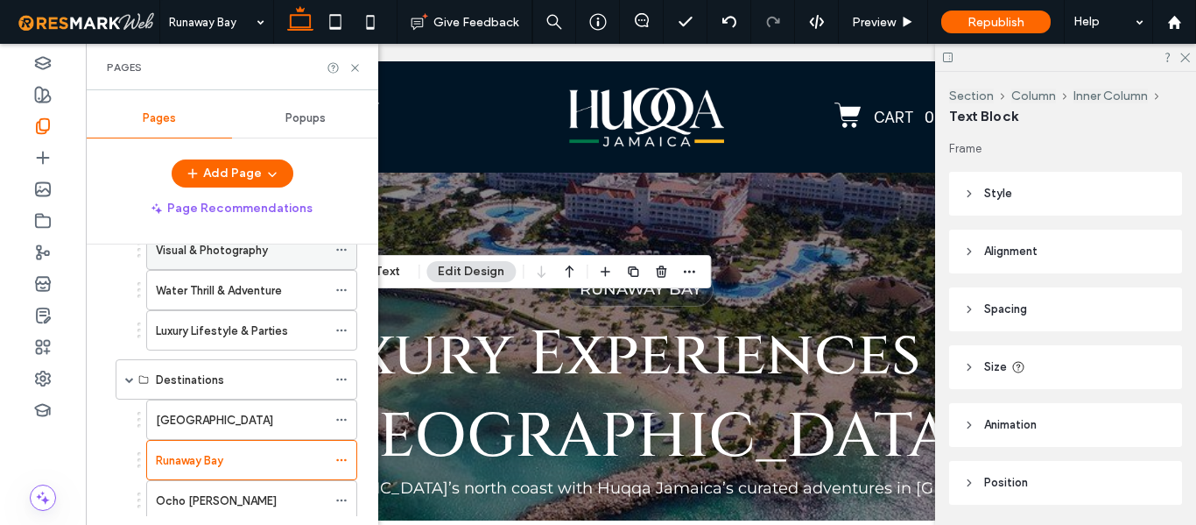
scroll to position [175, 0]
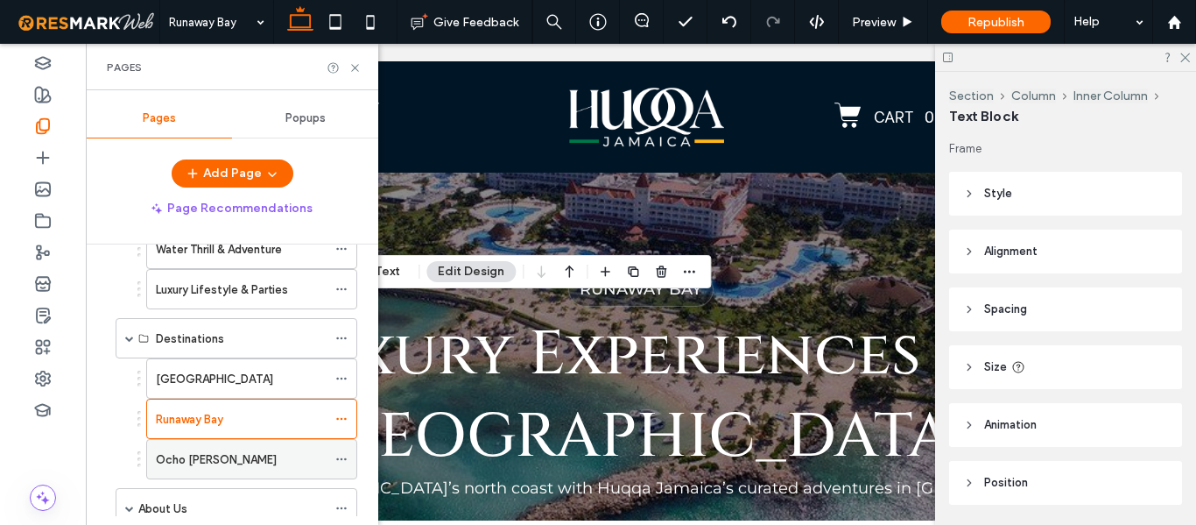
click at [236, 460] on div "Ocho [PERSON_NAME]" at bounding box center [241, 459] width 171 height 18
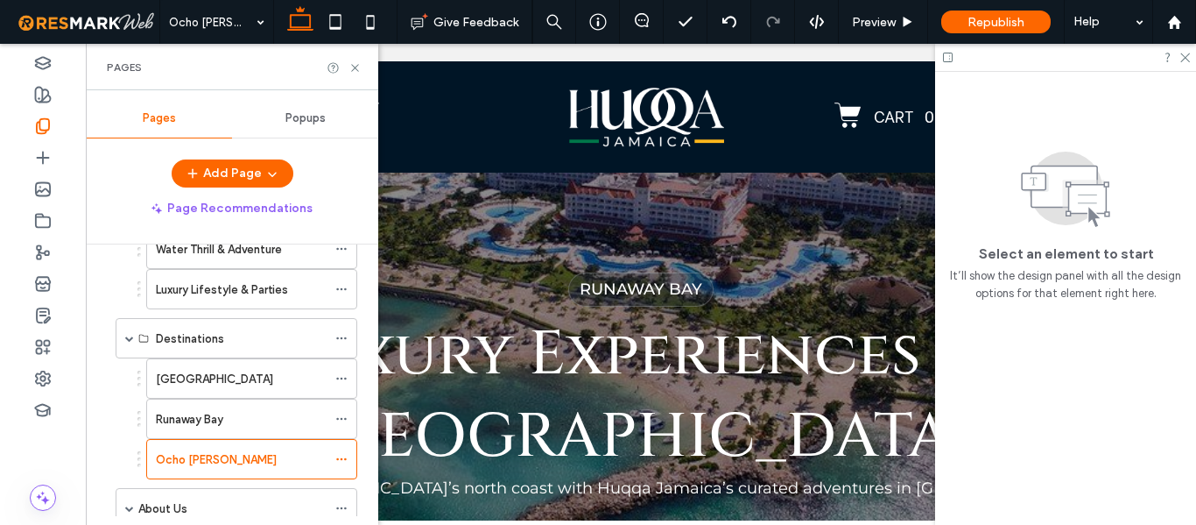
click at [236, 460] on div at bounding box center [598, 262] width 1196 height 525
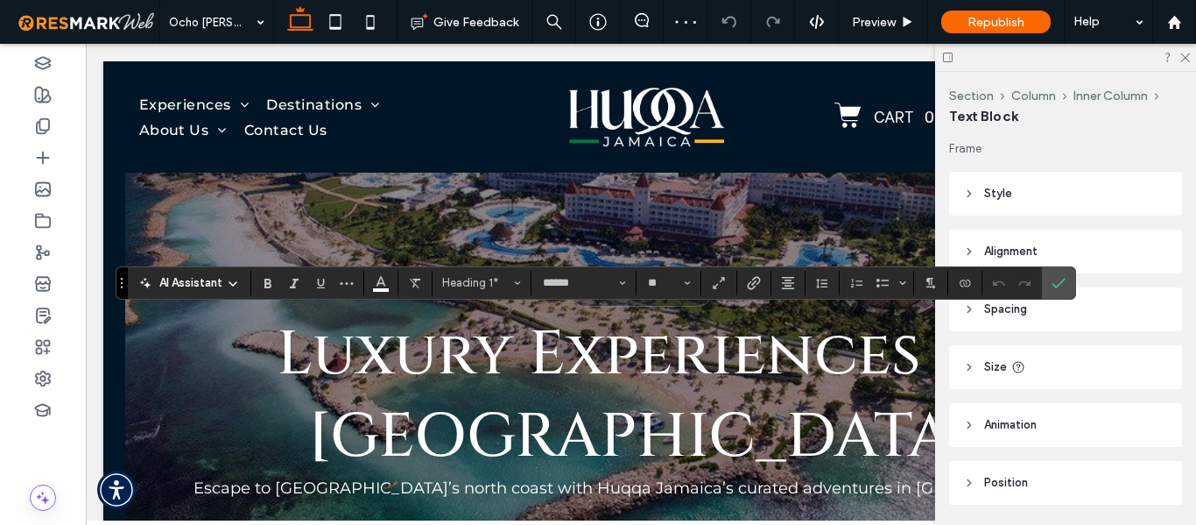
type input "**********"
type input "**"
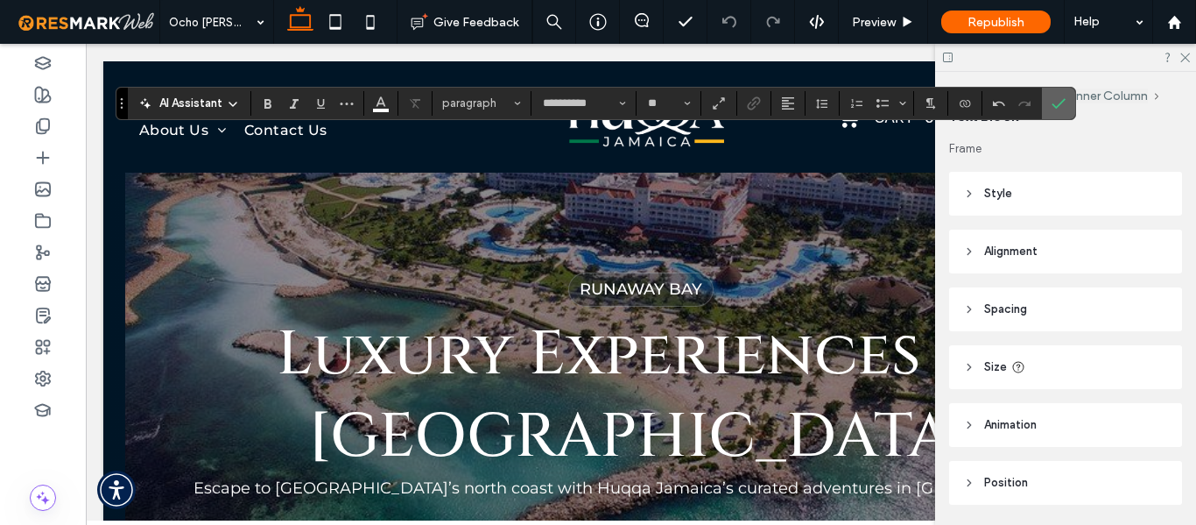
click at [1054, 93] on span "Confirm" at bounding box center [1056, 104] width 8 height 32
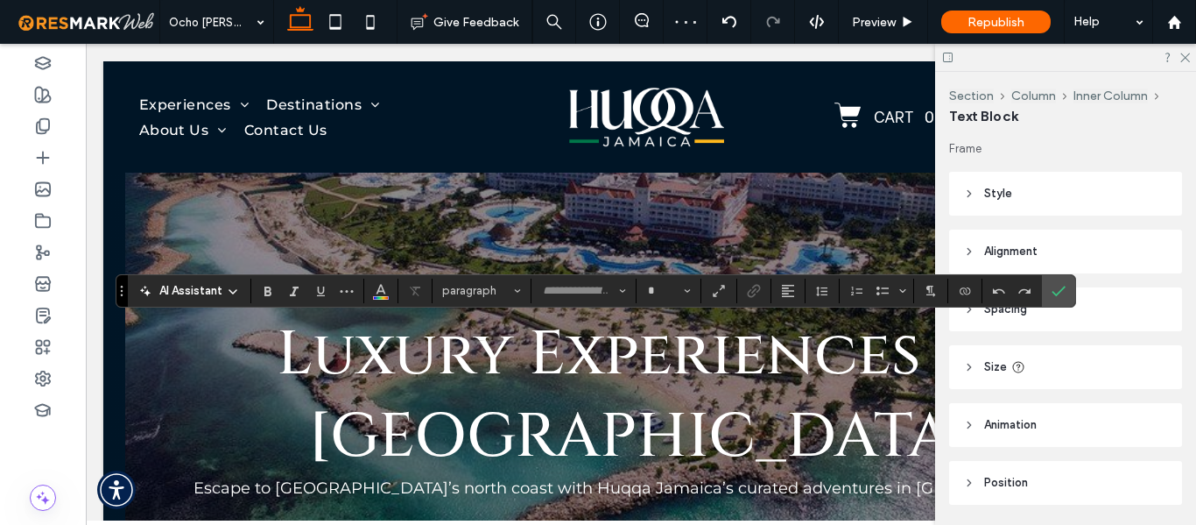
type input "**********"
type input "**"
click at [1068, 295] on label "Confirm" at bounding box center [1059, 291] width 26 height 32
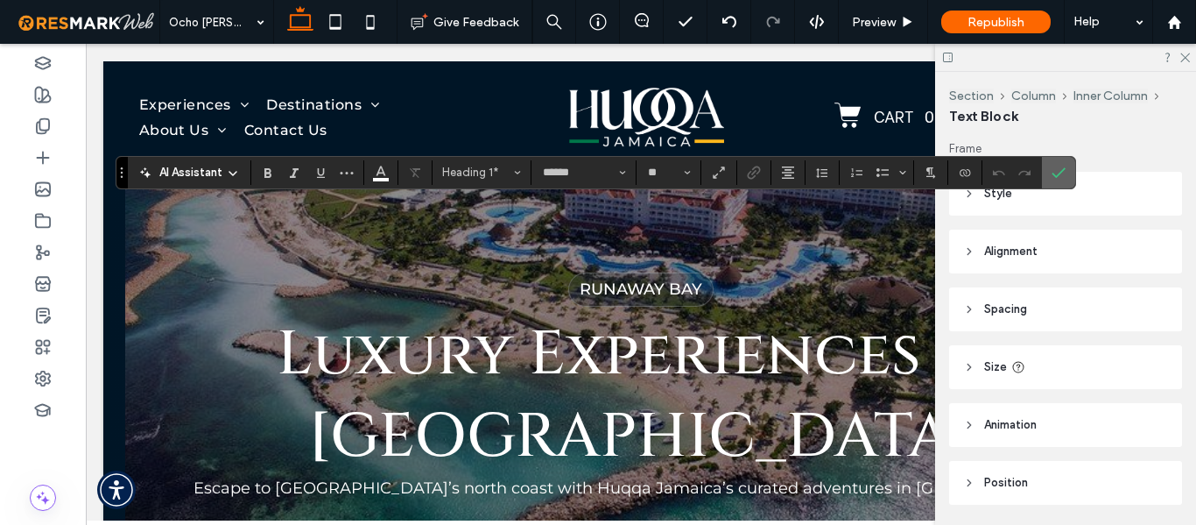
click at [1061, 168] on icon "Confirm" at bounding box center [1059, 173] width 14 height 14
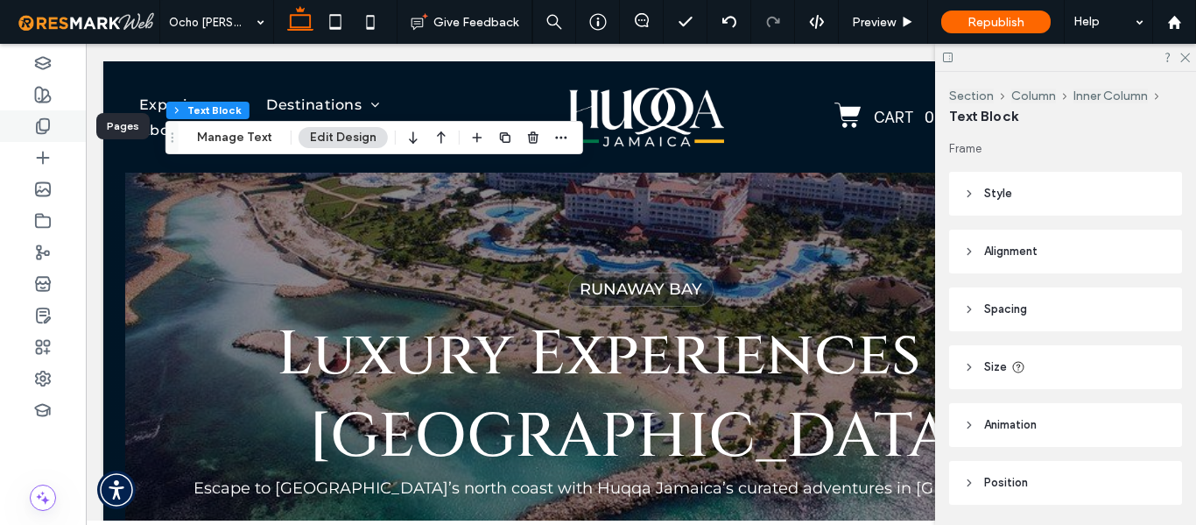
click at [31, 124] on div at bounding box center [43, 126] width 86 height 32
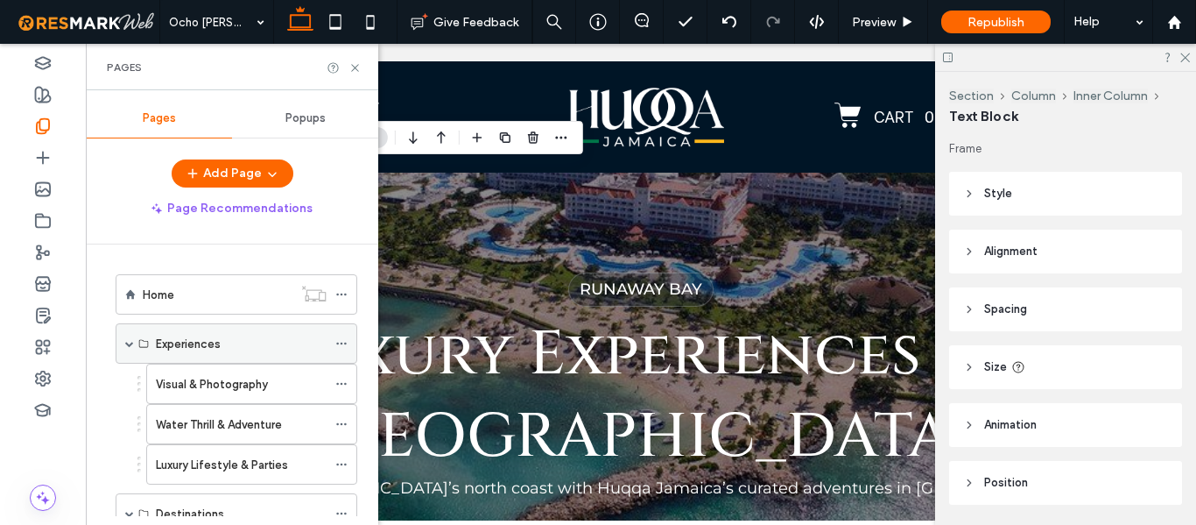
click at [201, 344] on label "Experiences" at bounding box center [188, 343] width 65 height 31
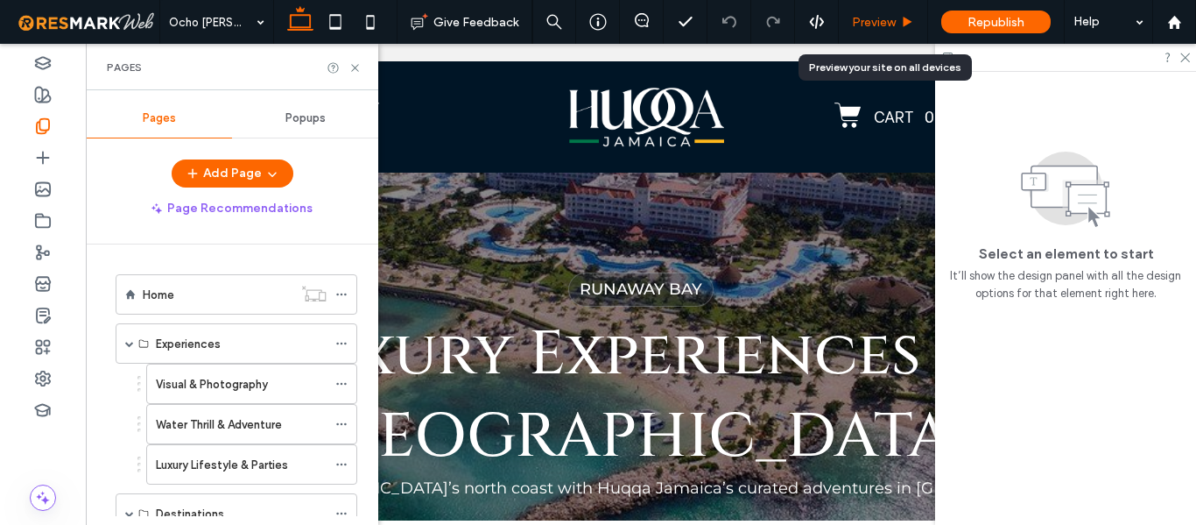
click at [908, 10] on div "Preview" at bounding box center [883, 22] width 89 height 44
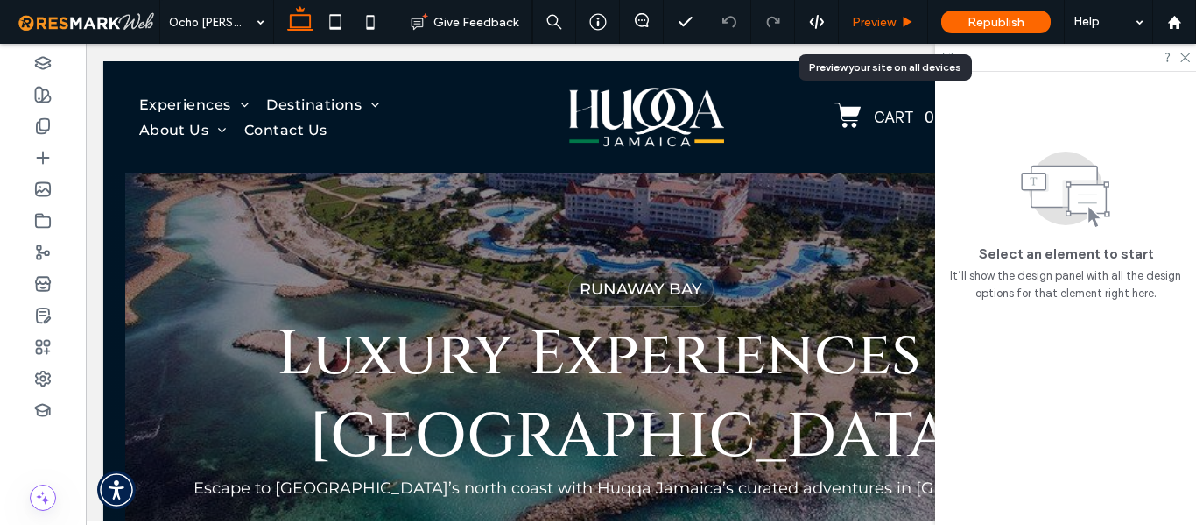
click at [884, 23] on span "Preview" at bounding box center [874, 22] width 44 height 15
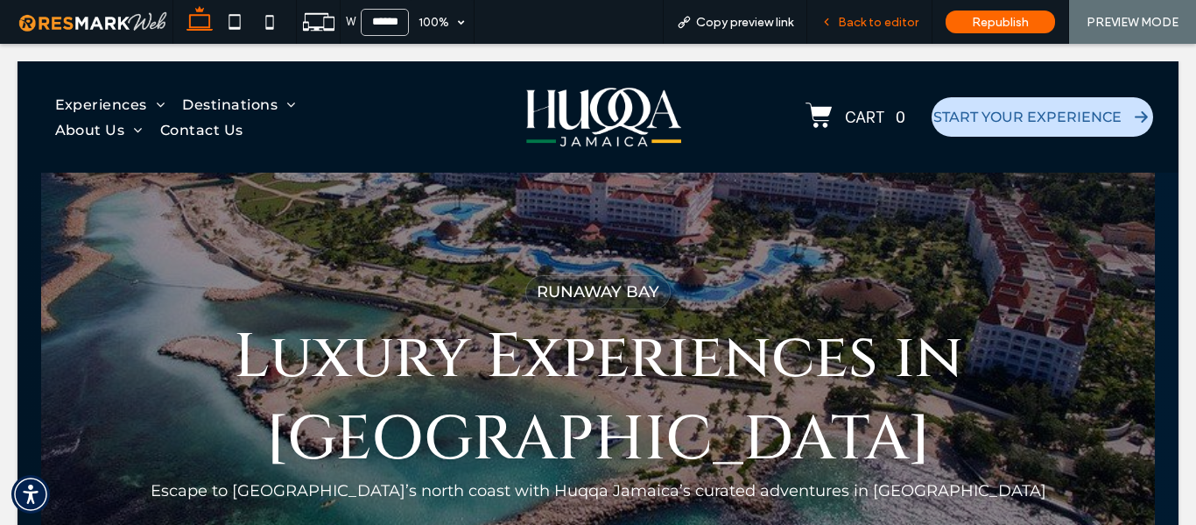
click at [879, 21] on span "Back to editor" at bounding box center [878, 22] width 81 height 15
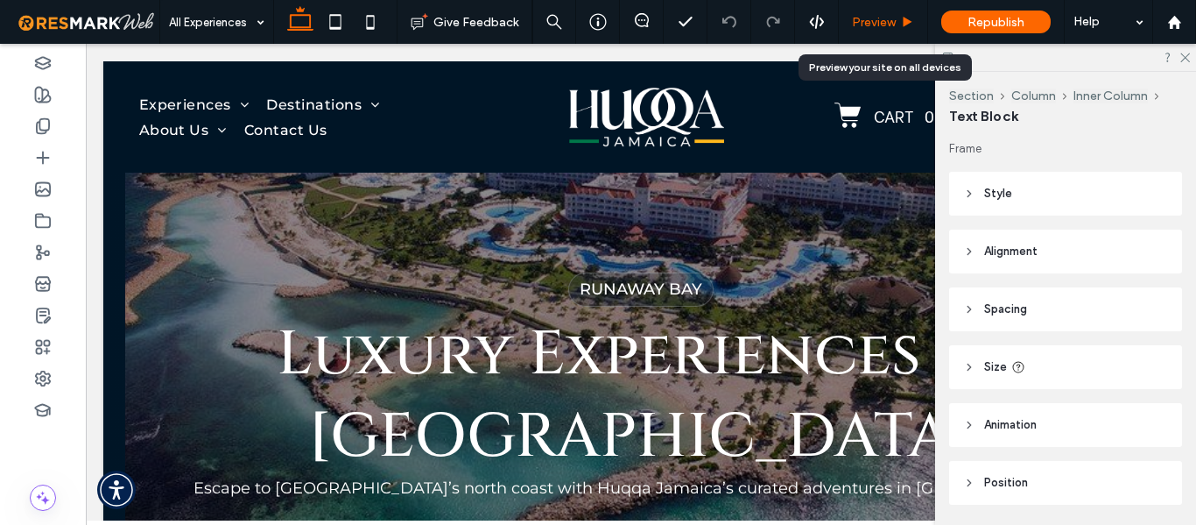
type input "******"
type input "**"
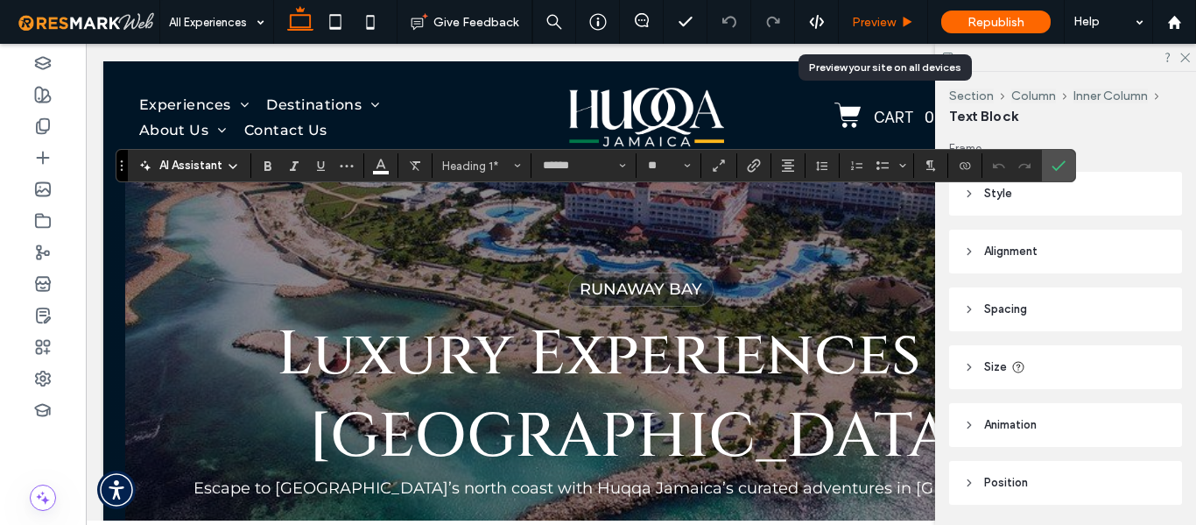
click at [886, 21] on span "Preview" at bounding box center [874, 22] width 44 height 15
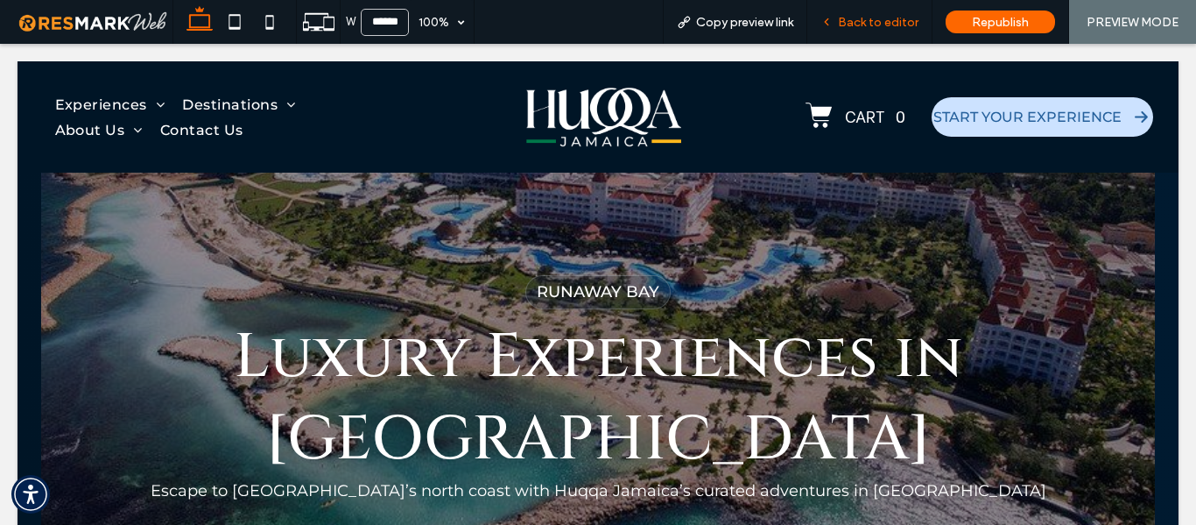
click at [870, 17] on span "Back to editor" at bounding box center [878, 22] width 81 height 15
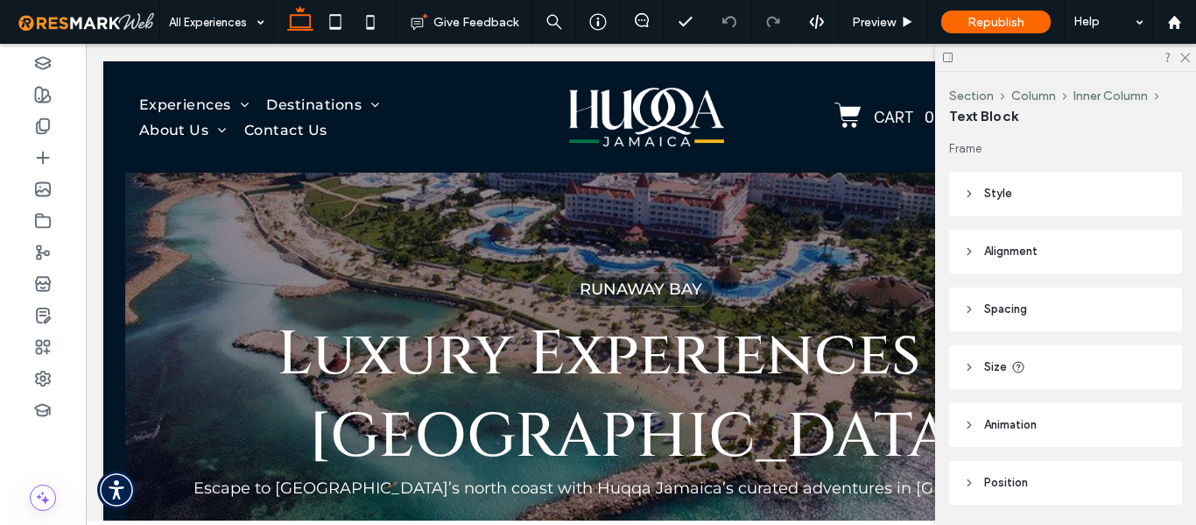
type input "******"
type input "**"
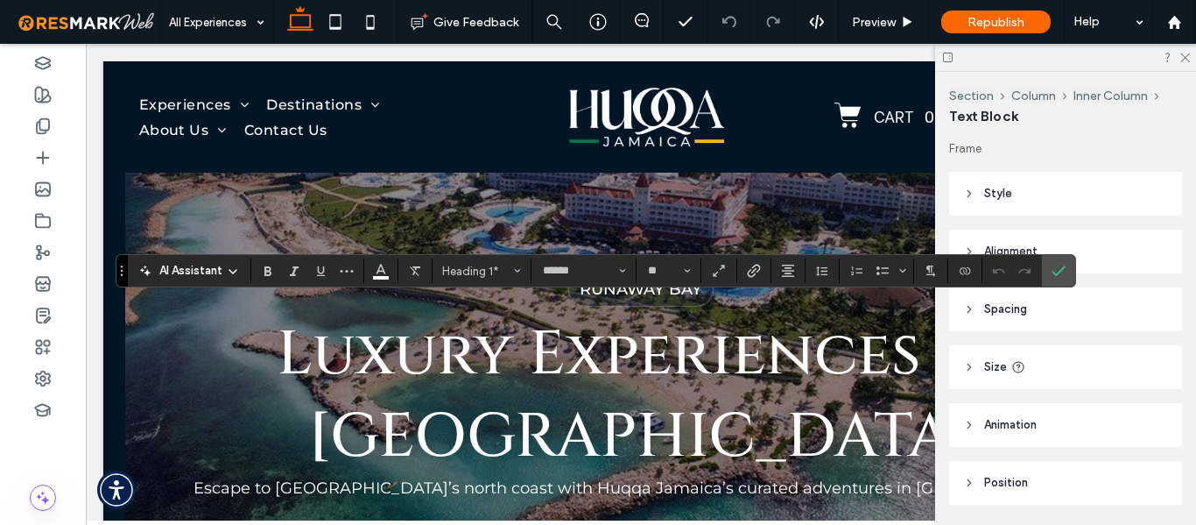
type input "**********"
type input "**"
click at [1050, 273] on label "Confirm" at bounding box center [1059, 271] width 26 height 32
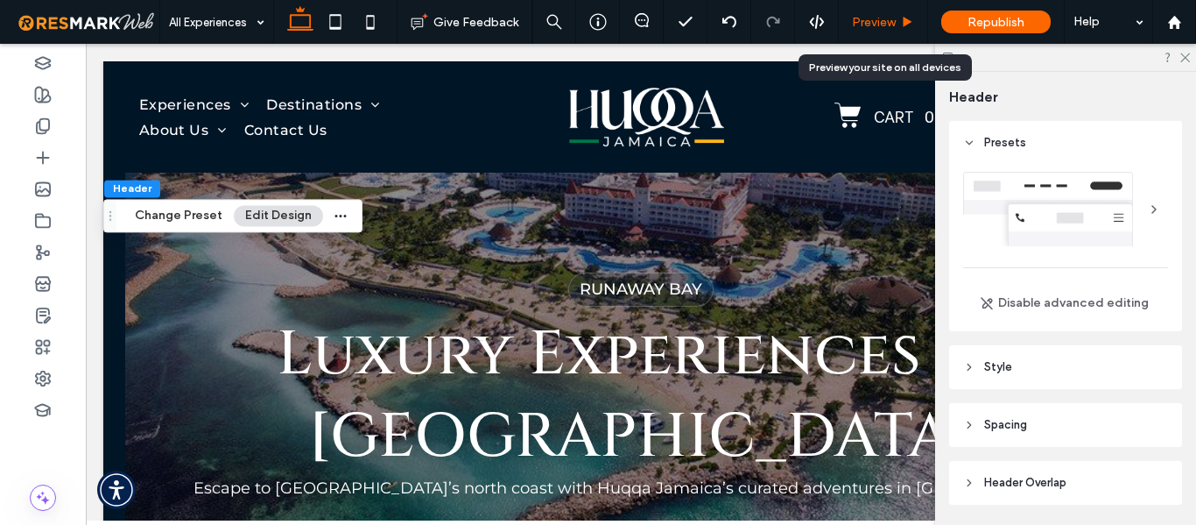
click at [856, 18] on span "Preview" at bounding box center [874, 22] width 44 height 15
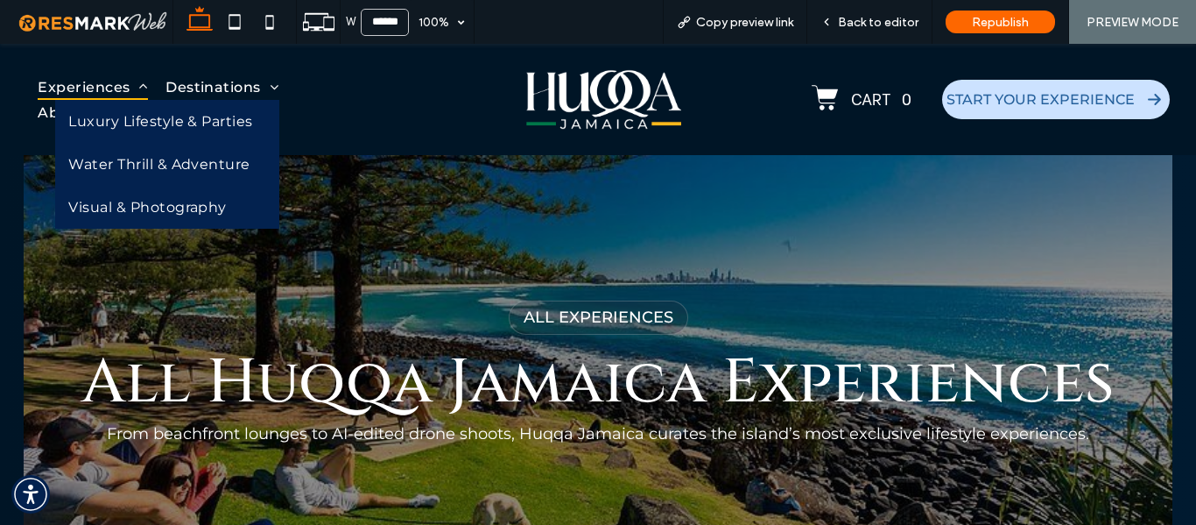
click at [127, 78] on span "Experiences" at bounding box center [93, 86] width 110 height 25
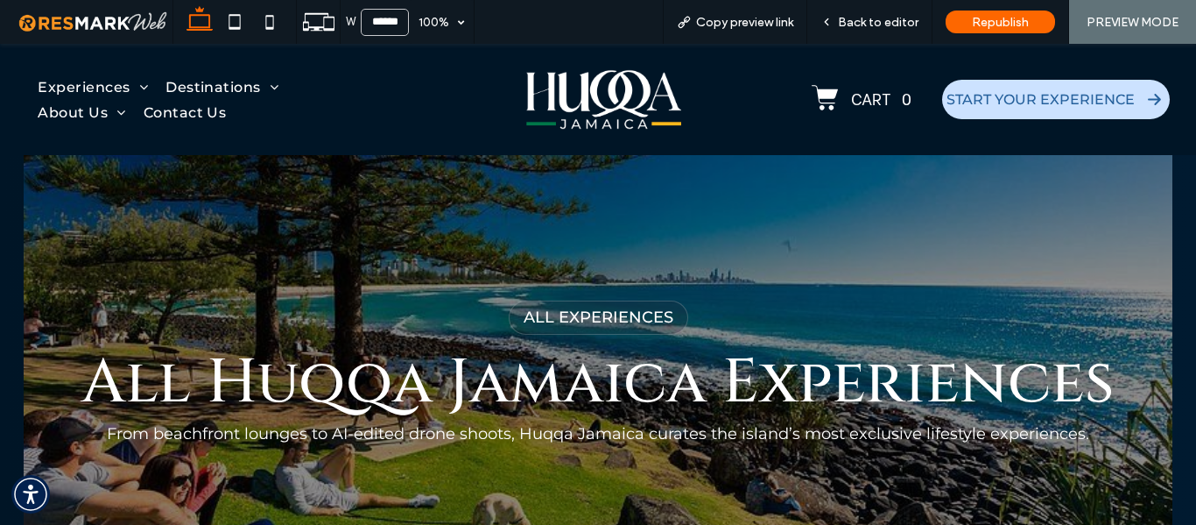
click at [569, 107] on img at bounding box center [603, 100] width 155 height 66
click at [0, 0] on div at bounding box center [0, 0] width 0 height 0
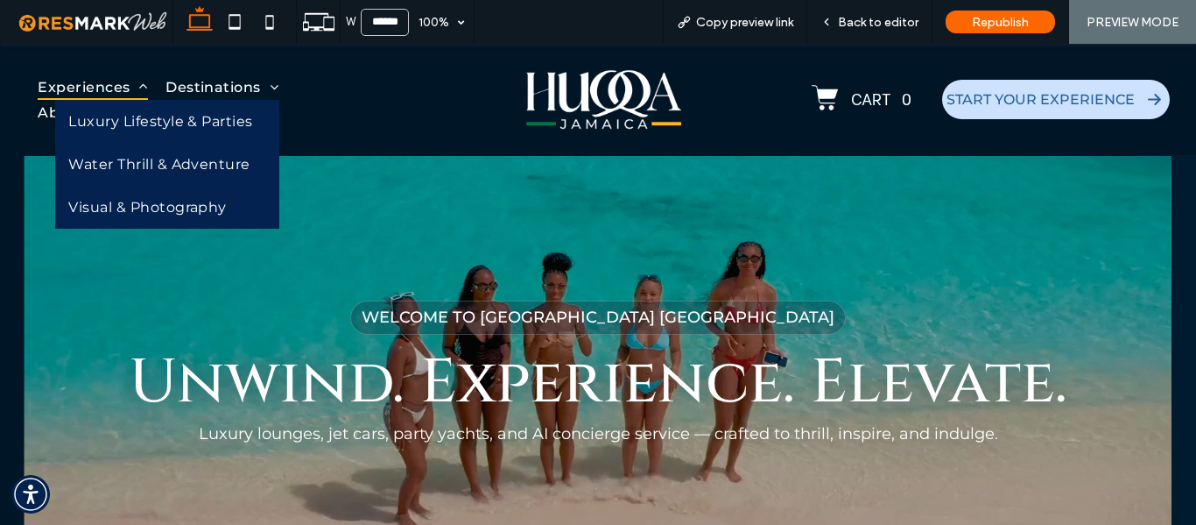
click at [102, 83] on span "Experiences" at bounding box center [93, 86] width 110 height 25
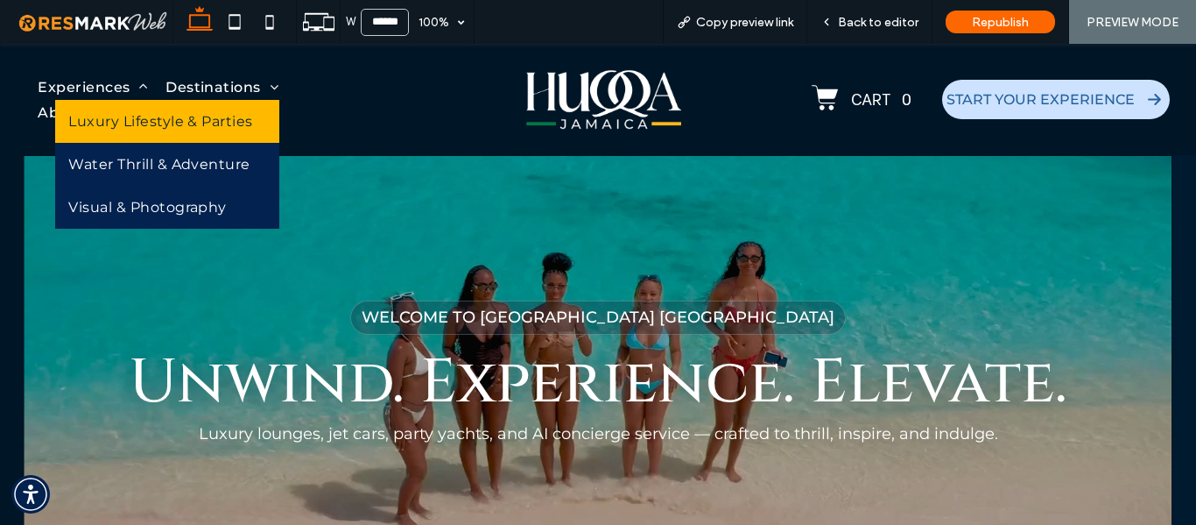
click at [147, 123] on span "Luxury Lifestyle & Parties" at bounding box center [160, 121] width 184 height 17
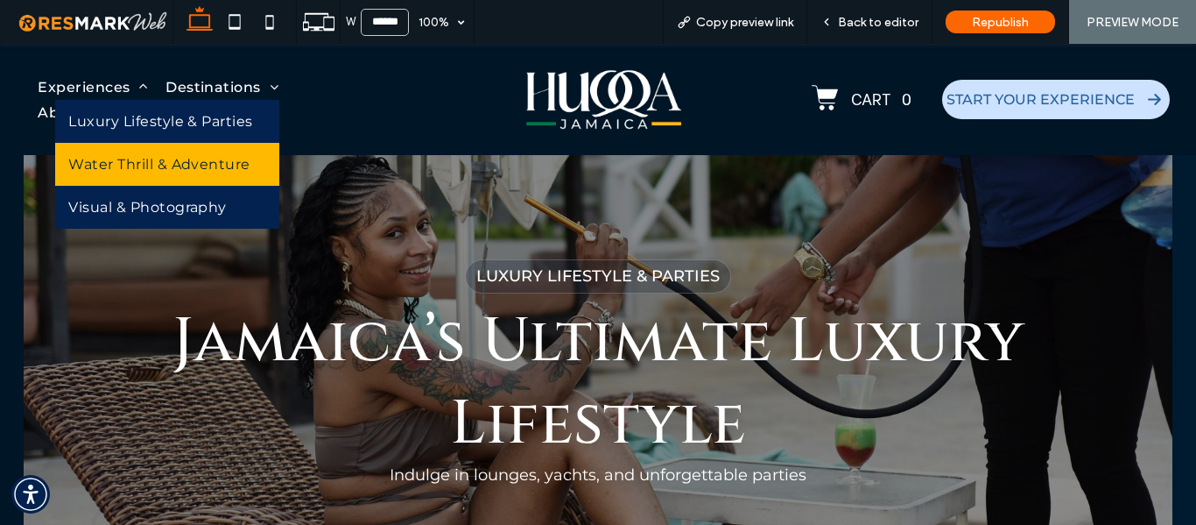
click at [158, 168] on span "Water Thrill & Adventure" at bounding box center [159, 164] width 182 height 17
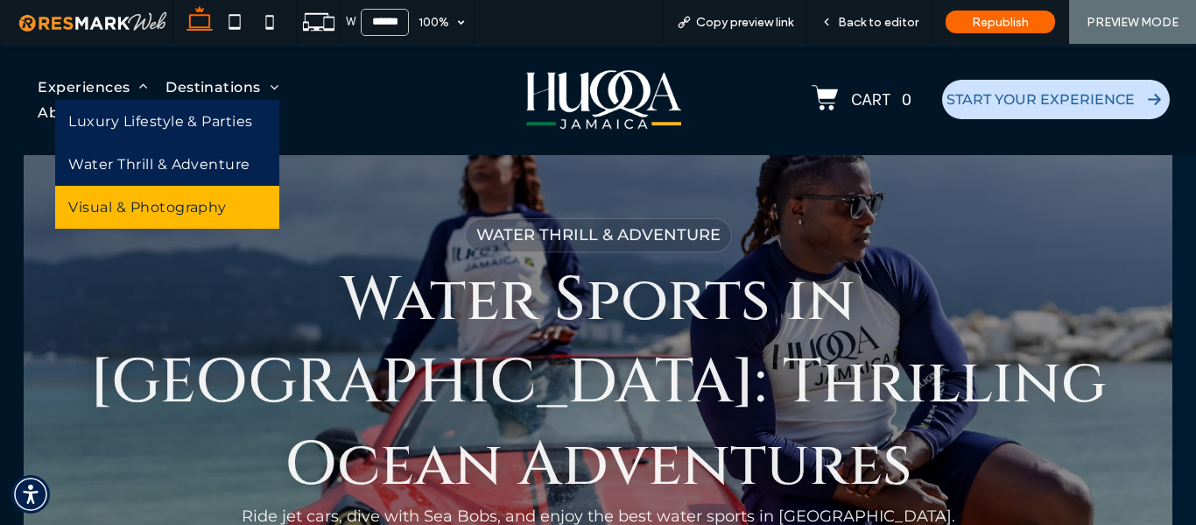
click at [127, 211] on span "Visual & Photography" at bounding box center [147, 207] width 158 height 17
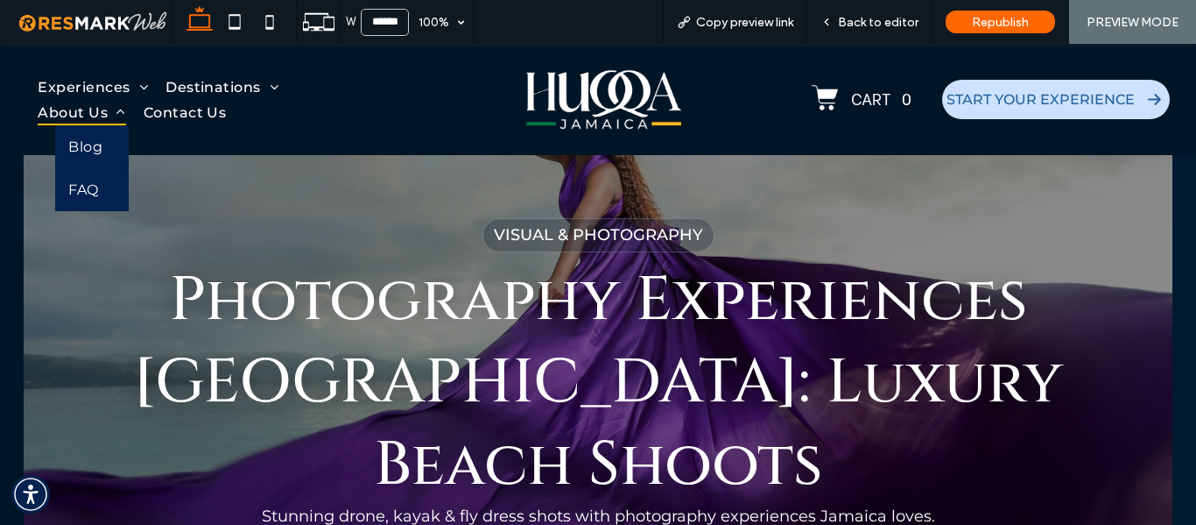
click at [81, 112] on span "About Us" at bounding box center [82, 112] width 88 height 25
click at [81, 112] on div at bounding box center [598, 262] width 1196 height 525
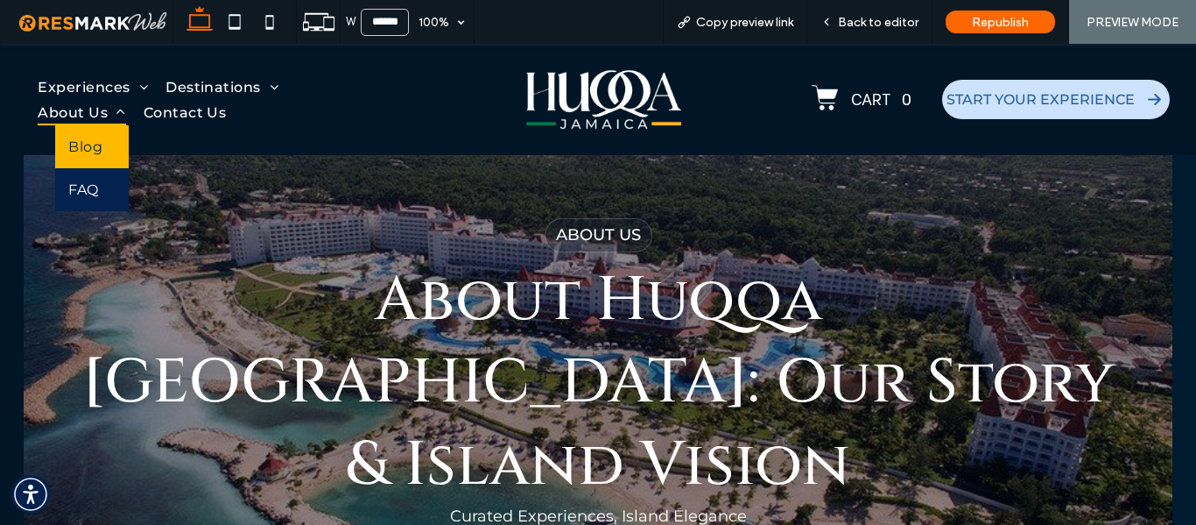
click at [88, 144] on span "Blog" at bounding box center [85, 146] width 34 height 17
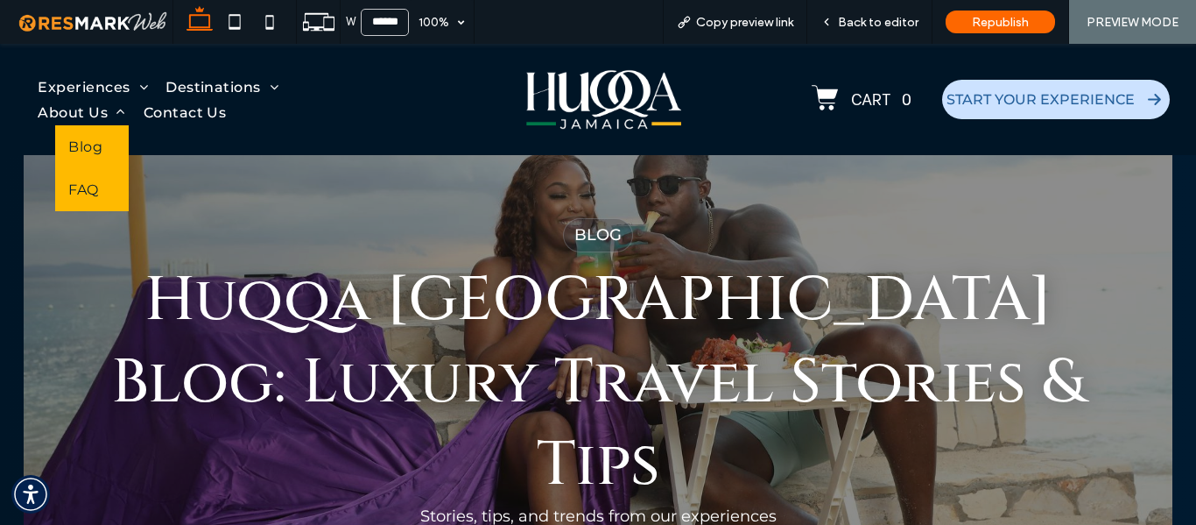
click at [82, 187] on span "FAQ" at bounding box center [83, 189] width 30 height 17
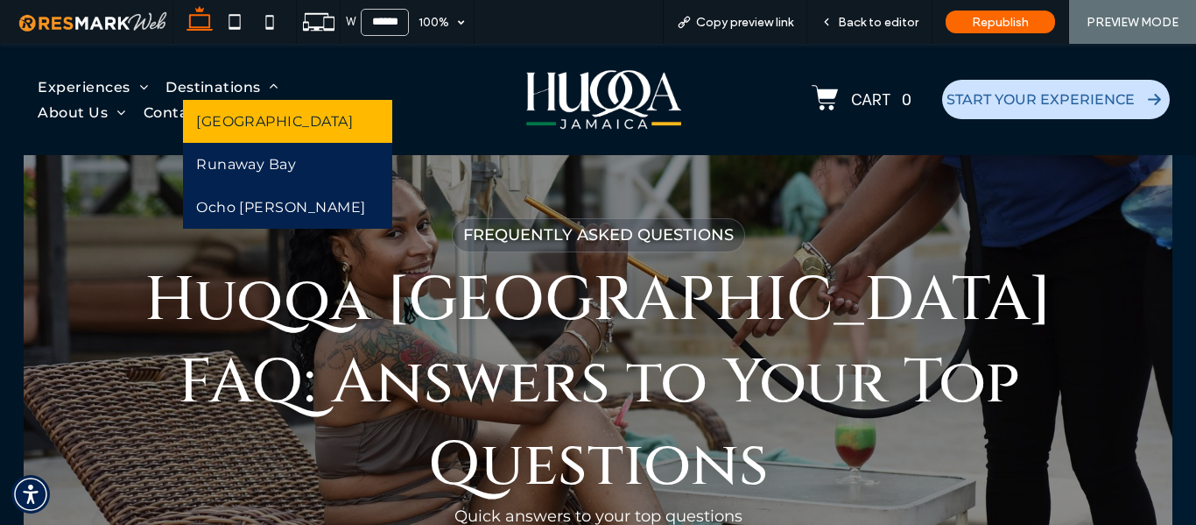
click at [231, 134] on link "[GEOGRAPHIC_DATA]" at bounding box center [287, 121] width 209 height 43
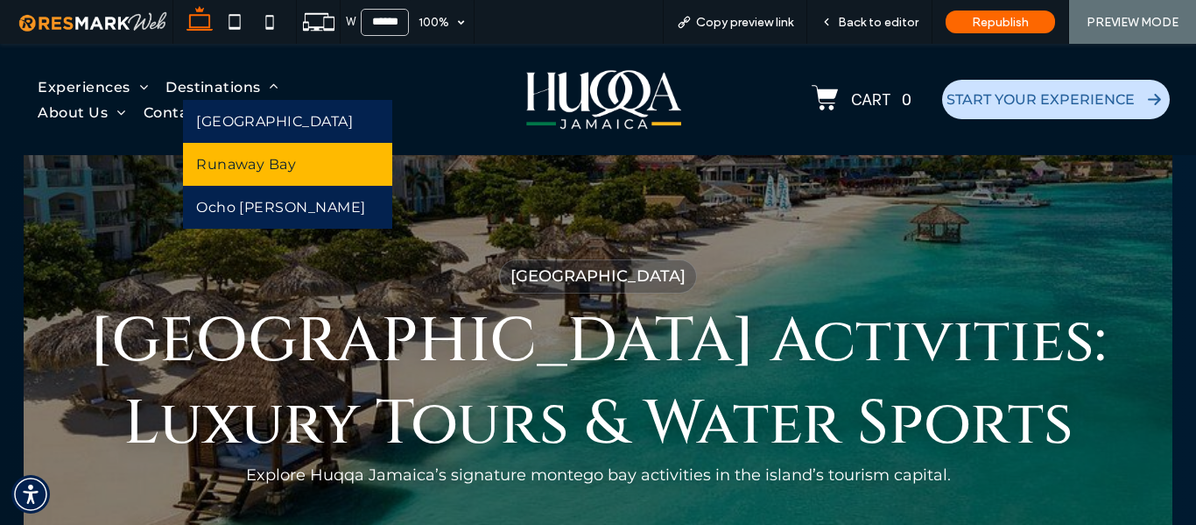
click at [247, 164] on span "Runaway Bay" at bounding box center [246, 164] width 100 height 17
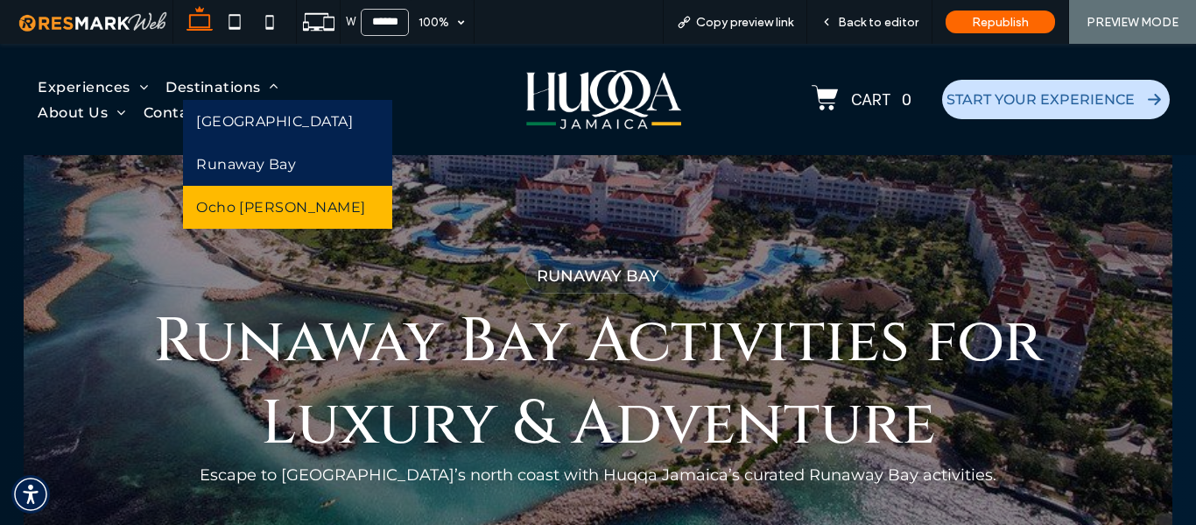
click at [232, 213] on span "Ocho [PERSON_NAME]" at bounding box center [281, 207] width 170 height 17
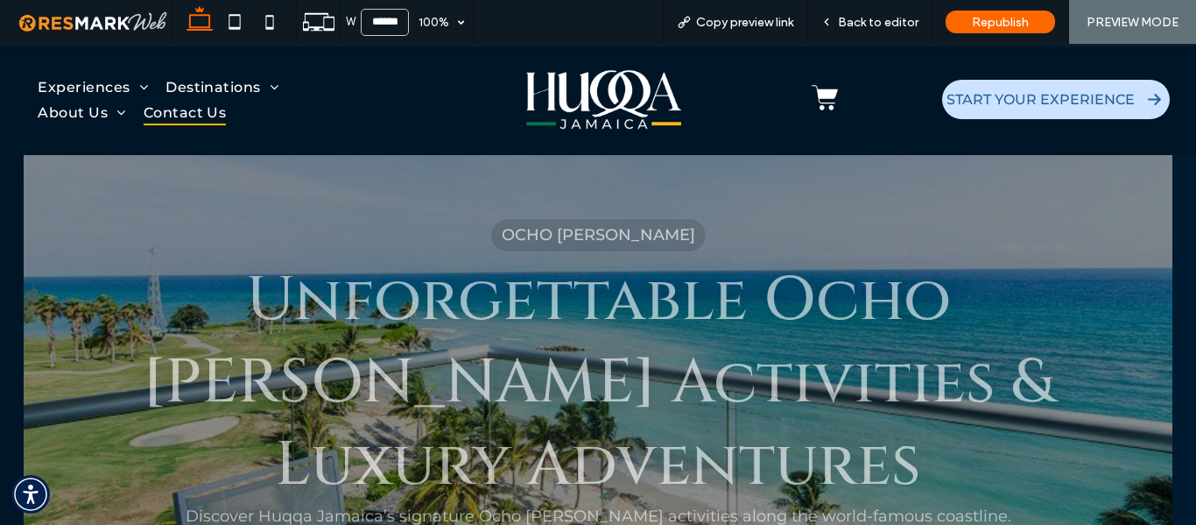
click at [213, 114] on span "Contact Us" at bounding box center [185, 112] width 83 height 25
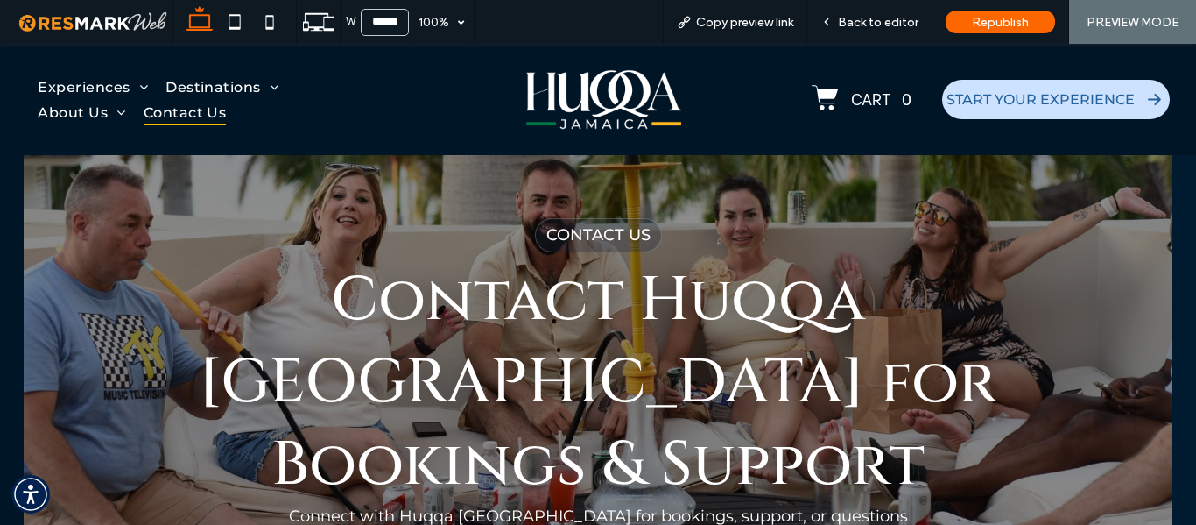
click at [550, 115] on img at bounding box center [603, 100] width 155 height 66
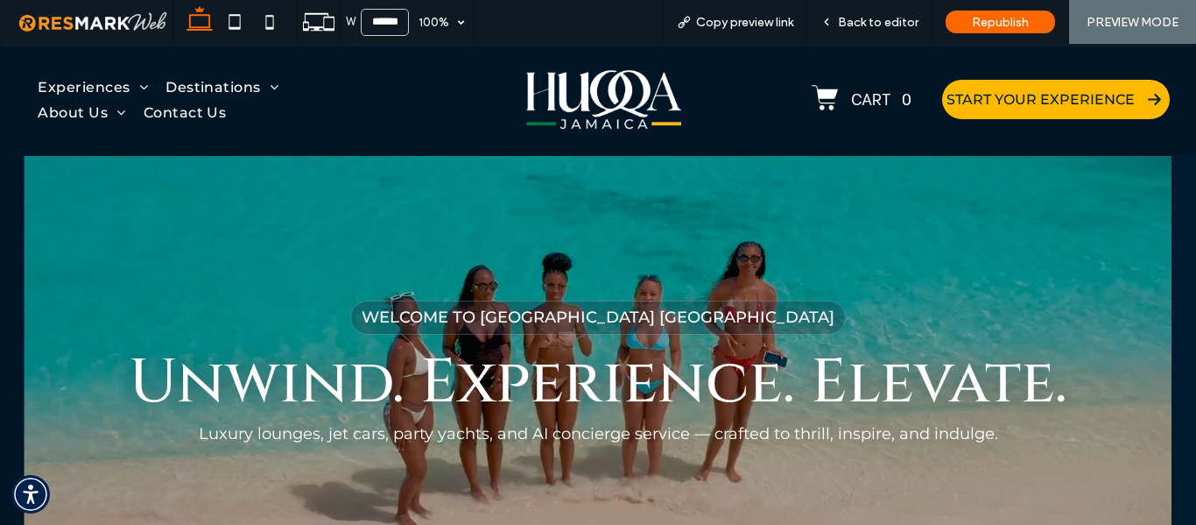
click at [1000, 95] on span "START YOUR EXPERIENCE" at bounding box center [1041, 99] width 188 height 17
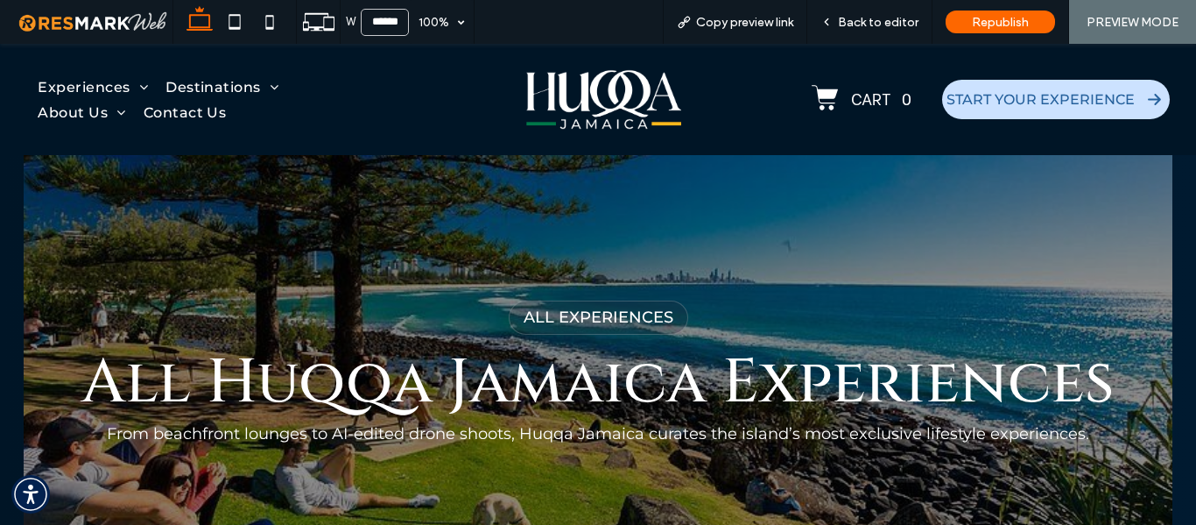
click at [88, 70] on div "Experiences Luxury Lifestyle & Parties Water Thrill & Adventure Visual & Photog…" at bounding box center [217, 99] width 387 height 76
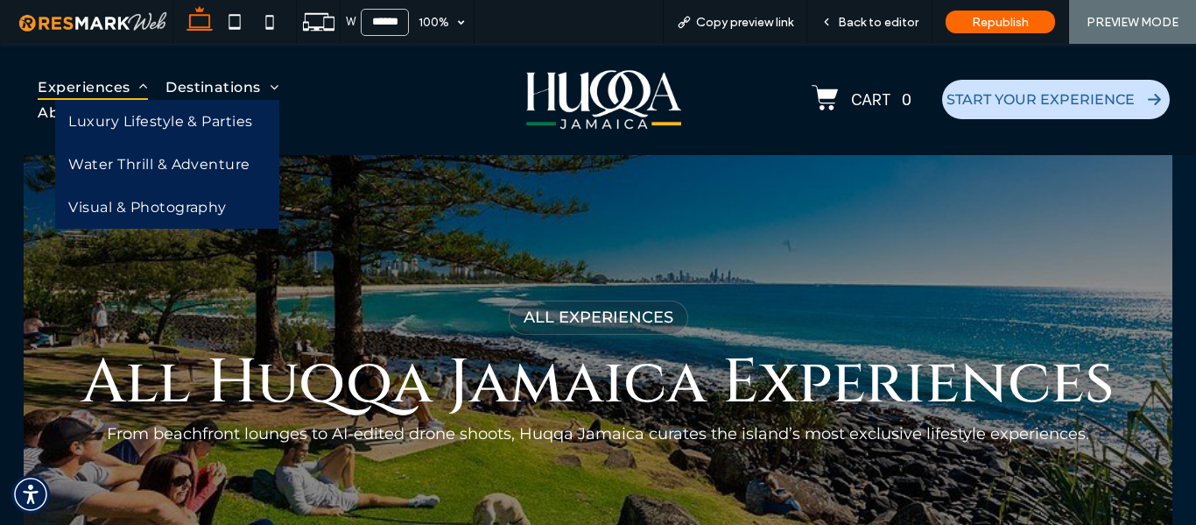
click at [93, 87] on span "Experiences" at bounding box center [93, 86] width 110 height 25
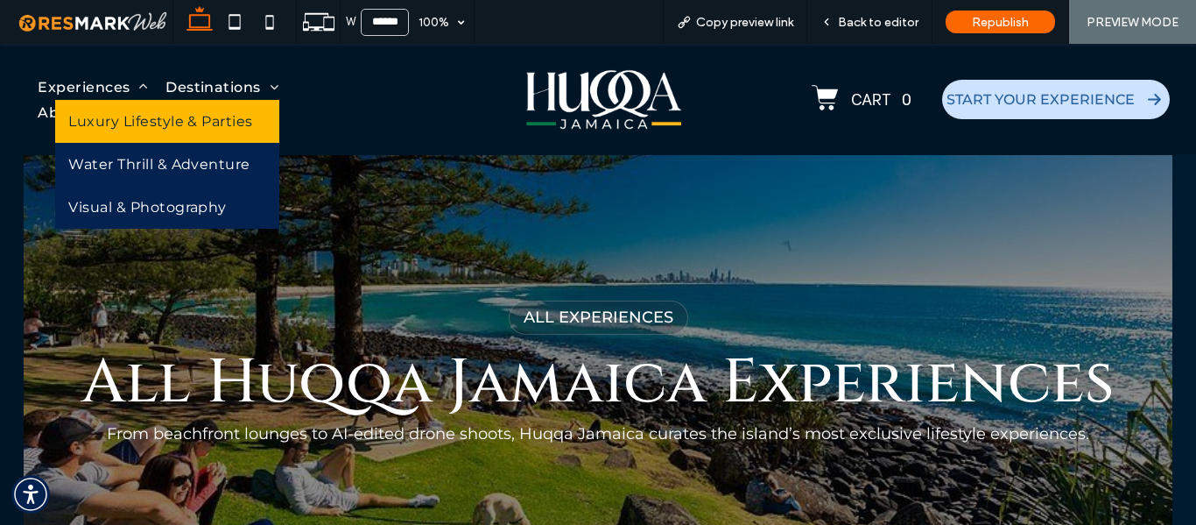
click at [151, 109] on link "Luxury Lifestyle & Parties" at bounding box center [166, 121] width 223 height 43
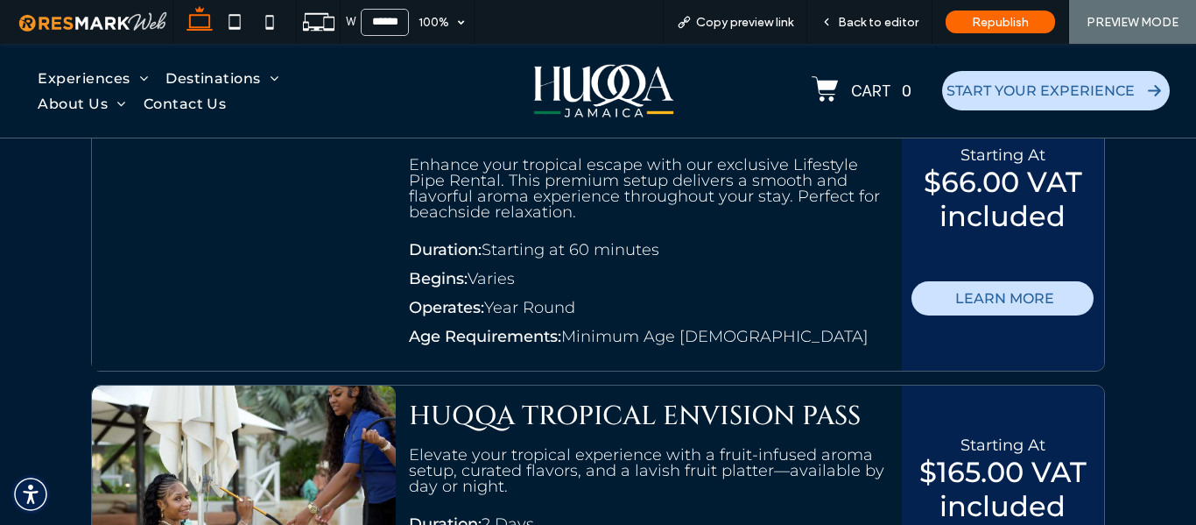
scroll to position [2277, 0]
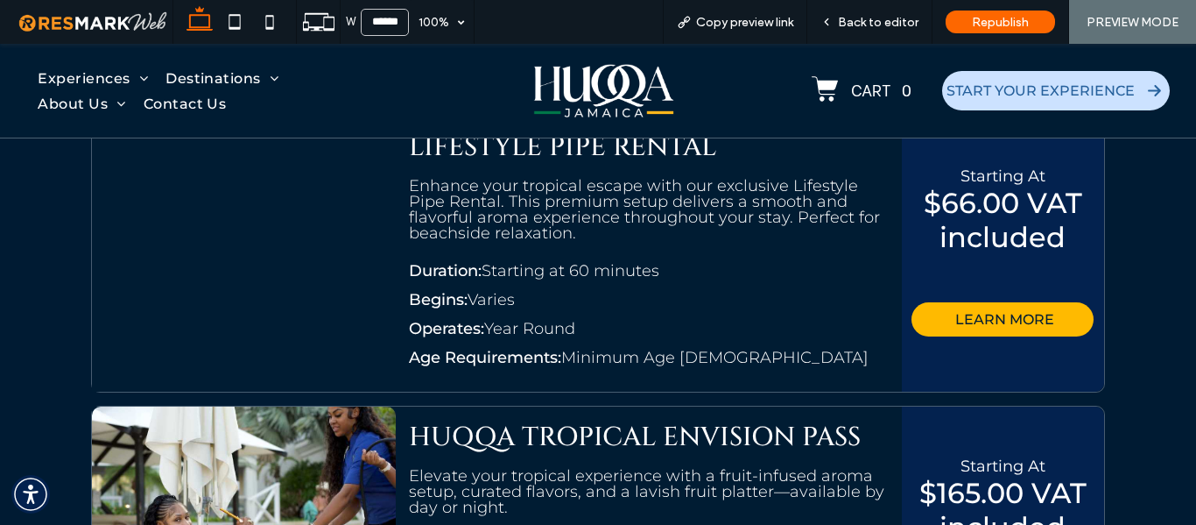
click at [976, 315] on span "LEARN MORE" at bounding box center [1004, 319] width 99 height 34
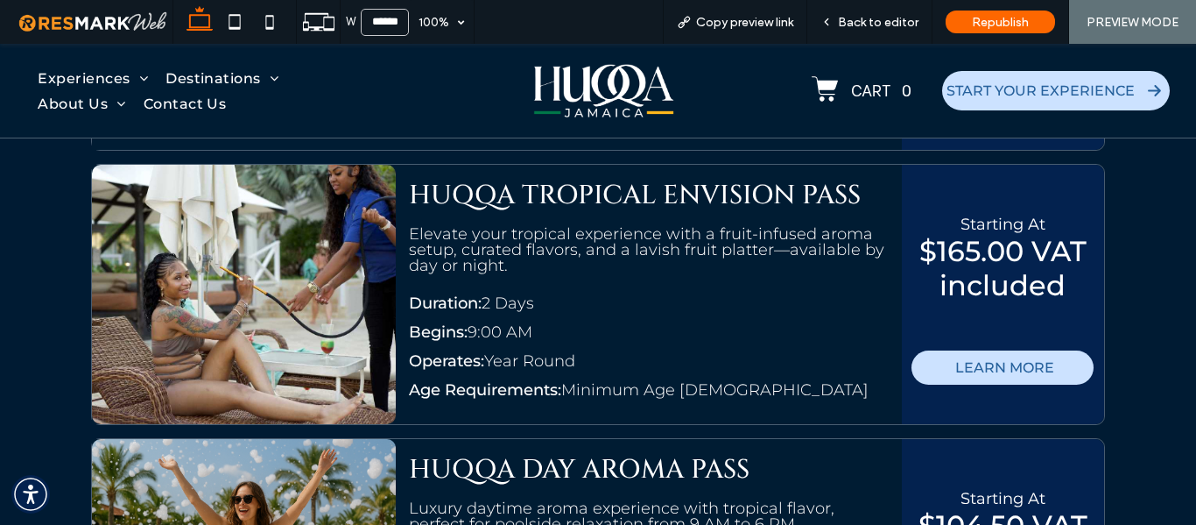
scroll to position [2539, 0]
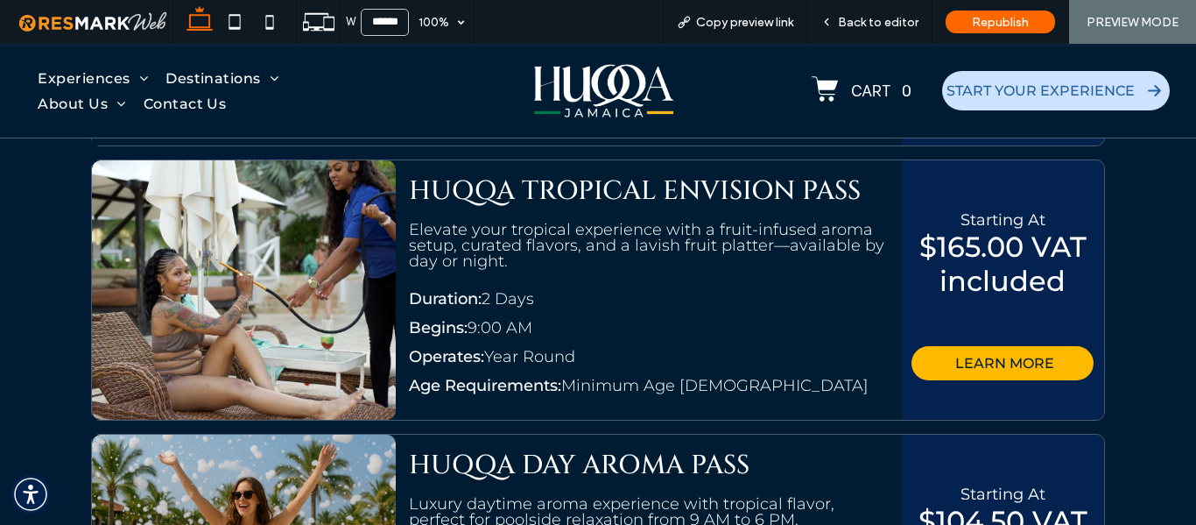
click at [961, 361] on span "LEARN MORE" at bounding box center [1004, 363] width 99 height 34
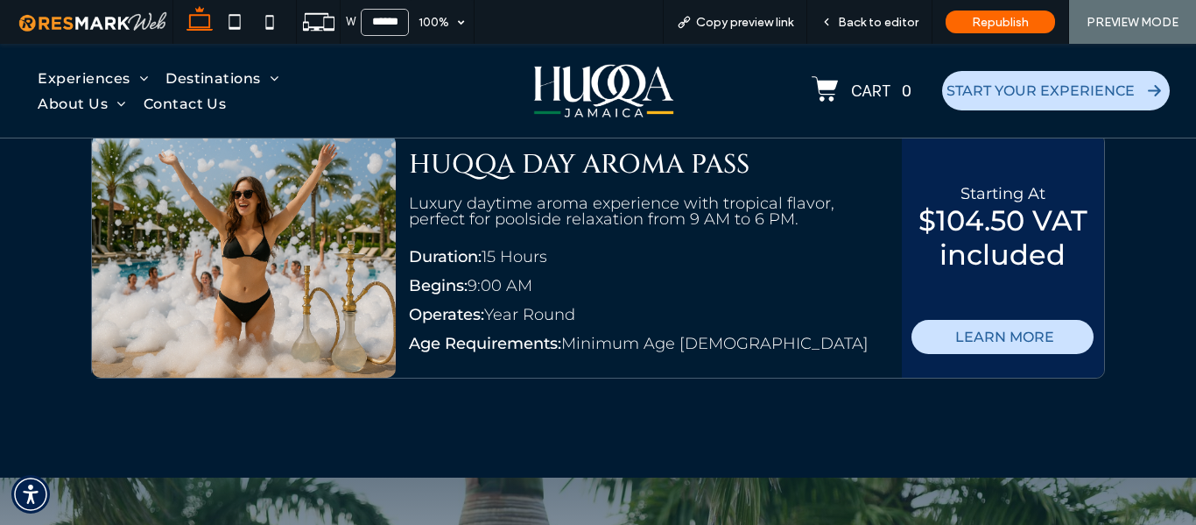
scroll to position [2836, 0]
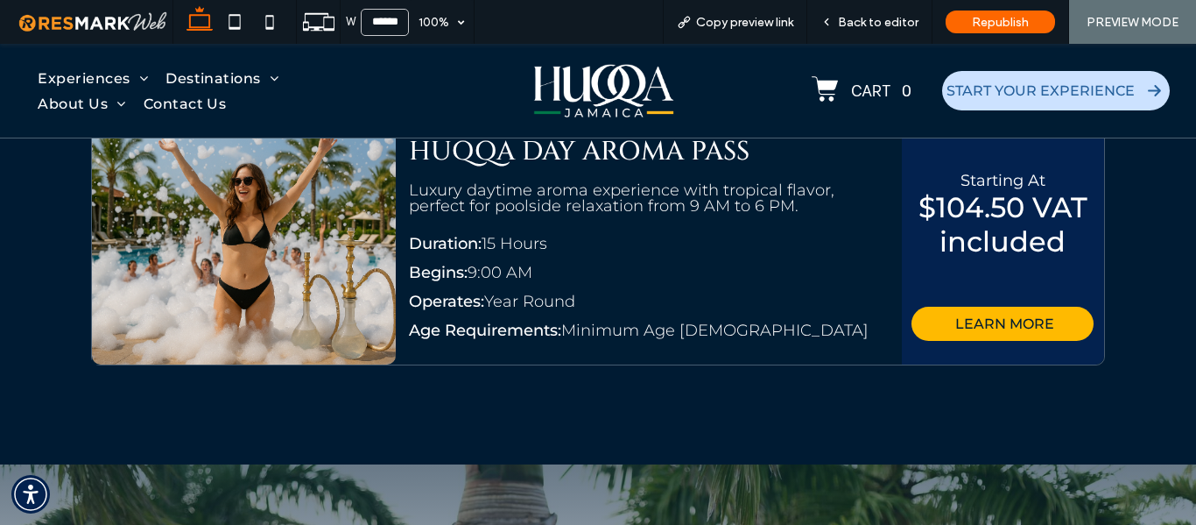
drag, startPoint x: 958, startPoint y: 316, endPoint x: 955, endPoint y: 356, distance: 40.4
click at [958, 316] on span "LEARN MORE" at bounding box center [1004, 323] width 99 height 34
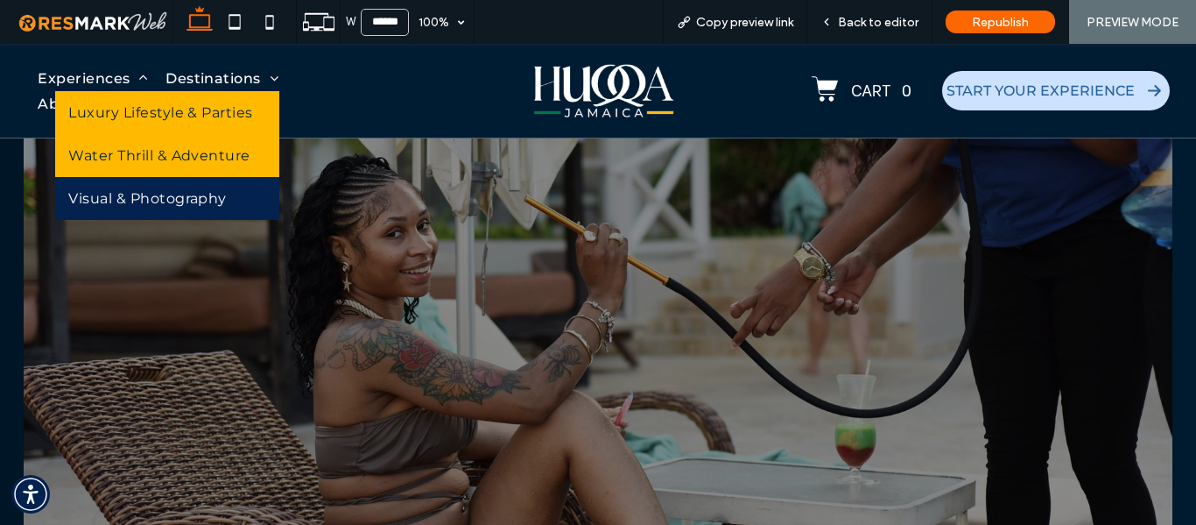
click at [138, 145] on link "Water Thrill & Adventure" at bounding box center [166, 155] width 223 height 43
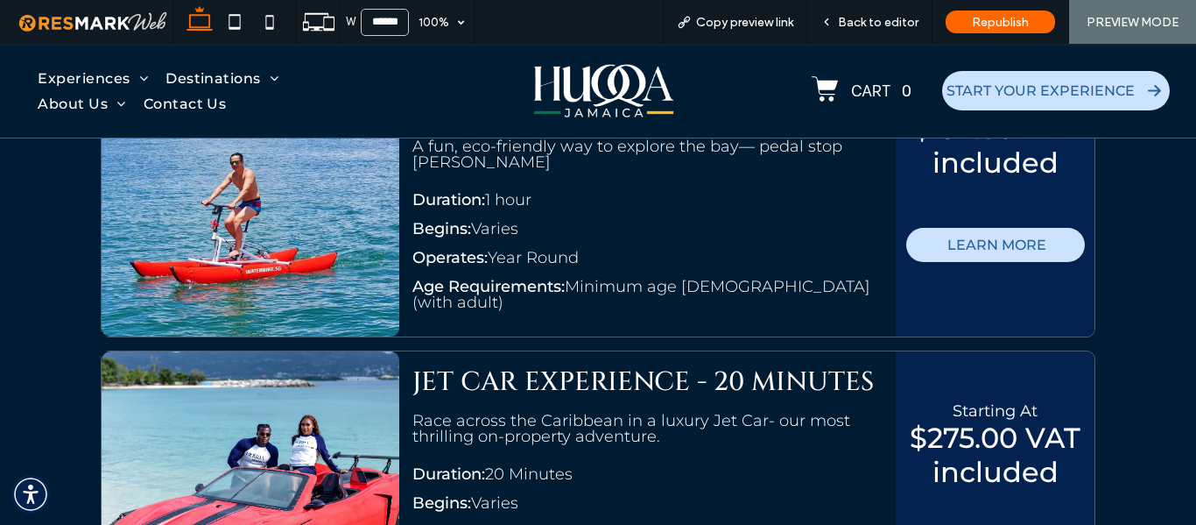
scroll to position [2225, 0]
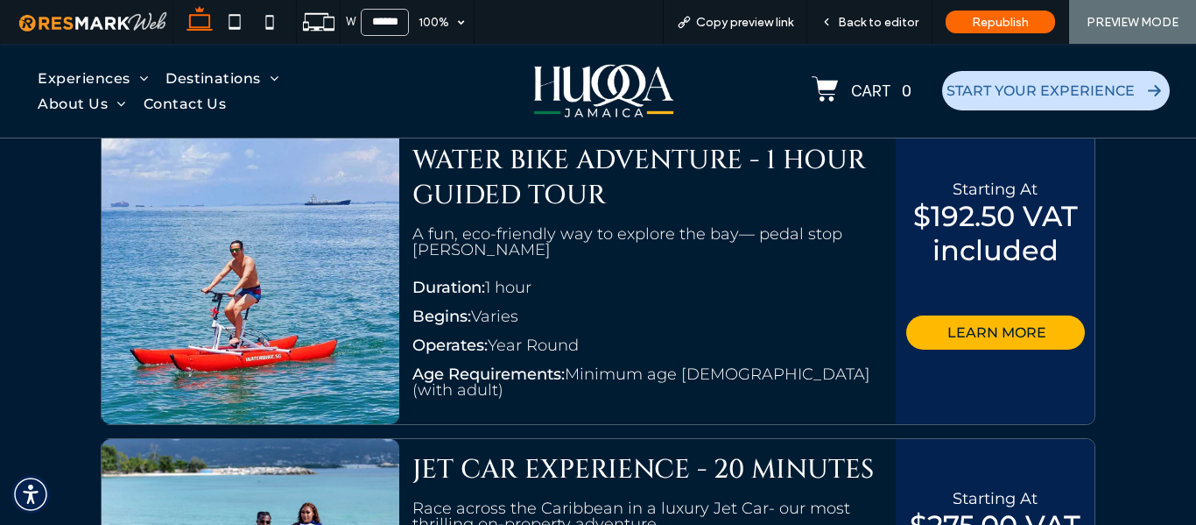
click at [957, 335] on span "LEARN MORE" at bounding box center [996, 332] width 99 height 34
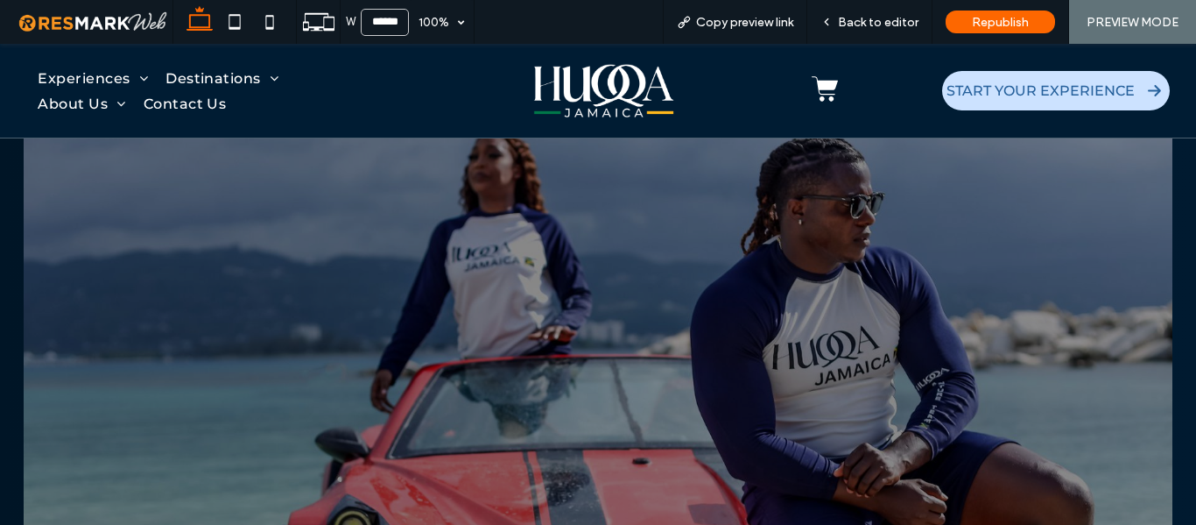
scroll to position [2215, 0]
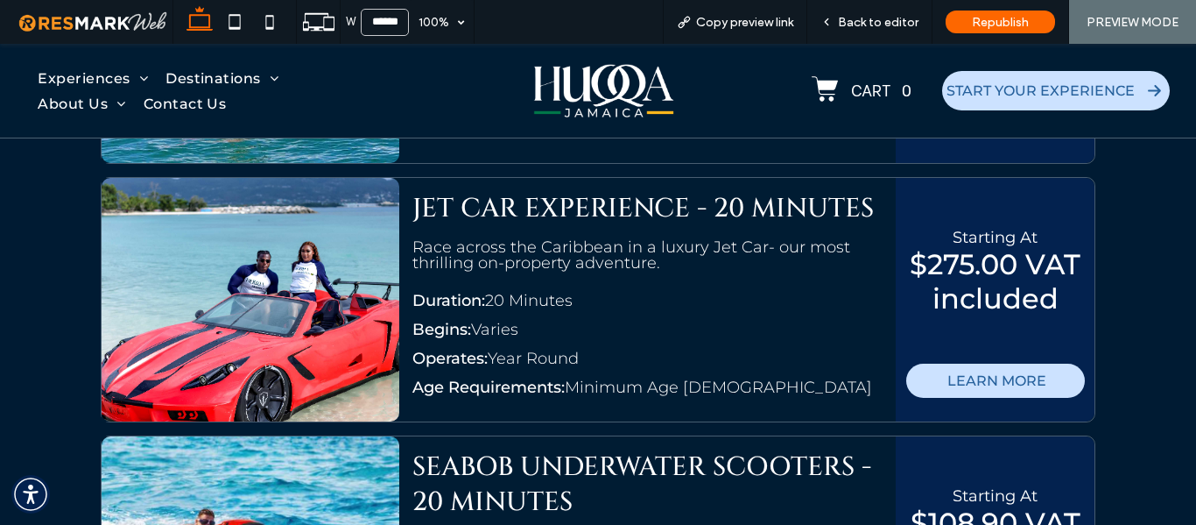
scroll to position [2491, 0]
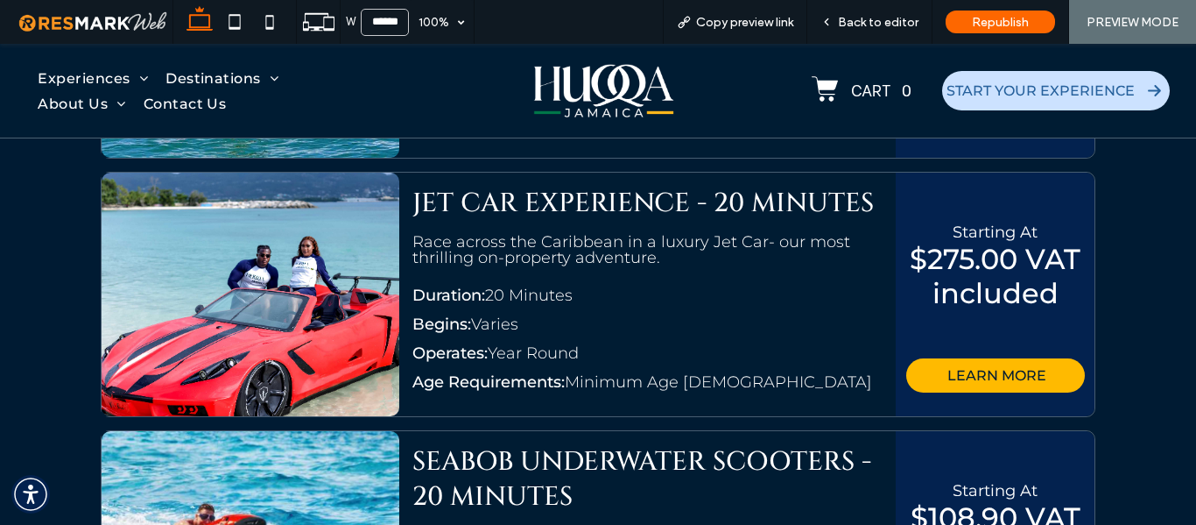
click at [1008, 358] on span "LEARN MORE" at bounding box center [996, 375] width 99 height 34
click at [957, 367] on div "W ****** 100% Copy preview link Back to editor Republish PREVIEW MODE Design Pa…" at bounding box center [598, 262] width 1196 height 525
click at [0, 0] on div at bounding box center [0, 0] width 0 height 0
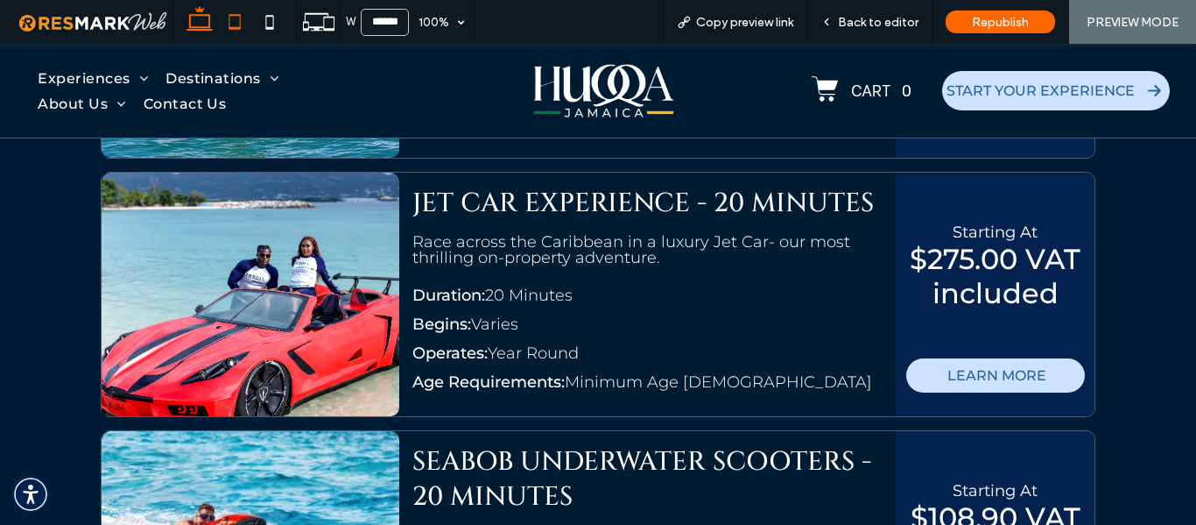
click at [855, 311] on div at bounding box center [598, 262] width 1196 height 525
